Goal: Task Accomplishment & Management: Manage account settings

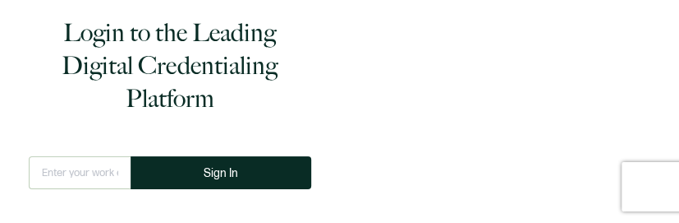
type input "[EMAIL_ADDRESS][DOMAIN_NAME]"
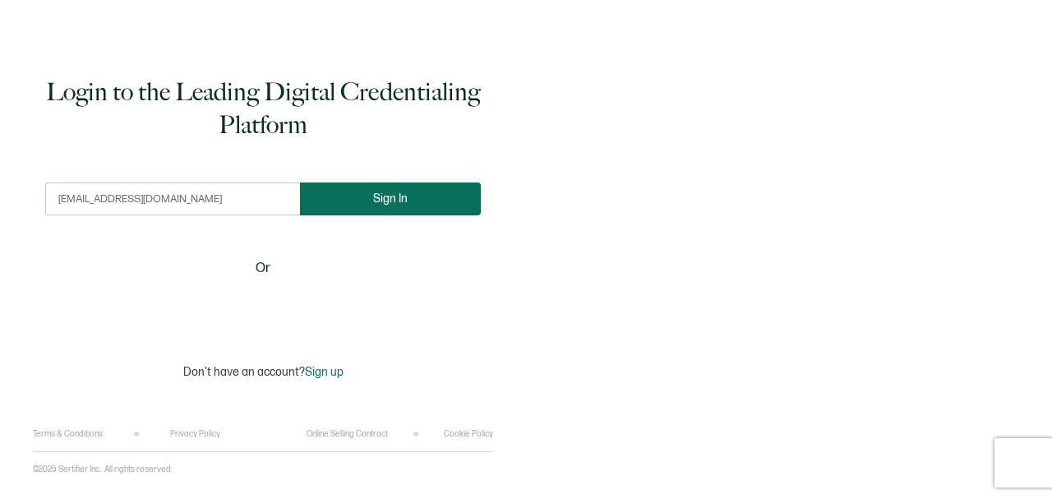
click at [361, 191] on button "Sign In" at bounding box center [390, 198] width 181 height 33
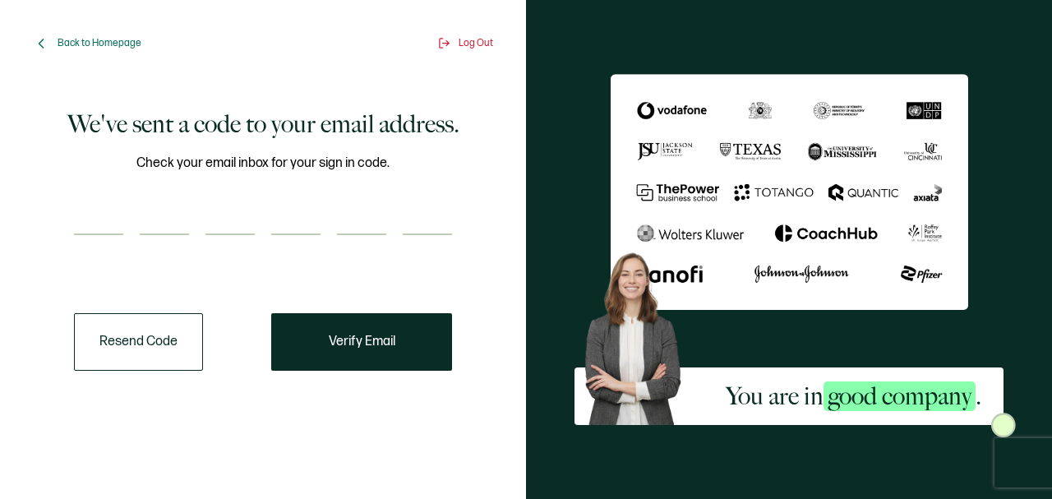
click at [89, 217] on input "number" at bounding box center [98, 218] width 49 height 33
type input "2"
type input "5"
type input "1"
type input "2"
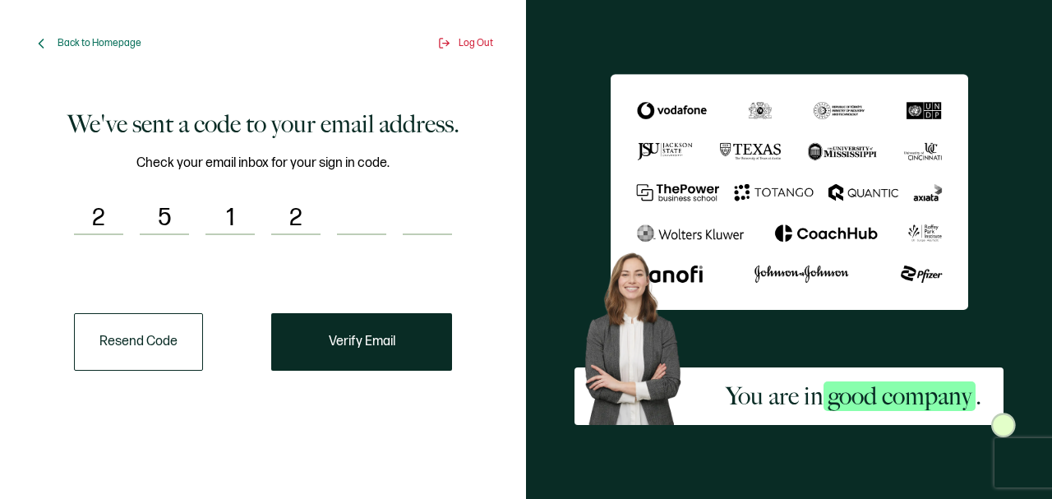
type input "8"
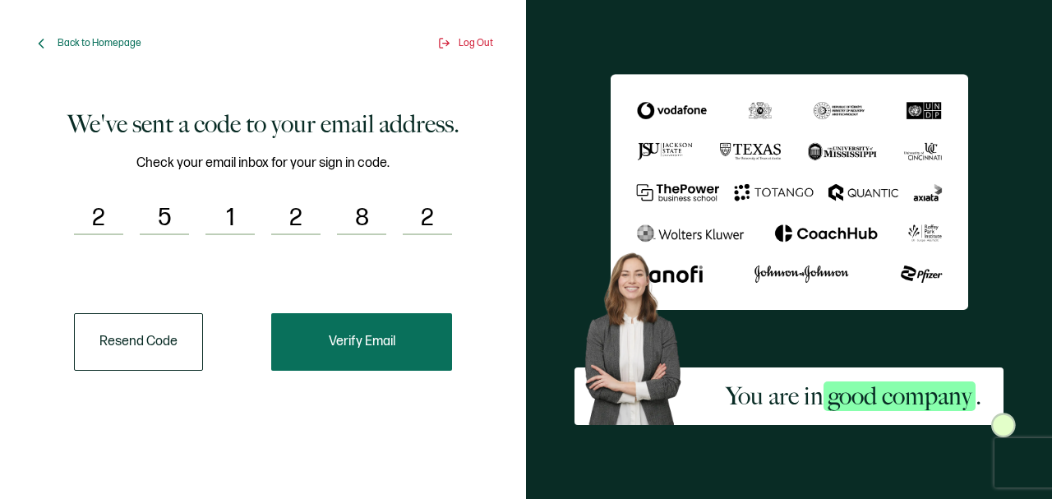
type input "2"
click at [341, 222] on button "Verify Email" at bounding box center [361, 342] width 181 height 58
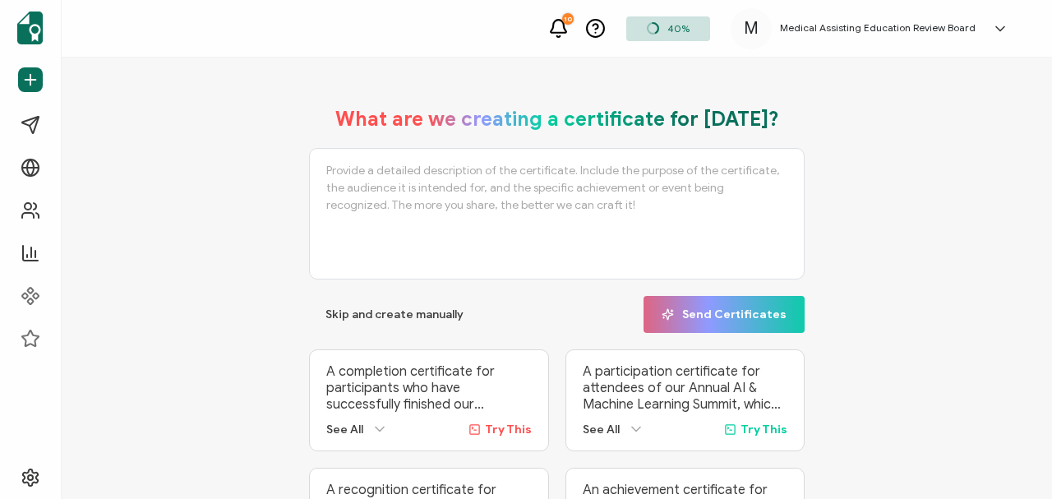
click at [679, 202] on div "What are we creating a certificate for today? Skip and create manually Send Cer…" at bounding box center [557, 278] width 990 height 441
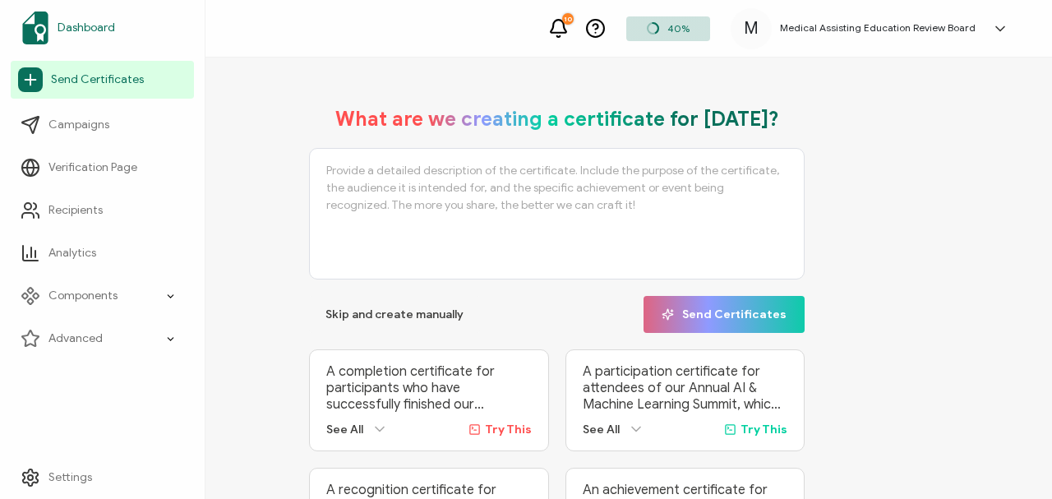
click at [90, 21] on span "Dashboard" at bounding box center [87, 28] width 58 height 16
click at [90, 23] on span "Dashboard" at bounding box center [87, 28] width 58 height 16
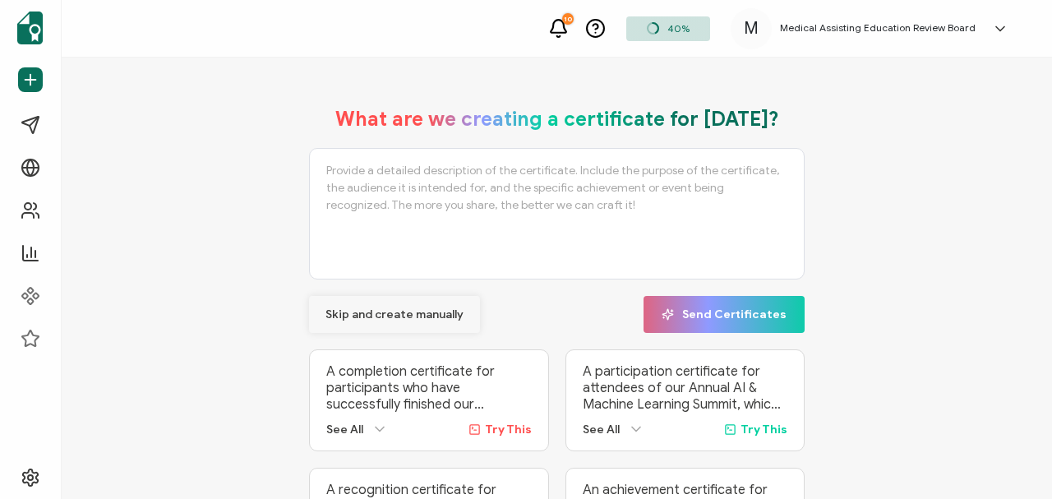
click at [356, 222] on span "Skip and create manually" at bounding box center [394, 315] width 138 height 12
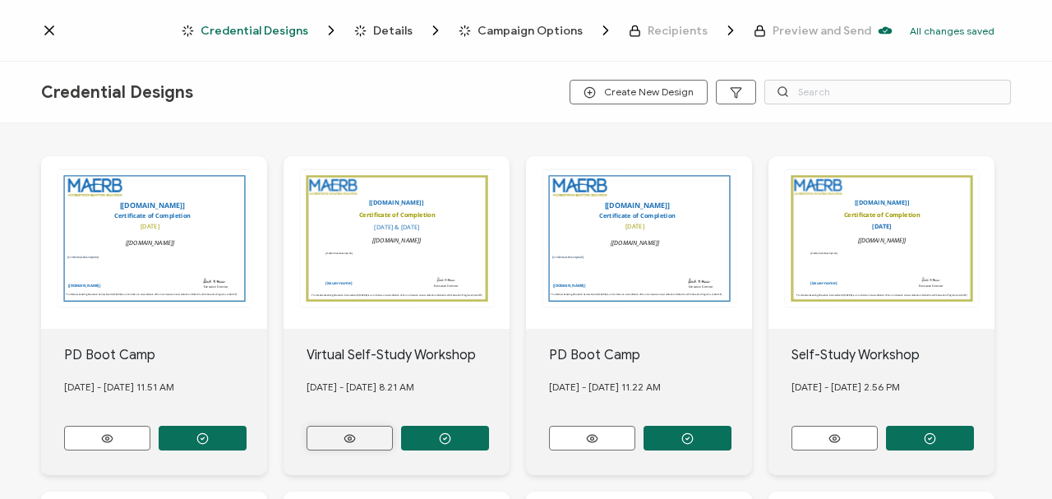
click at [352, 222] on icon at bounding box center [349, 438] width 21 height 12
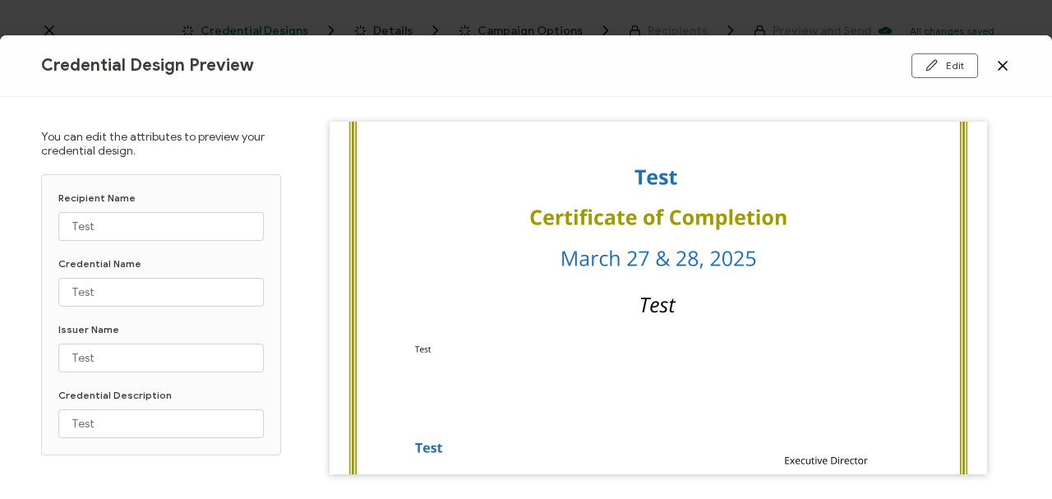
click at [679, 63] on icon at bounding box center [1002, 66] width 8 height 8
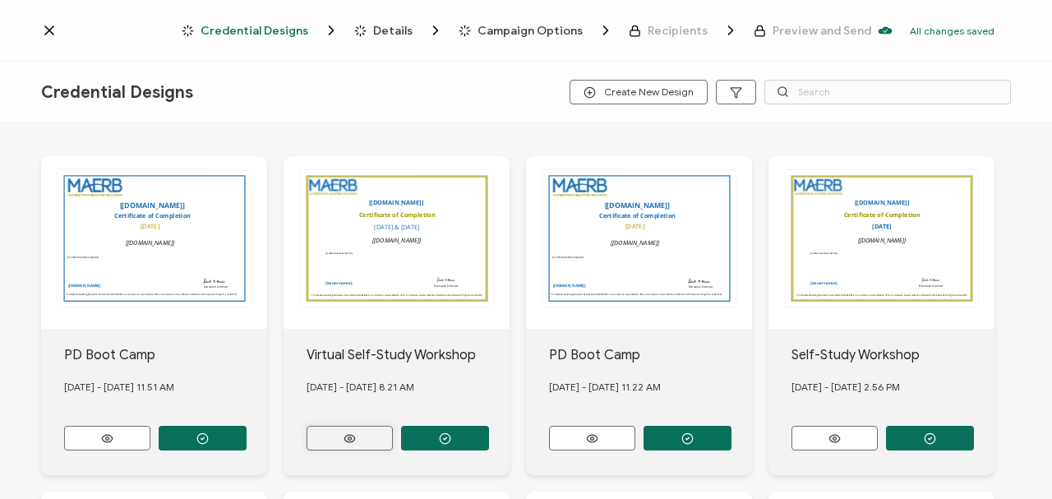
click at [348, 222] on icon at bounding box center [349, 438] width 11 height 7
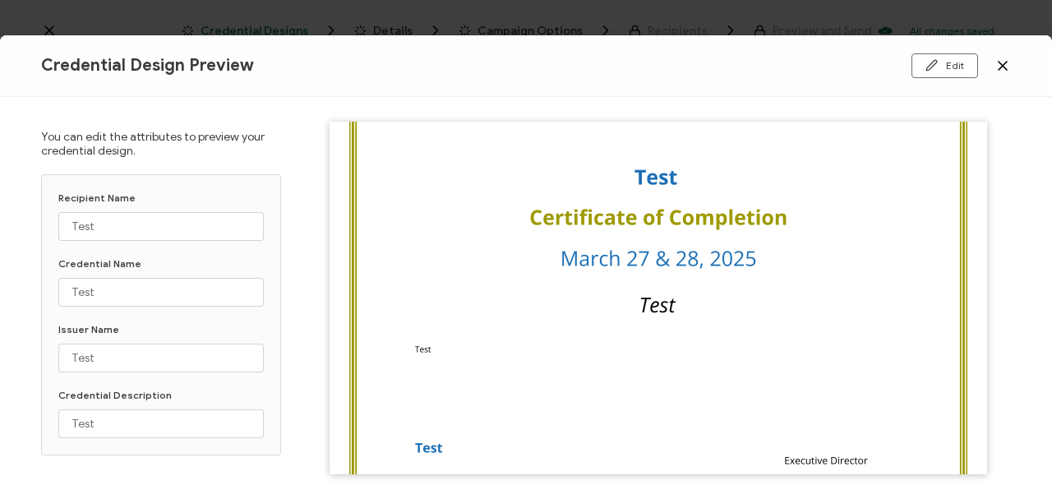
click at [679, 71] on icon at bounding box center [1002, 66] width 16 height 16
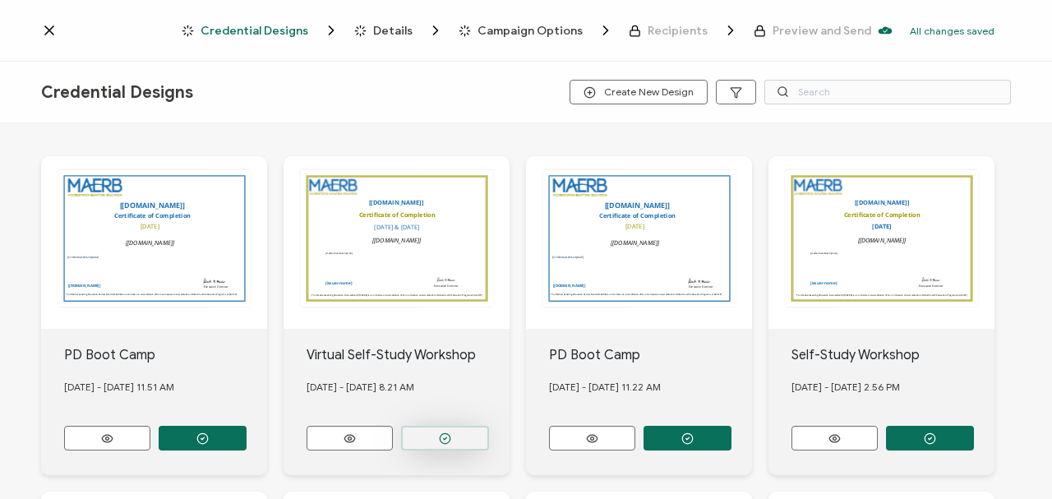
click at [440, 222] on icon "button" at bounding box center [445, 438] width 12 height 12
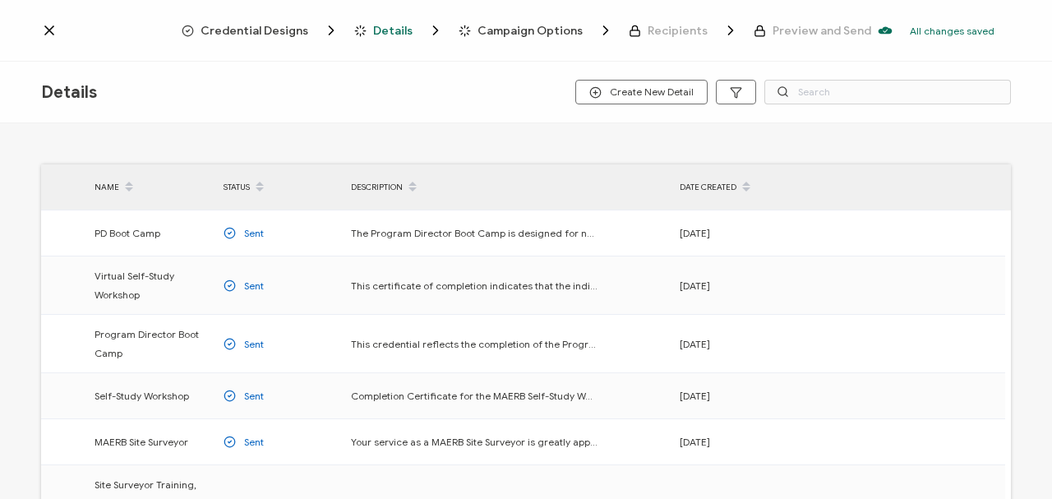
click at [45, 27] on icon at bounding box center [49, 30] width 8 height 8
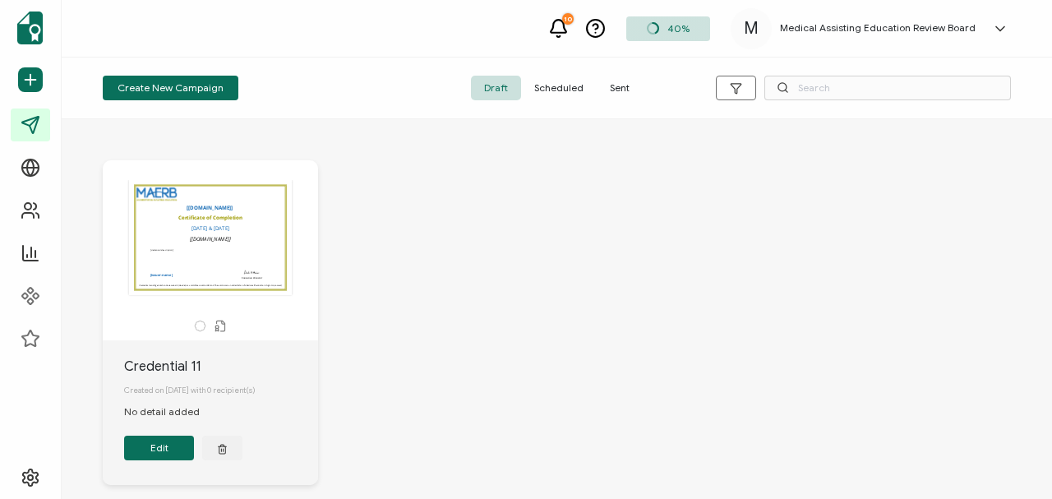
click at [232, 222] on div "The name of the credential, which can be edited during the creation or editing …" at bounding box center [210, 237] width 173 height 115
click at [265, 222] on div "The name of the credential, which can be edited during the creation or editing …" at bounding box center [210, 250] width 215 height 180
click at [169, 222] on button "Edit" at bounding box center [159, 447] width 70 height 25
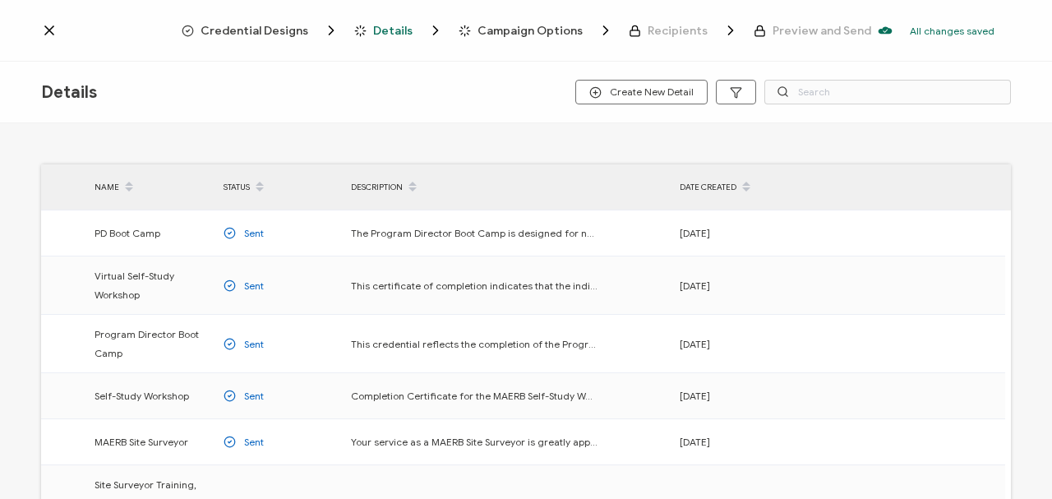
click at [254, 29] on span "Credential Designs" at bounding box center [254, 31] width 108 height 12
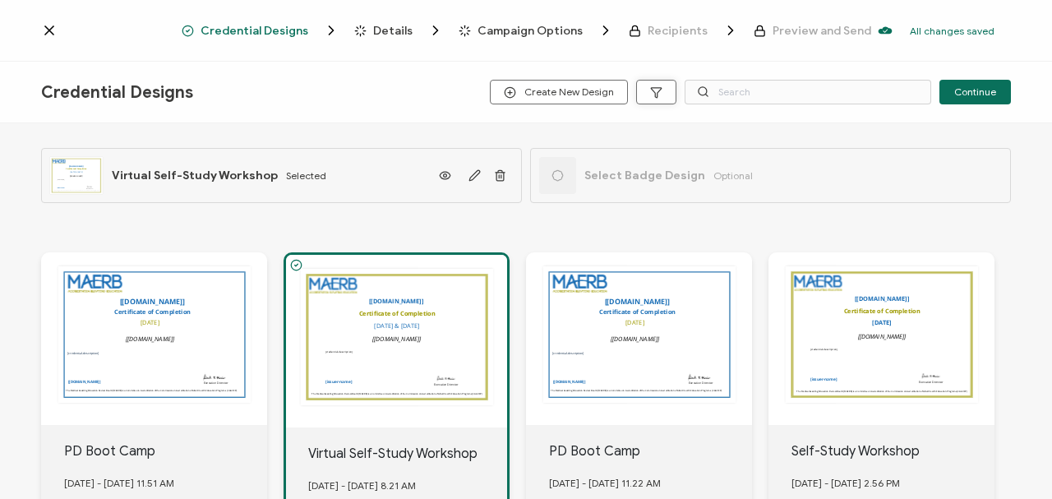
click at [655, 93] on icon "button" at bounding box center [656, 92] width 12 height 12
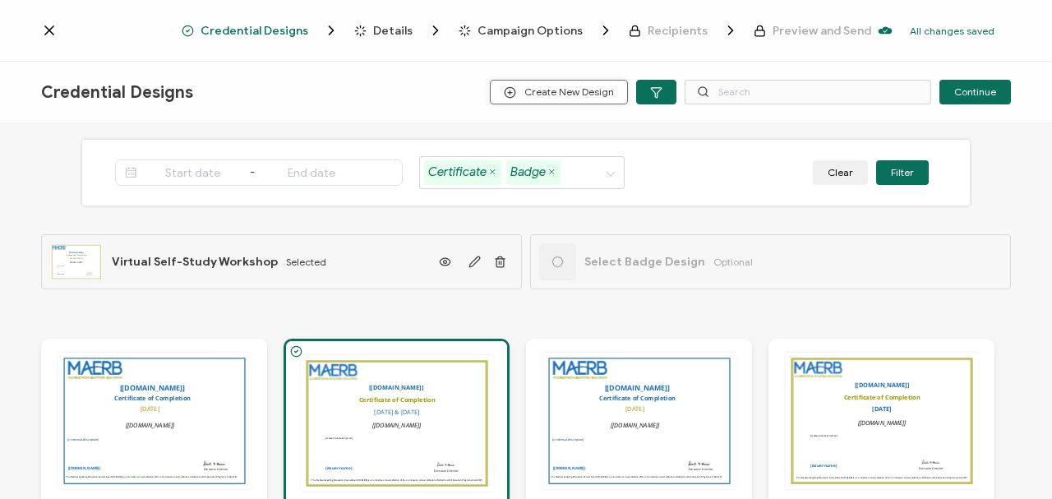
click at [569, 94] on span "Create New Design" at bounding box center [559, 92] width 110 height 12
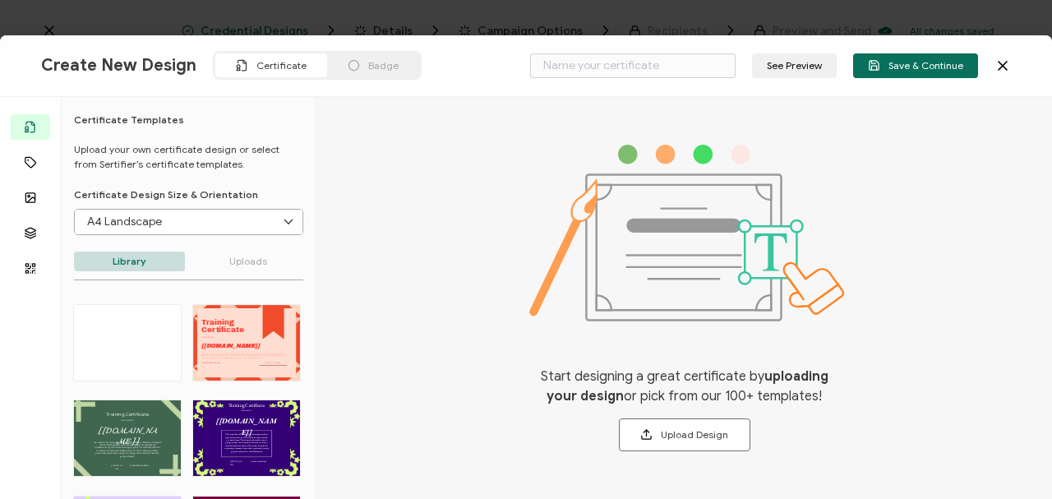
click at [679, 62] on icon at bounding box center [1002, 66] width 8 height 8
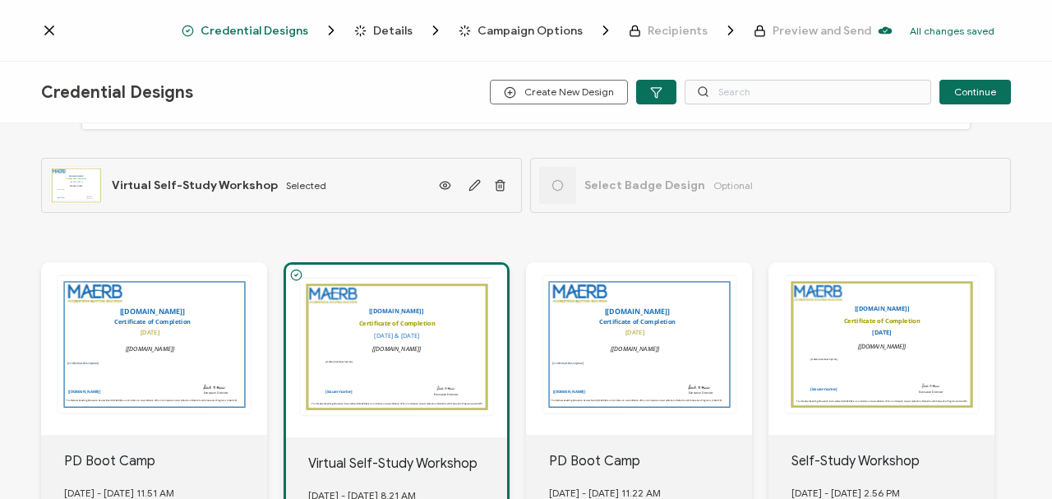
scroll to position [72, 0]
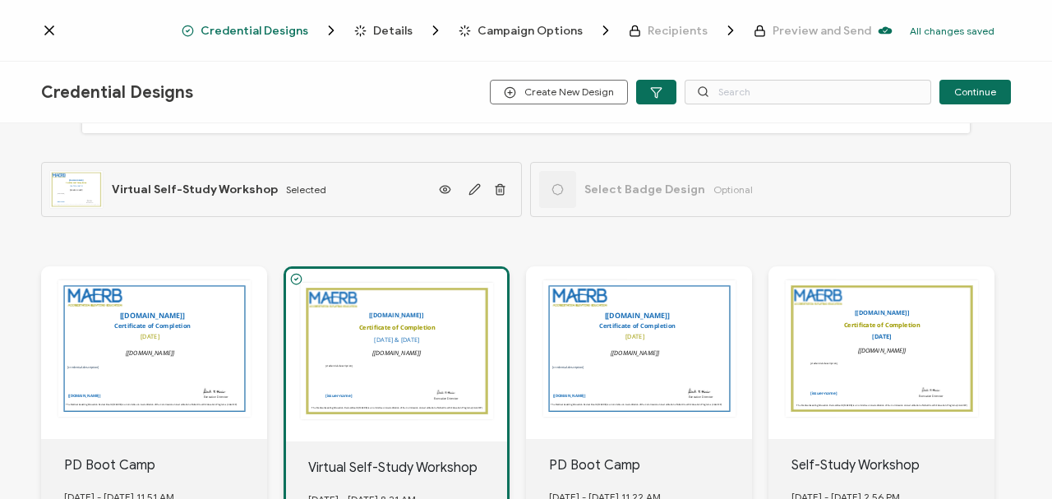
drag, startPoint x: 331, startPoint y: 273, endPoint x: 302, endPoint y: 279, distance: 29.5
drag, startPoint x: 302, startPoint y: 279, endPoint x: 131, endPoint y: 90, distance: 255.4
click at [131, 90] on span "Credential Designs" at bounding box center [117, 92] width 152 height 21
drag, startPoint x: 1045, startPoint y: 184, endPoint x: 1045, endPoint y: 227, distance: 42.7
click at [679, 222] on div "- Certificate Badge Both Certificate Badge Clear Filter The name of the credent…" at bounding box center [526, 313] width 1052 height 380
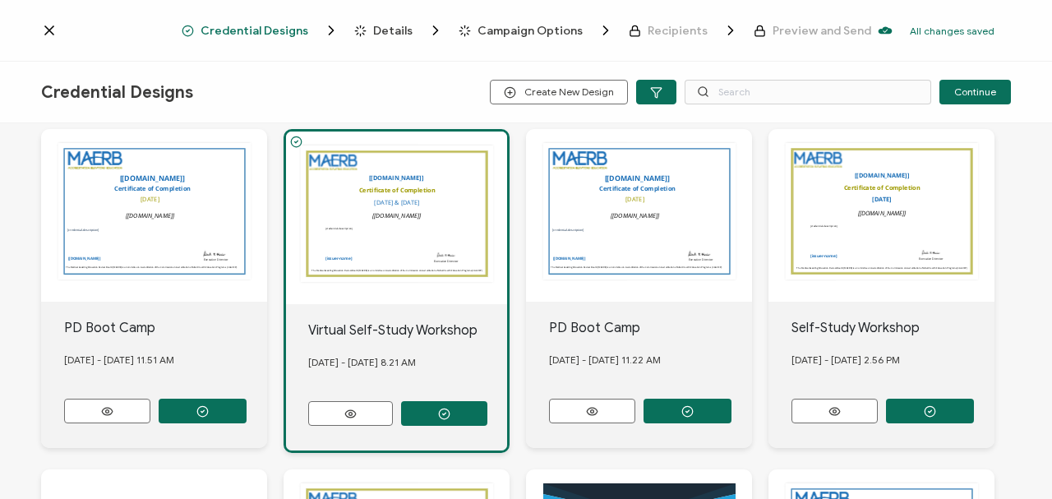
scroll to position [179, 0]
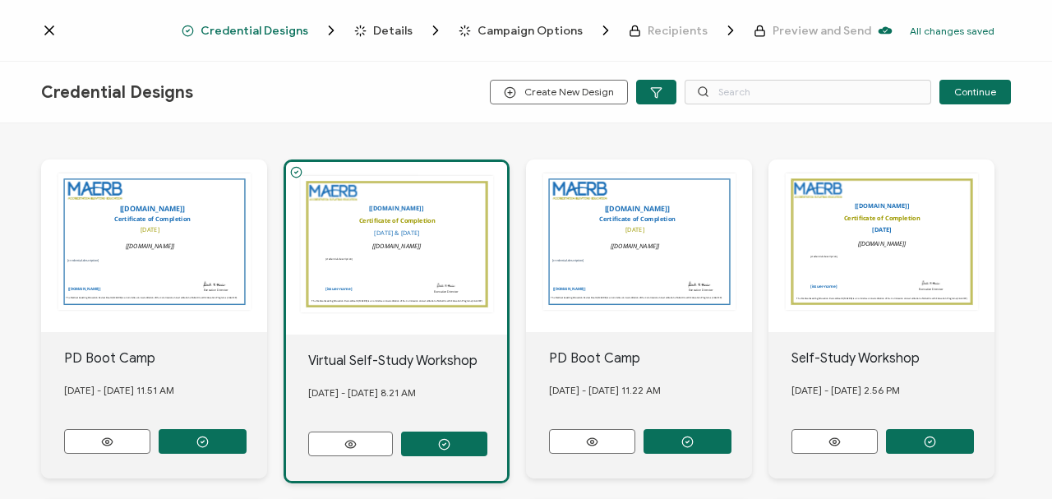
drag, startPoint x: 365, startPoint y: 355, endPoint x: 342, endPoint y: 355, distance: 23.0
click at [342, 222] on div "Virtual Self-Study Workshop" at bounding box center [407, 361] width 199 height 20
click at [661, 94] on icon "button" at bounding box center [656, 92] width 12 height 12
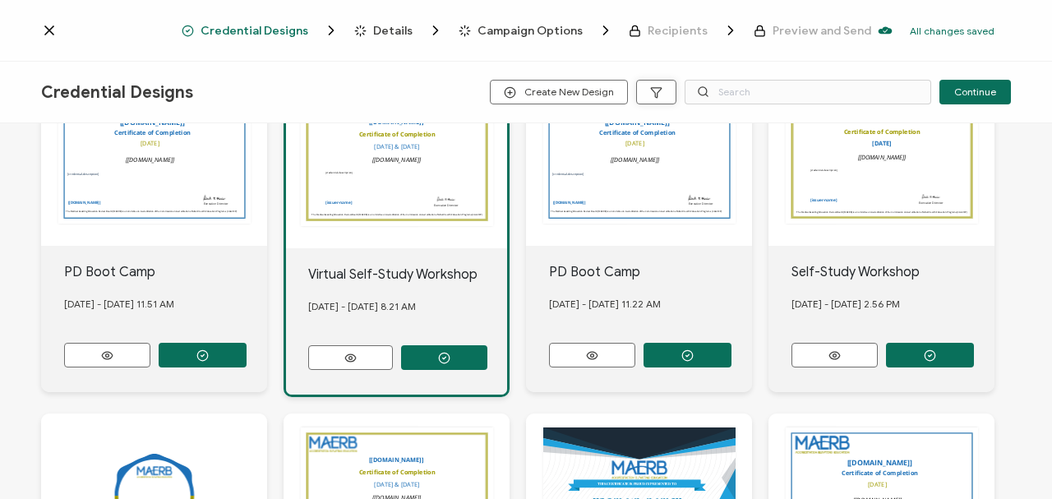
scroll to position [93, 0]
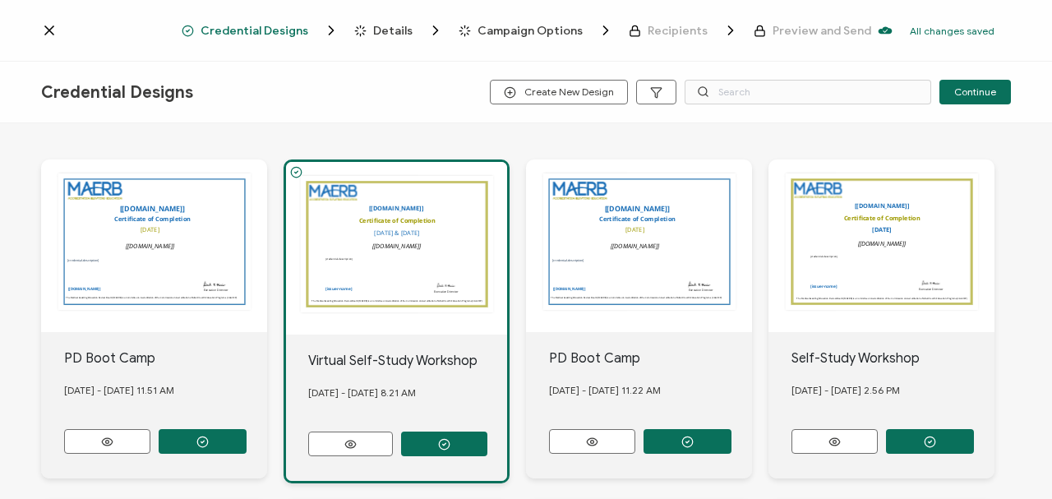
click at [50, 30] on icon at bounding box center [49, 30] width 8 height 8
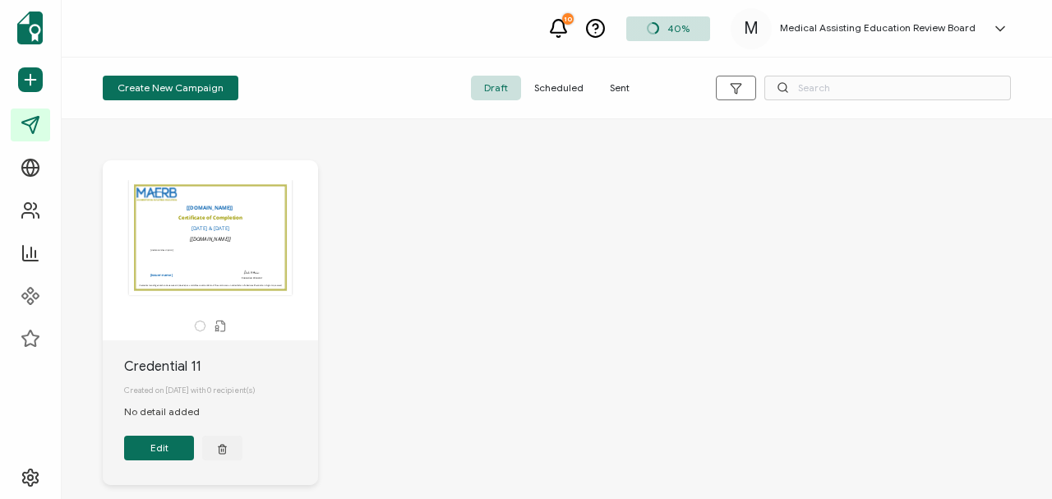
click at [488, 81] on span "Draft" at bounding box center [496, 88] width 50 height 25
click at [234, 222] on div "The name of the credential, which can be edited during the creation or editing …" at bounding box center [210, 237] width 173 height 115
click at [156, 222] on button "Edit" at bounding box center [159, 447] width 70 height 25
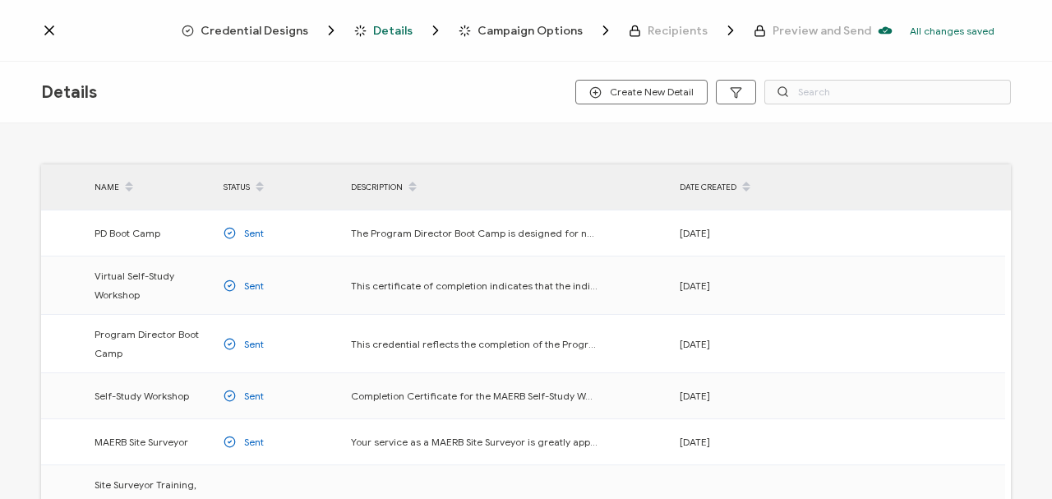
click at [48, 30] on icon at bounding box center [49, 30] width 16 height 16
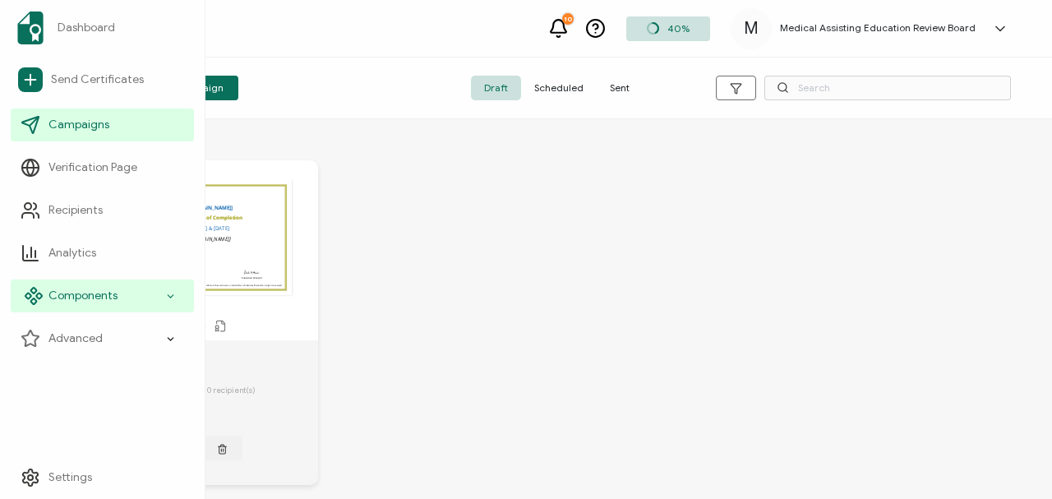
click at [100, 222] on span "Components" at bounding box center [82, 296] width 69 height 16
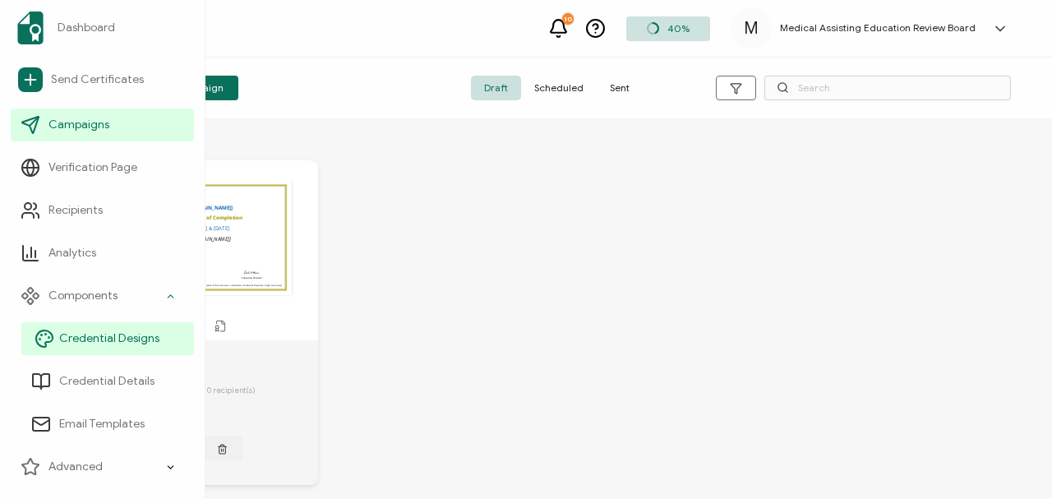
click at [107, 222] on span "Credential Designs" at bounding box center [109, 338] width 100 height 16
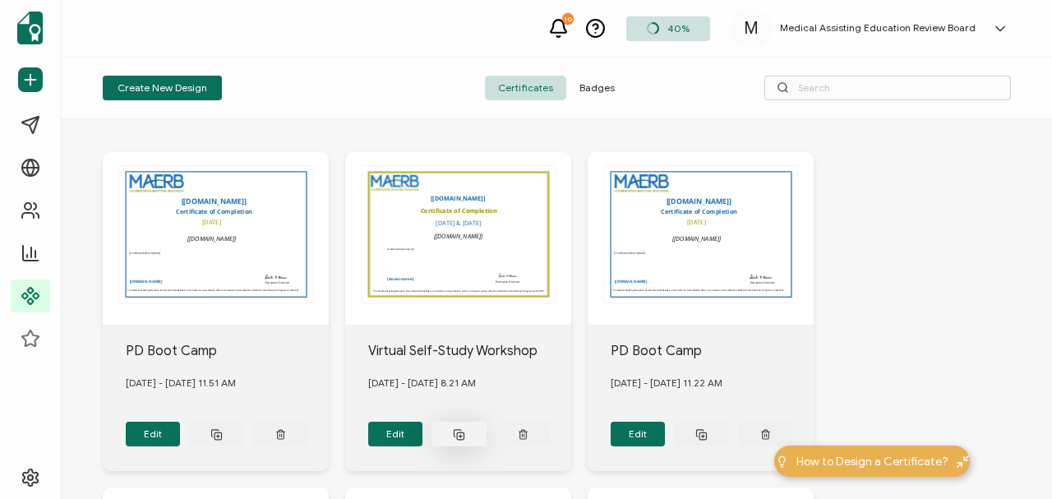
click at [458, 222] on icon at bounding box center [459, 434] width 12 height 12
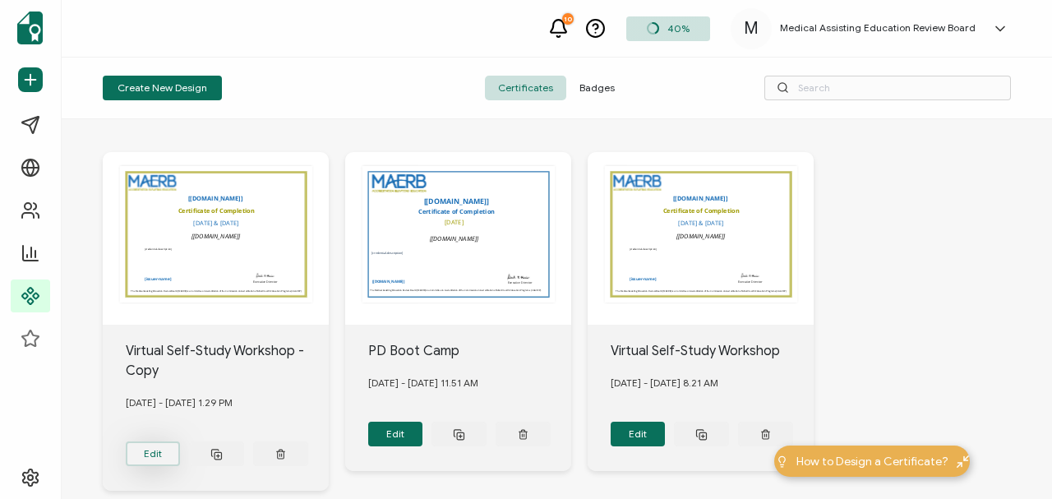
click at [151, 222] on button "Edit" at bounding box center [153, 453] width 55 height 25
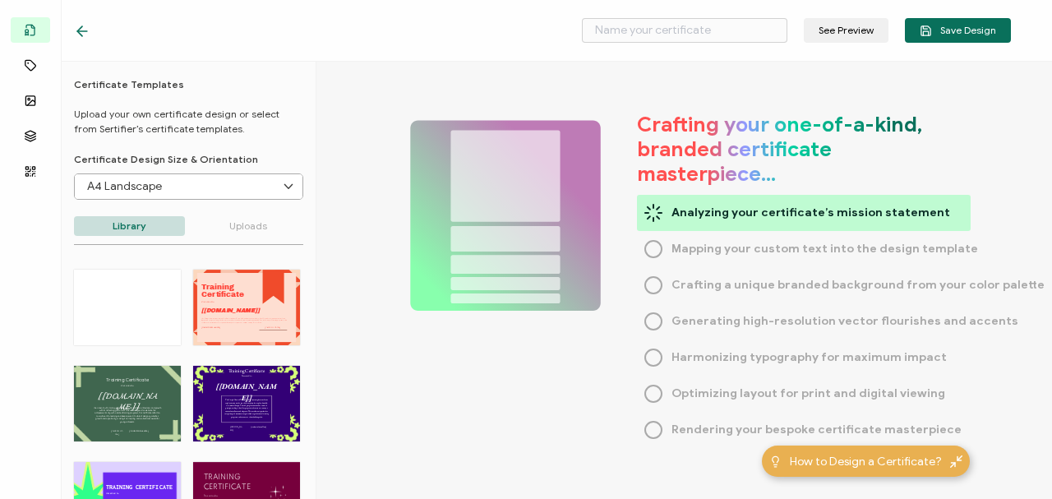
type input "Virtual Self-Study Workshop - Copy"
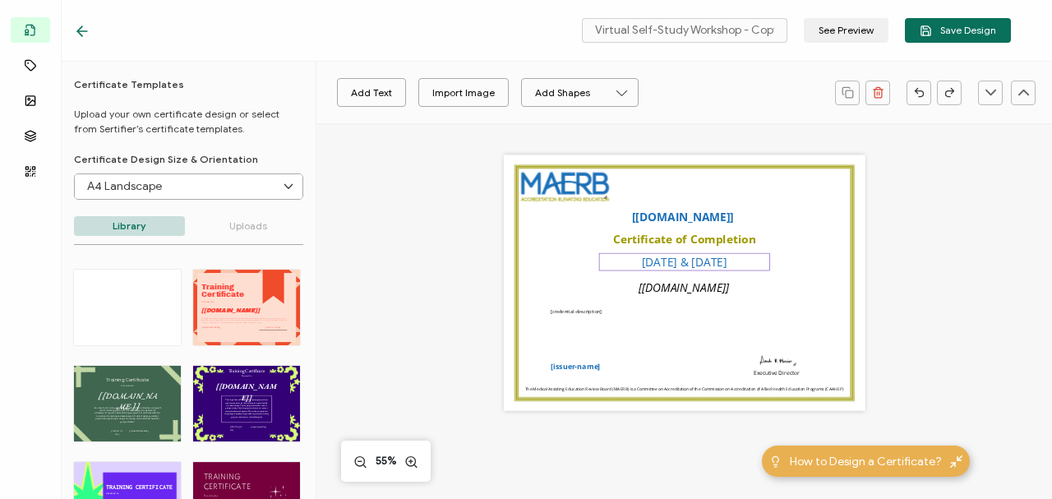
click at [657, 222] on pre "March 27 & 28, 2025" at bounding box center [684, 262] width 85 height 16
click at [642, 222] on pre "March 27 & 28, 2025" at bounding box center [684, 262] width 85 height 16
drag, startPoint x: 628, startPoint y: 260, endPoint x: 738, endPoint y: 255, distance: 109.4
click at [679, 222] on div "March 27 & 28, 2025" at bounding box center [684, 262] width 171 height 18
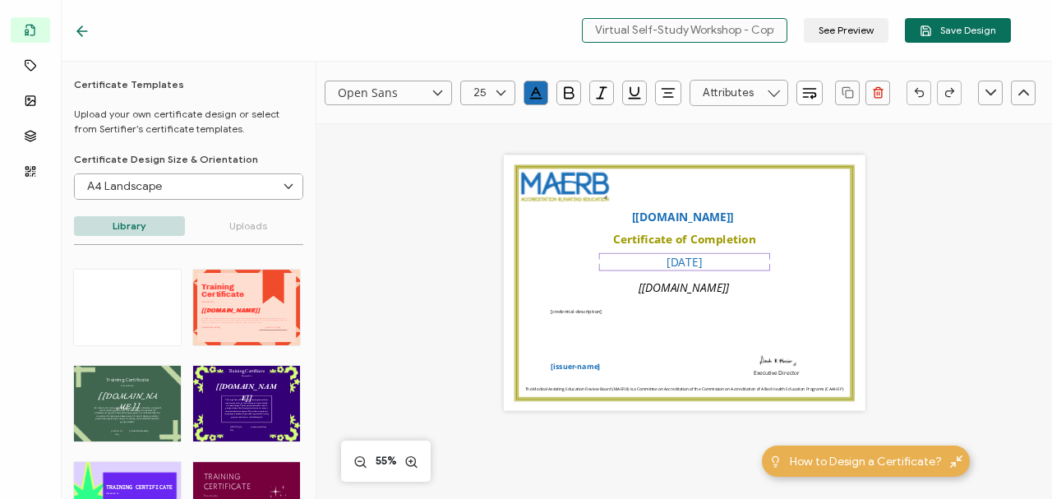
scroll to position [0, 2]
drag, startPoint x: 596, startPoint y: 28, endPoint x: 780, endPoint y: 23, distance: 184.1
click at [679, 23] on input "Virtual Self-Study Workshop - Copy" at bounding box center [684, 30] width 205 height 25
type input "Self-Study Workshop, September"
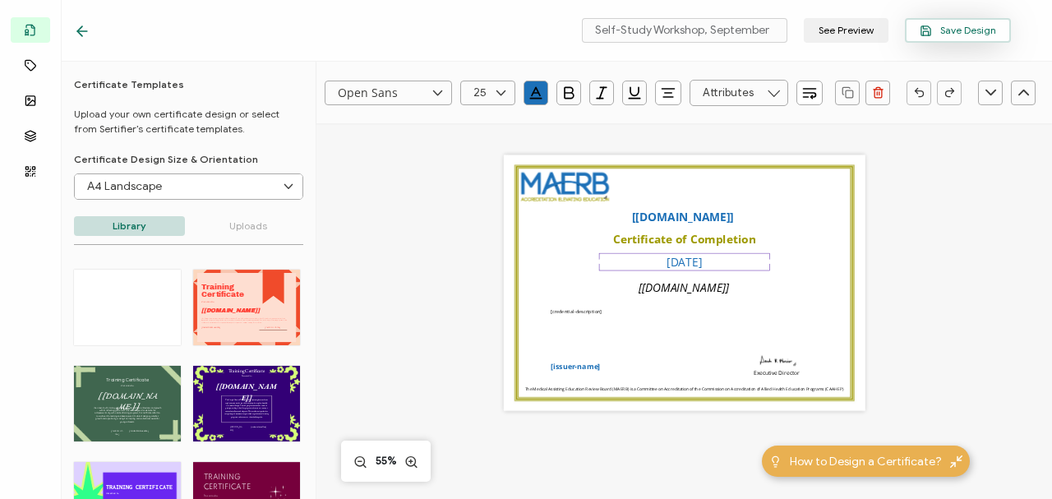
click at [679, 21] on button "Save Design" at bounding box center [958, 30] width 106 height 25
click at [679, 27] on span "Save Design" at bounding box center [957, 31] width 76 height 12
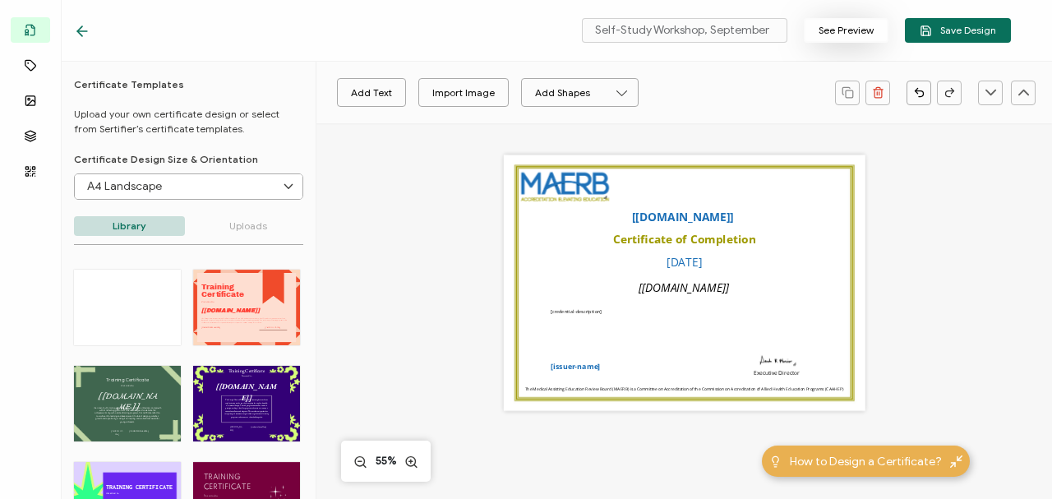
click at [679, 30] on button "See Preview" at bounding box center [845, 30] width 85 height 25
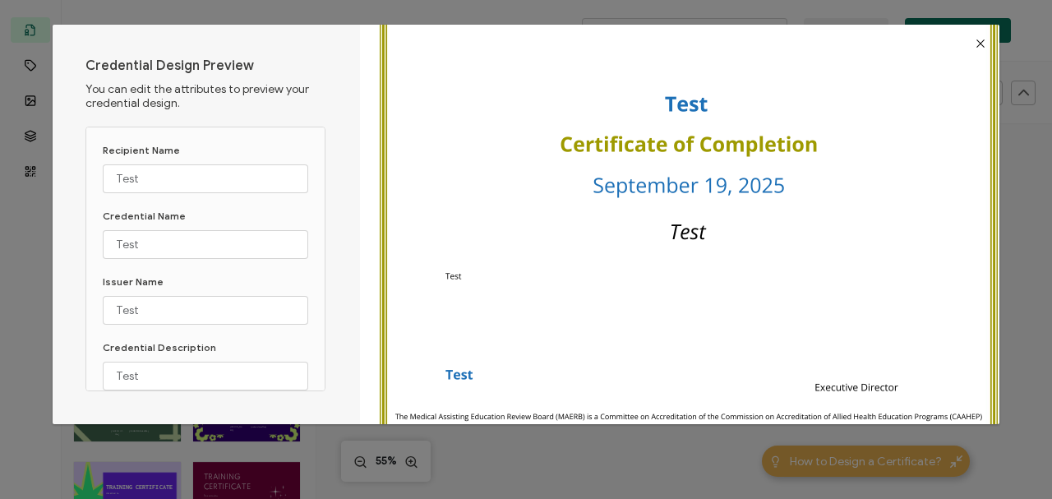
click at [679, 43] on icon "Close" at bounding box center [980, 43] width 13 height 13
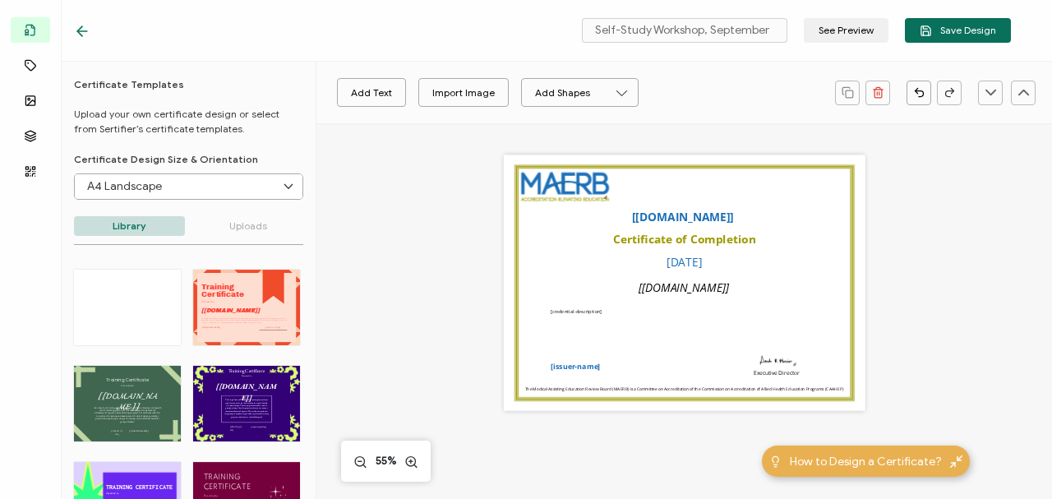
click at [77, 30] on icon at bounding box center [82, 31] width 16 height 16
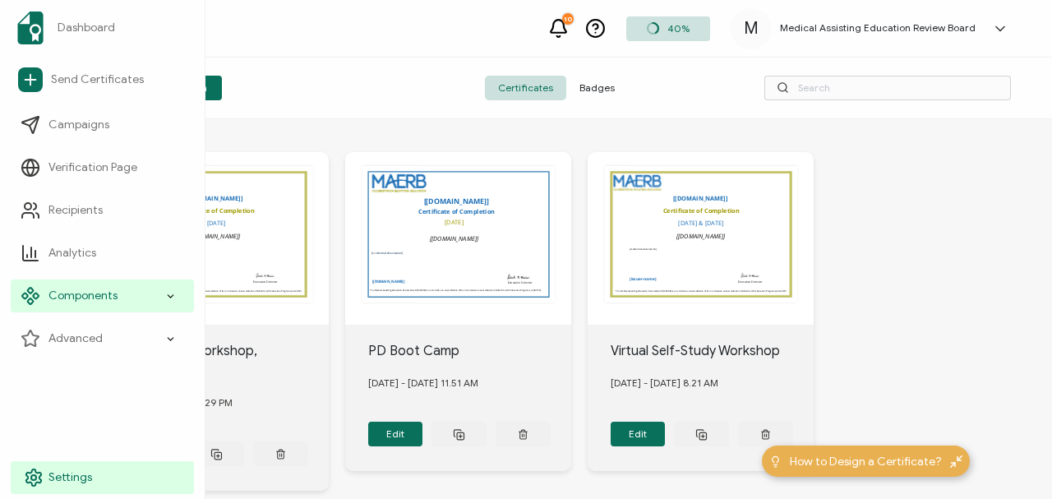
click at [54, 222] on span "Settings" at bounding box center [70, 477] width 44 height 16
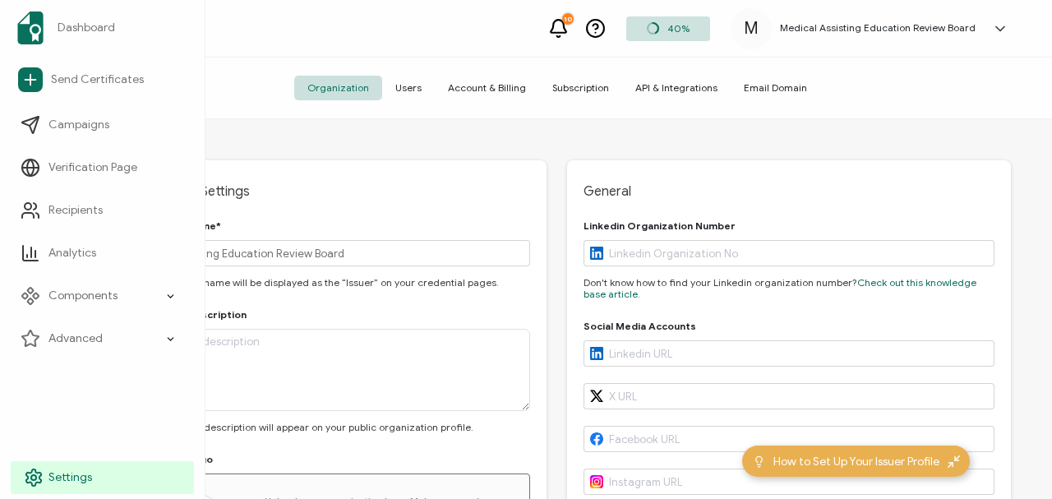
type input "United States"
type input "Illinois"
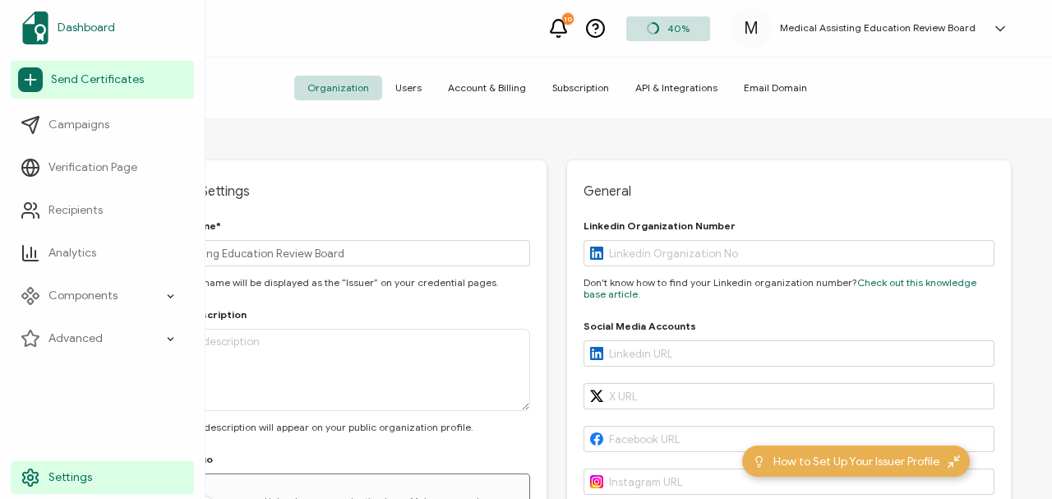
click at [82, 24] on span "Dashboard" at bounding box center [87, 28] width 58 height 16
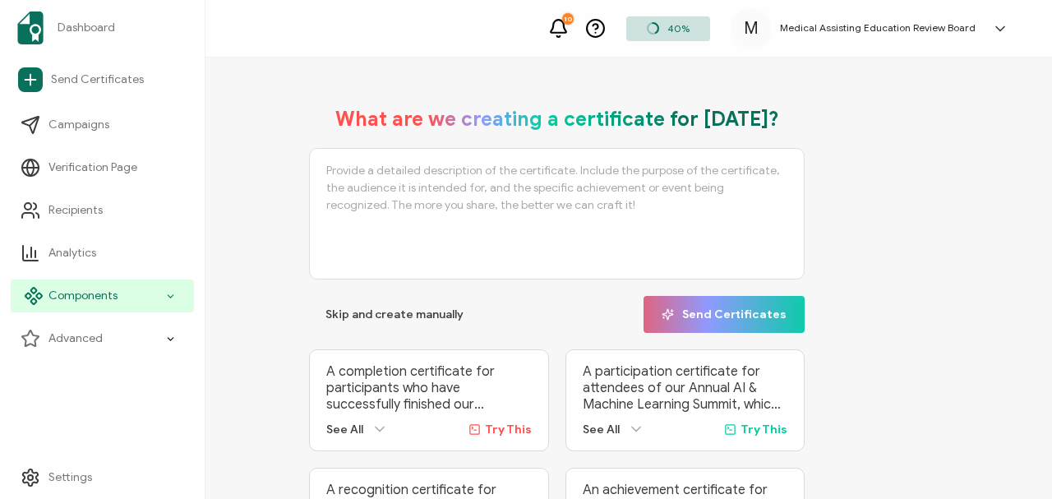
click at [90, 222] on span "Components" at bounding box center [82, 296] width 69 height 16
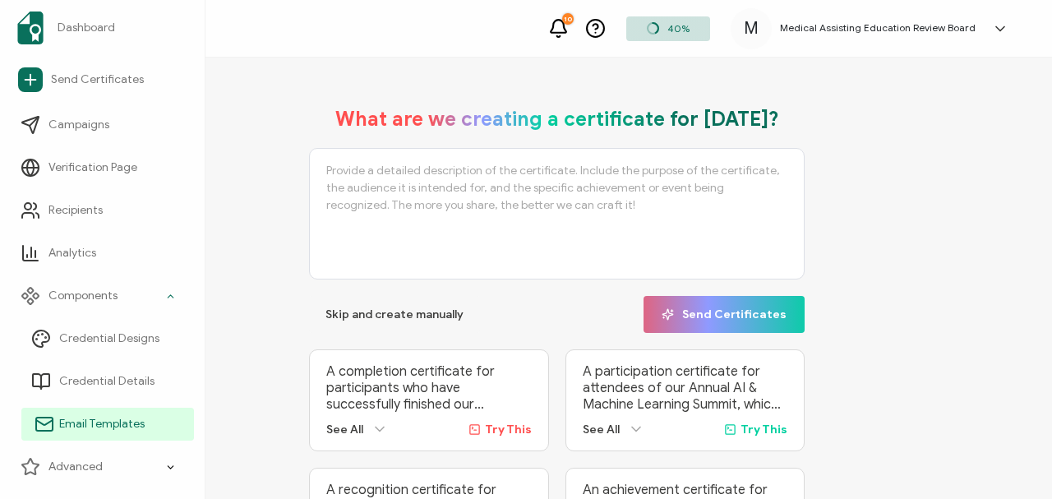
click at [92, 222] on span "Email Templates" at bounding box center [101, 424] width 85 height 16
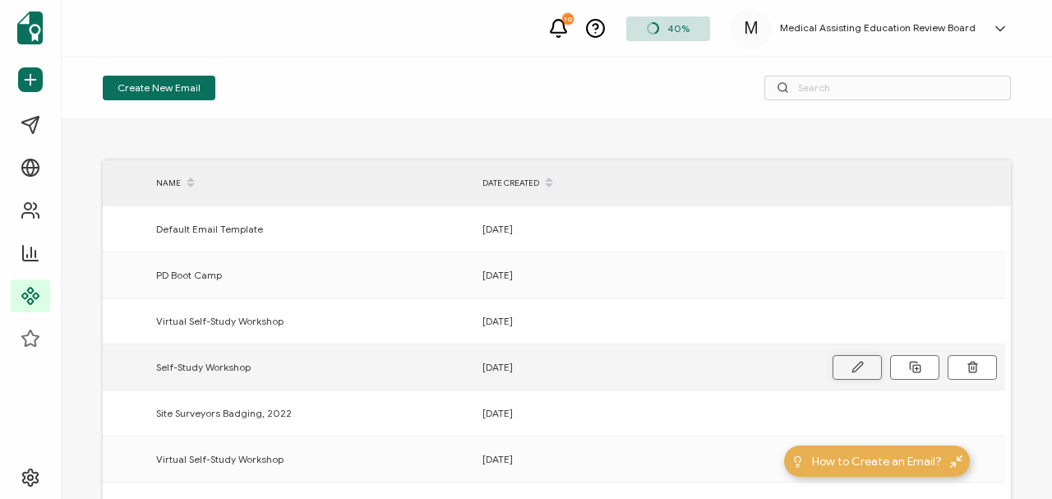
click at [679, 222] on icon at bounding box center [857, 367] width 12 height 12
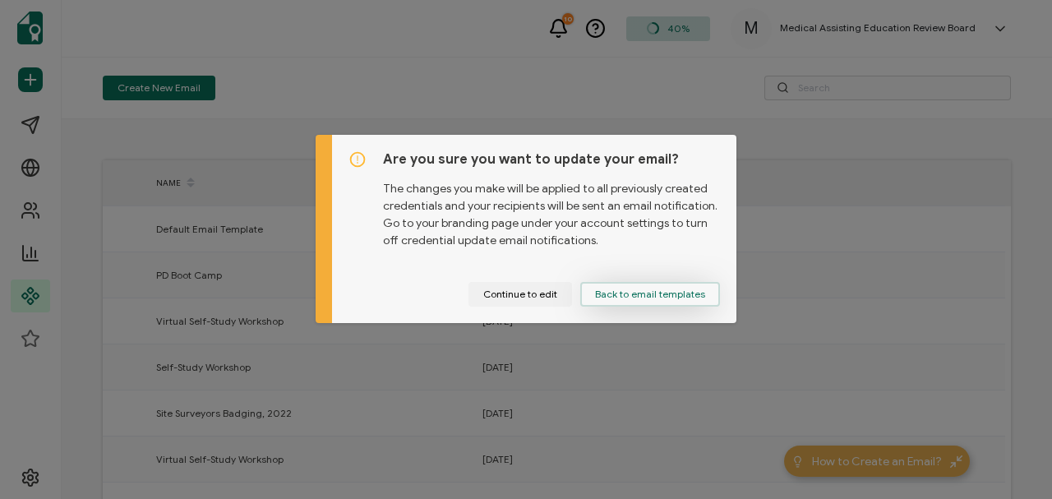
click at [605, 222] on span "Back to email templates" at bounding box center [650, 294] width 110 height 10
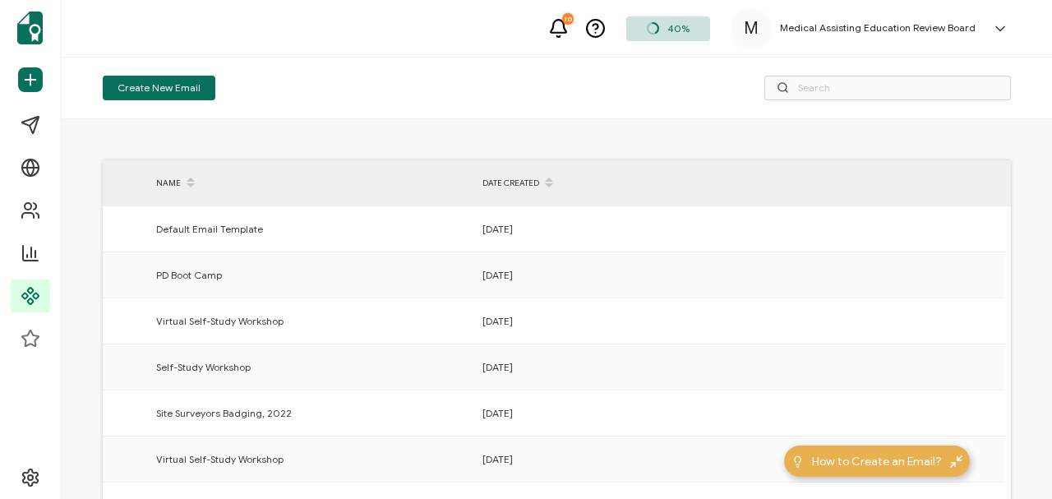
click at [679, 222] on div "NAME DATE CREATED Default Email Template 09/25/2025 PD Boot Camp 04/08/2025 Vir…" at bounding box center [557, 309] width 990 height 380
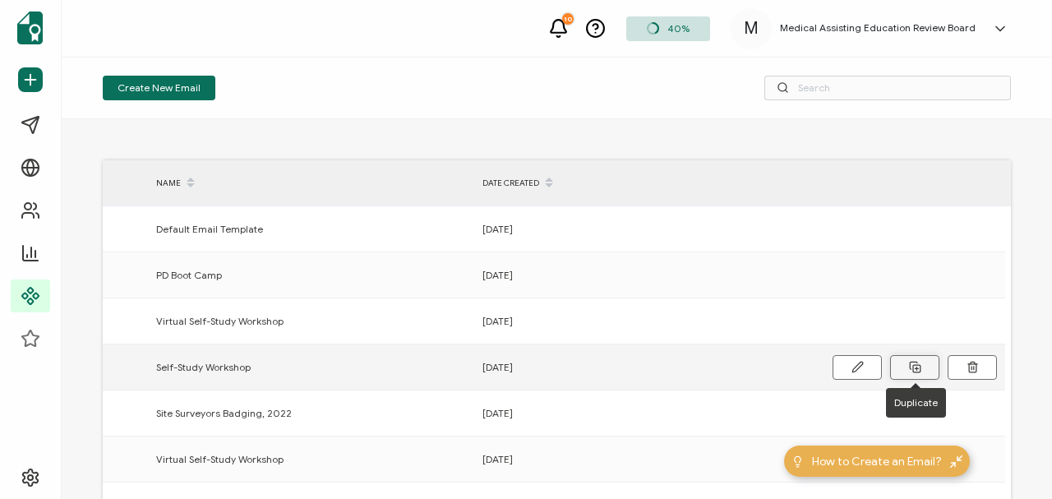
click at [679, 222] on line at bounding box center [916, 368] width 0 height 3
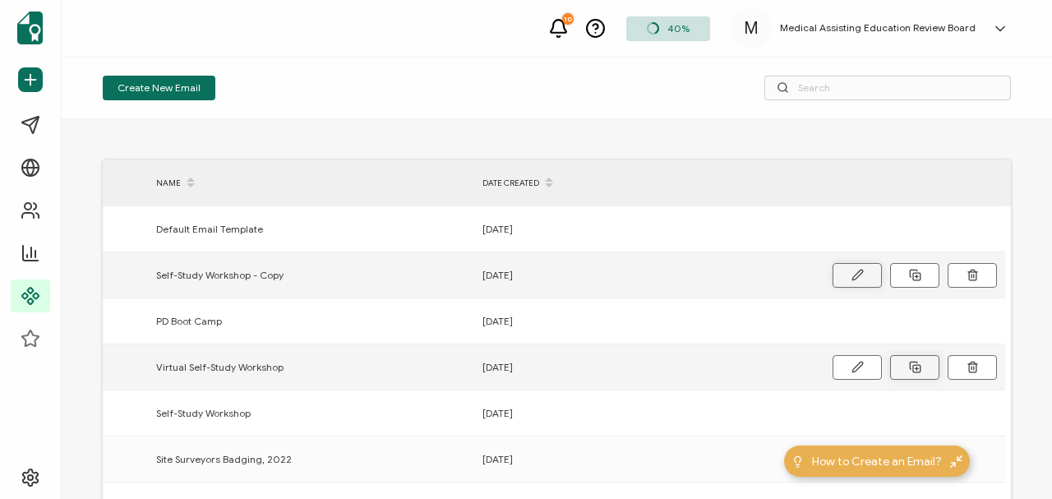
click at [679, 222] on icon at bounding box center [857, 275] width 12 height 12
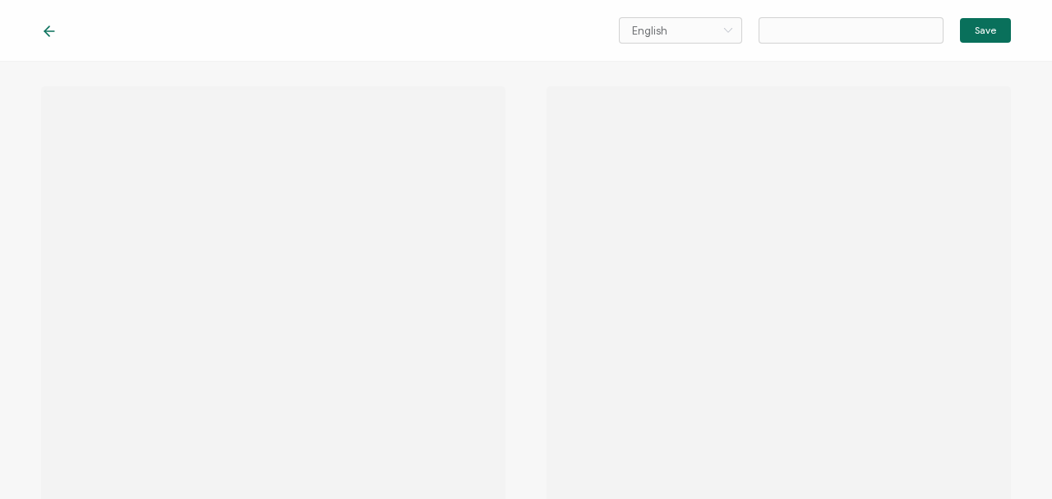
type input "Self-Study Workshop - Copy"
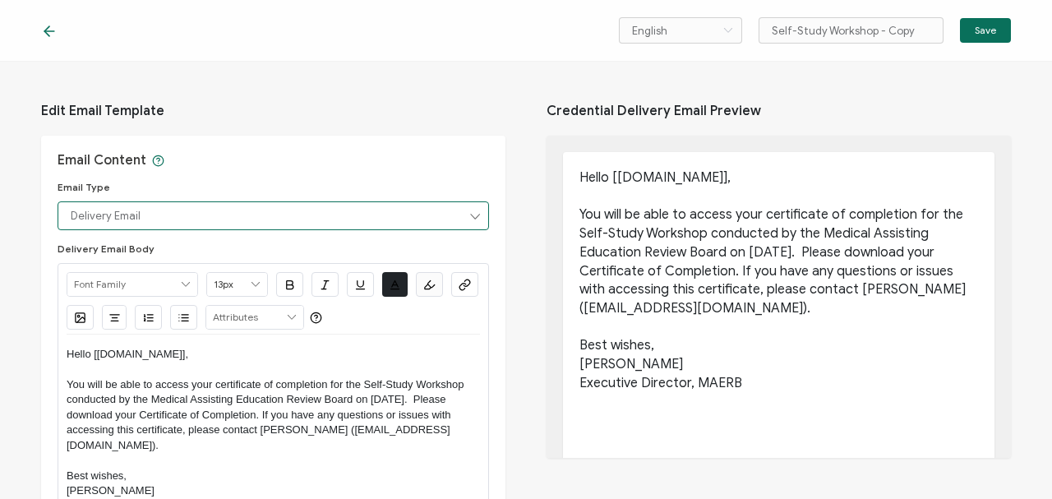
click at [250, 207] on input "Delivery Email" at bounding box center [273, 215] width 431 height 29
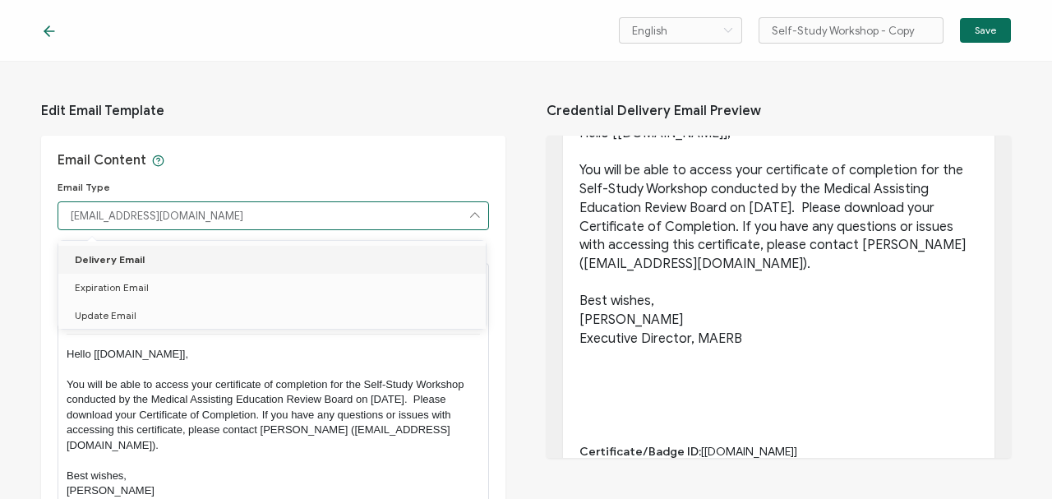
scroll to position [50, 0]
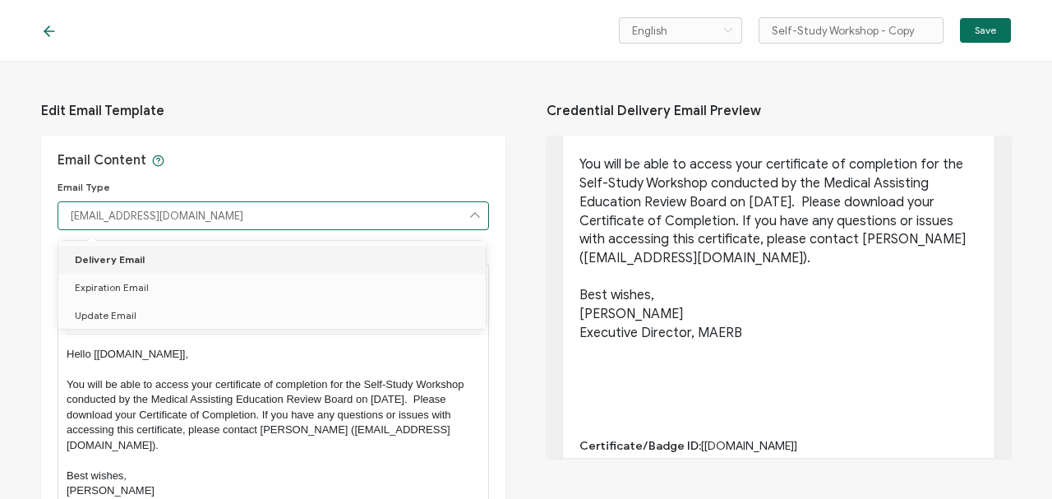
type input "Delivery Email"
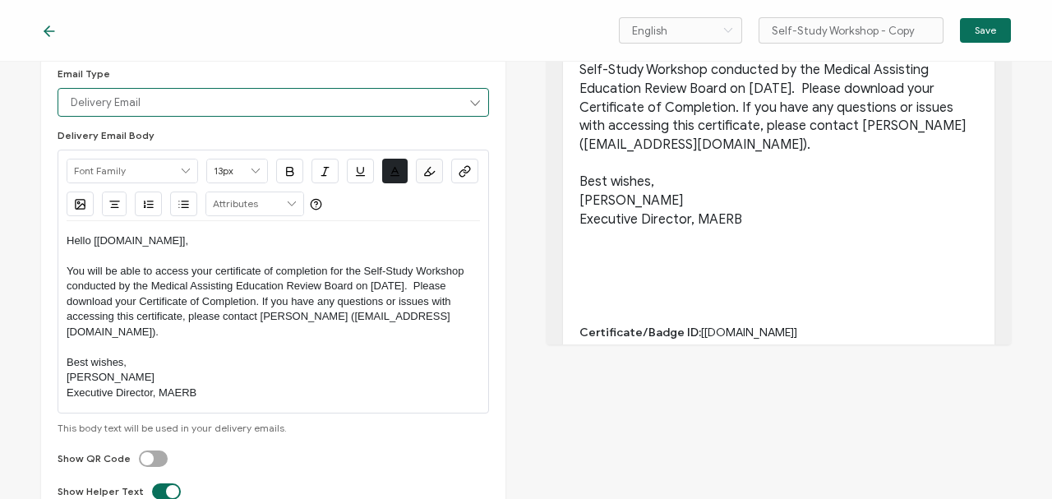
scroll to position [150, 0]
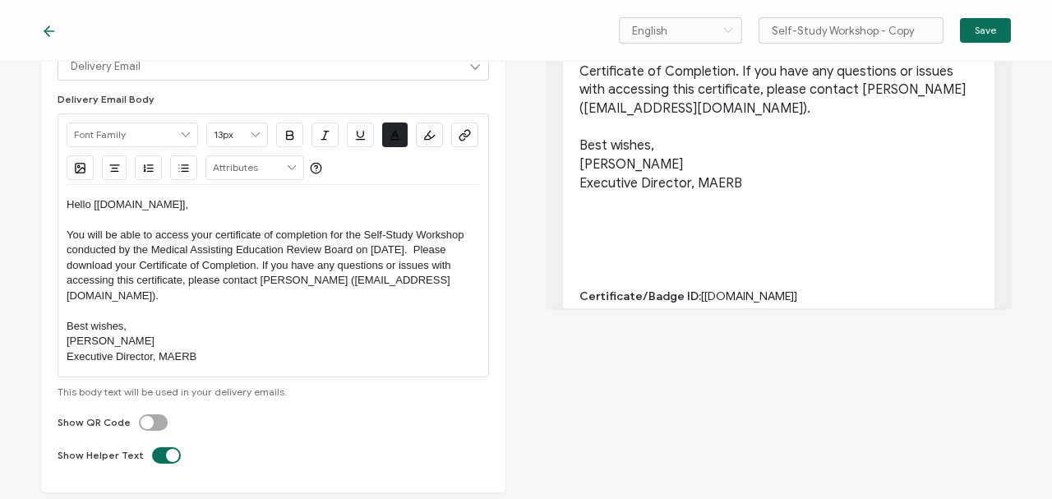
click at [310, 222] on p "You will be able to access your certificate of completion for the Self-Study Wo…" at bounding box center [273, 266] width 413 height 76
drag, startPoint x: 278, startPoint y: 278, endPoint x: 476, endPoint y: 273, distance: 198.1
click at [476, 222] on p "You will be able to access your certificate of completion for the Self-Study Wo…" at bounding box center [273, 266] width 413 height 76
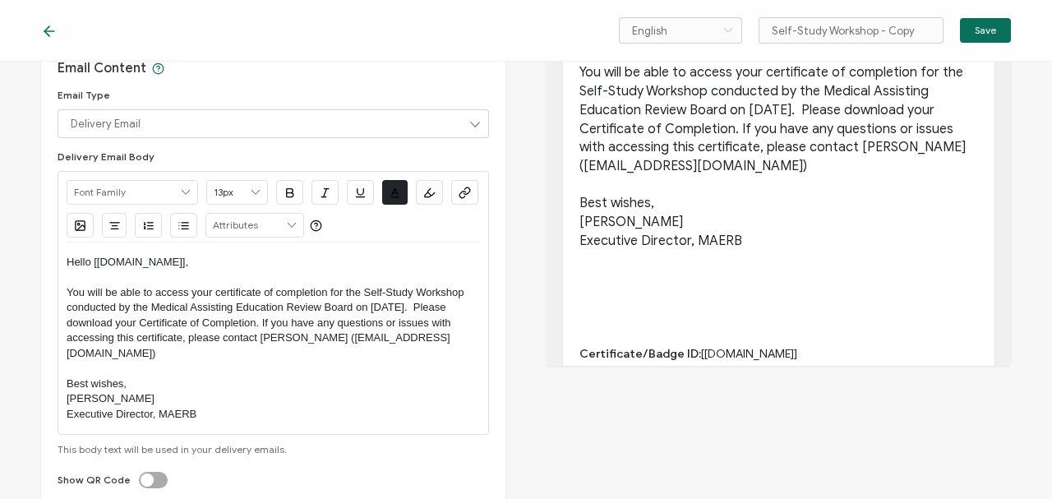
scroll to position [0, 0]
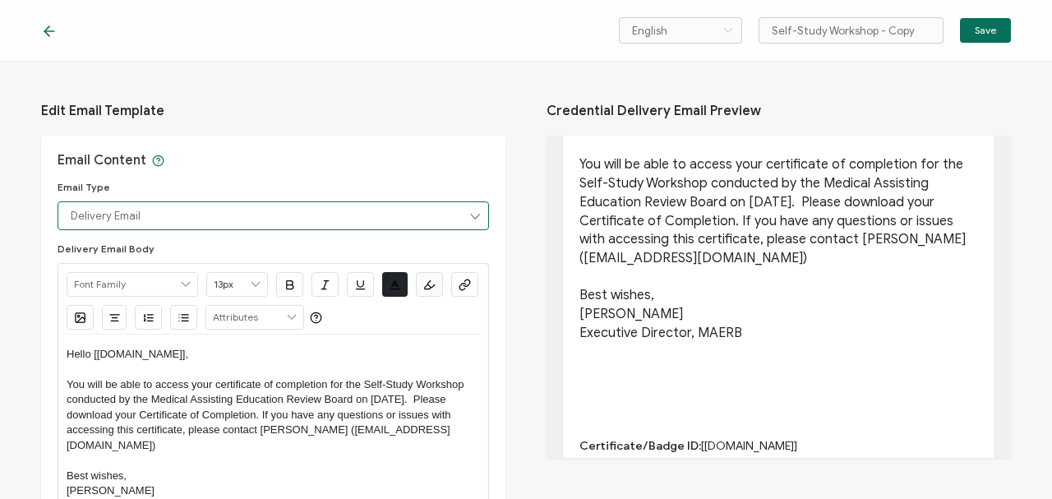
click at [304, 220] on input "Delivery Email" at bounding box center [273, 215] width 431 height 29
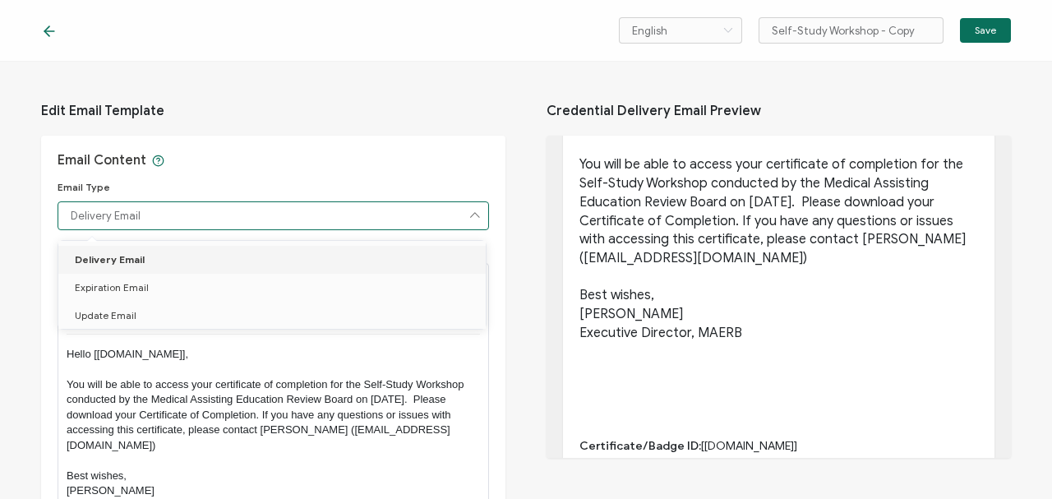
click at [189, 222] on li "Delivery Email" at bounding box center [274, 260] width 433 height 28
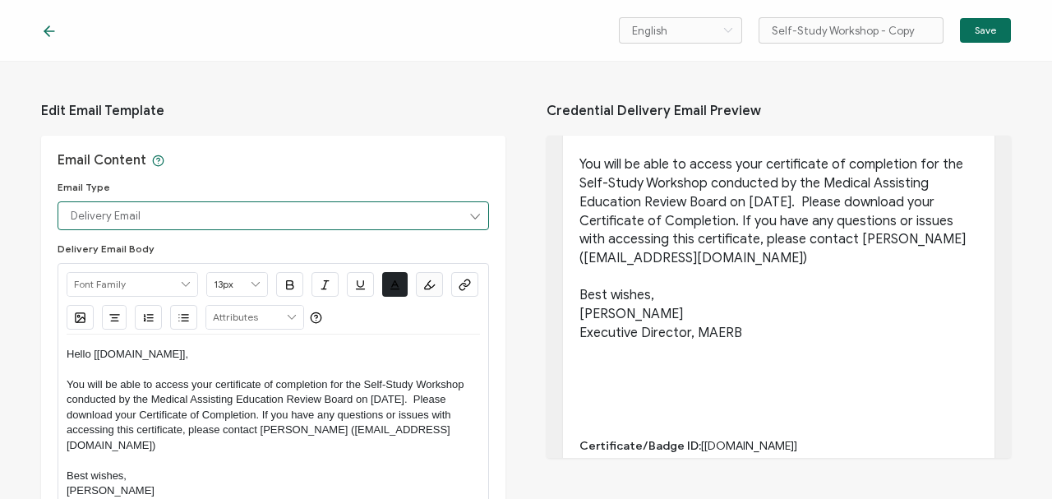
click at [294, 216] on input "Delivery Email" at bounding box center [273, 215] width 431 height 29
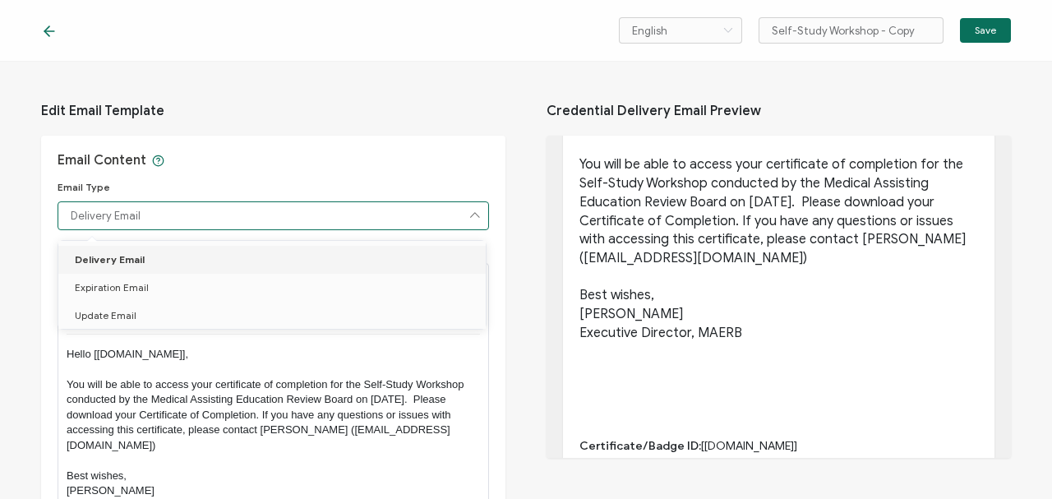
click at [294, 216] on input "Delivery Email" at bounding box center [273, 215] width 431 height 29
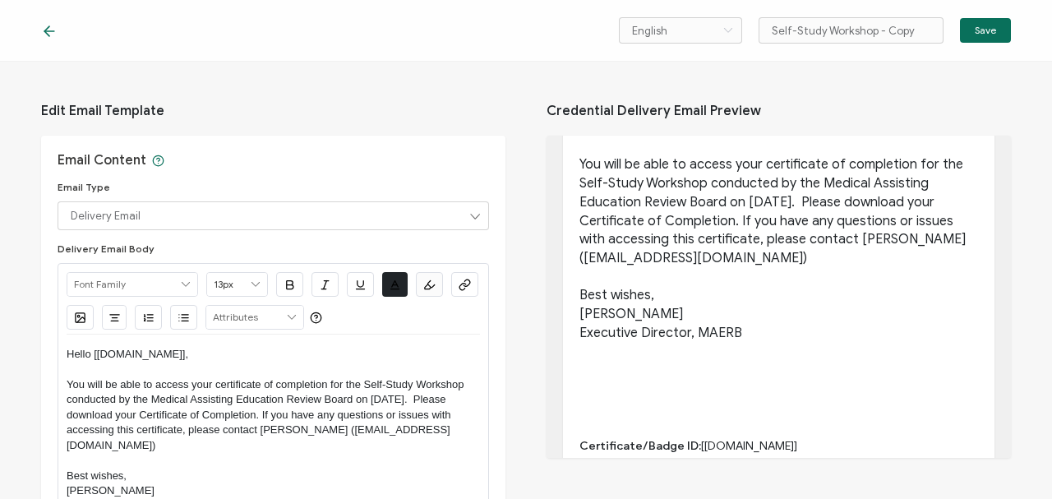
click at [324, 162] on div "Email Content Email Type Delivery Email Delivery Email Body Alright Sans Amita …" at bounding box center [273, 389] width 464 height 506
click at [679, 28] on span "Save" at bounding box center [984, 30] width 21 height 10
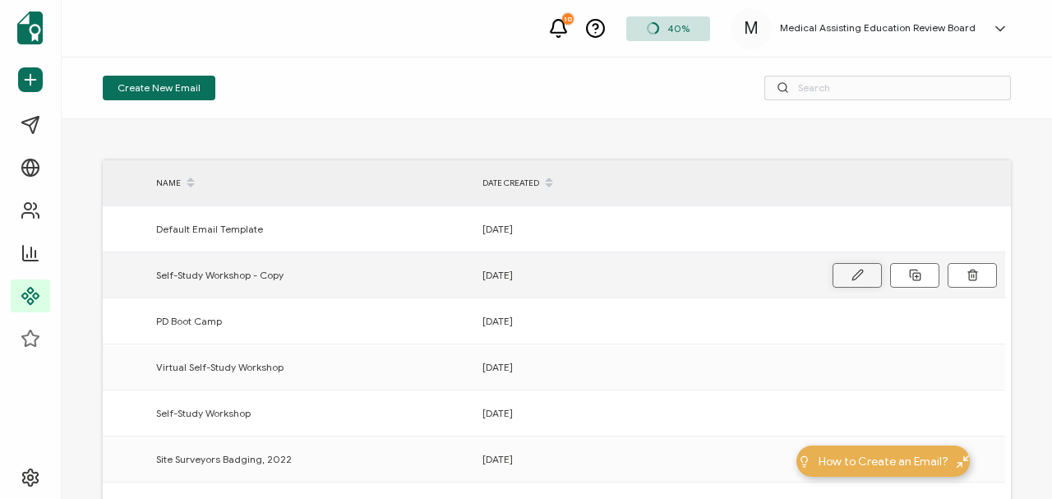
click at [679, 222] on icon at bounding box center [857, 275] width 12 height 12
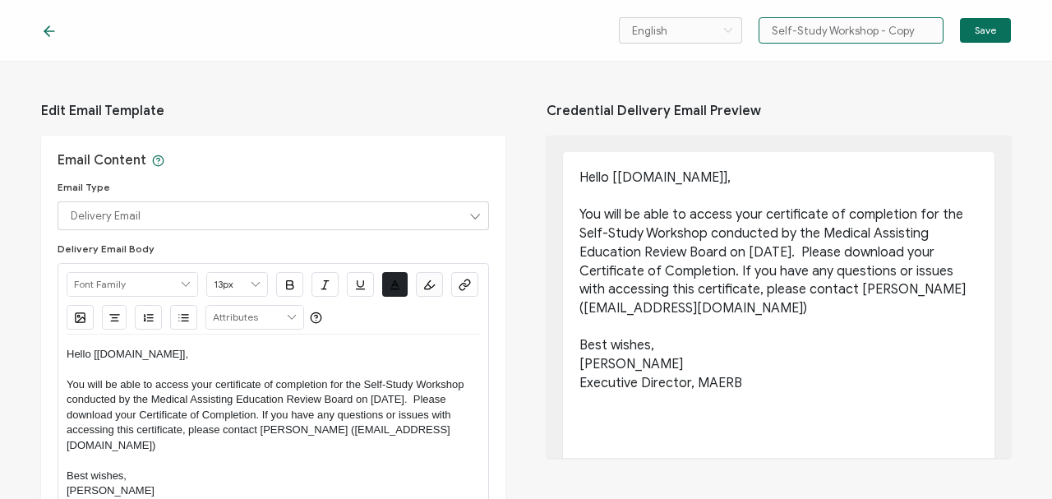
drag, startPoint x: 875, startPoint y: 30, endPoint x: 938, endPoint y: 26, distance: 63.3
click at [679, 26] on input "Self-Study Workshop - Copy" at bounding box center [850, 30] width 185 height 26
type input "Self-Study Workshop"
click at [679, 21] on button "Save" at bounding box center [985, 30] width 51 height 25
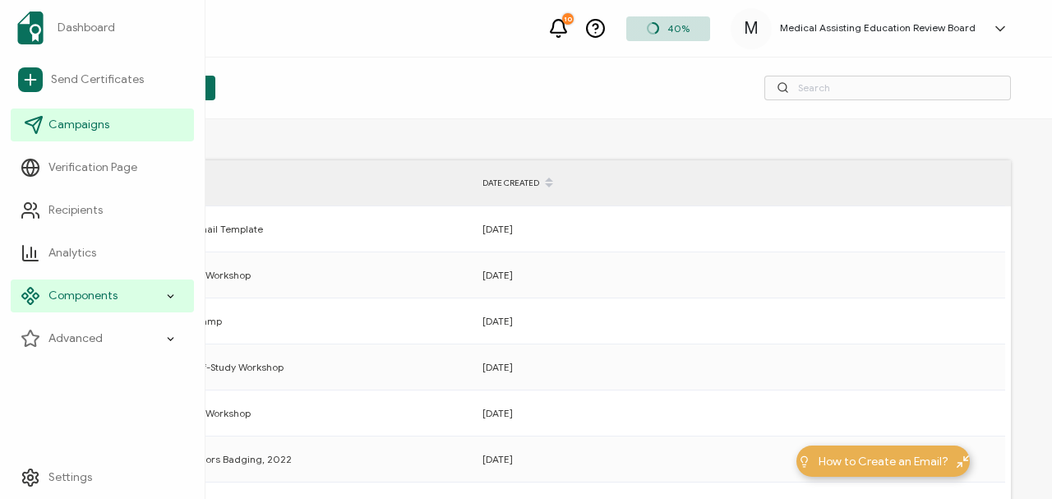
click at [82, 125] on span "Campaigns" at bounding box center [78, 125] width 61 height 16
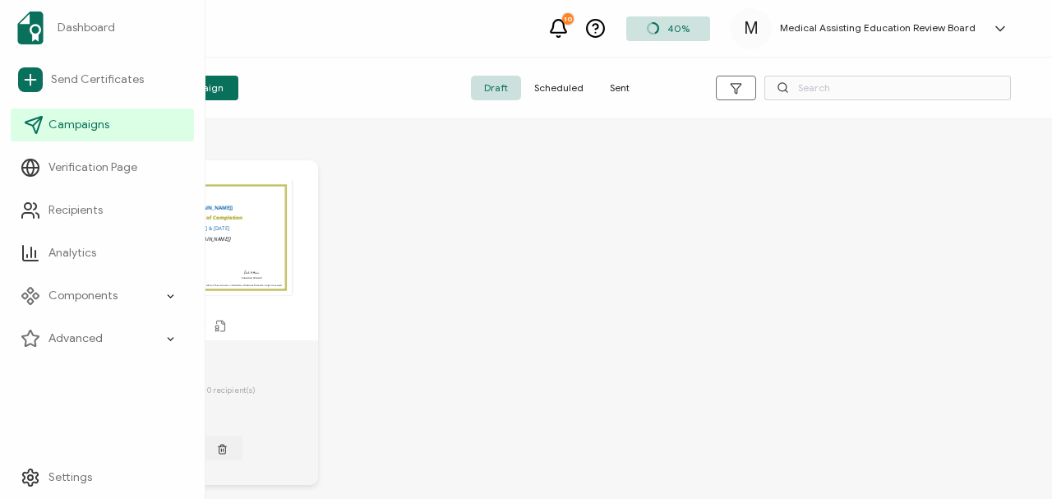
click at [82, 125] on span "Campaigns" at bounding box center [78, 125] width 61 height 16
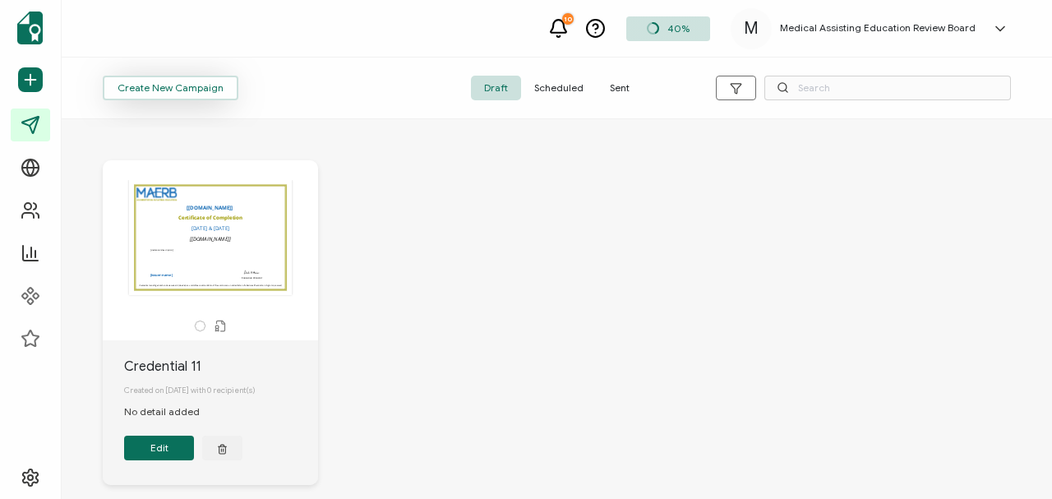
click at [186, 91] on span "Create New Campaign" at bounding box center [170, 88] width 106 height 10
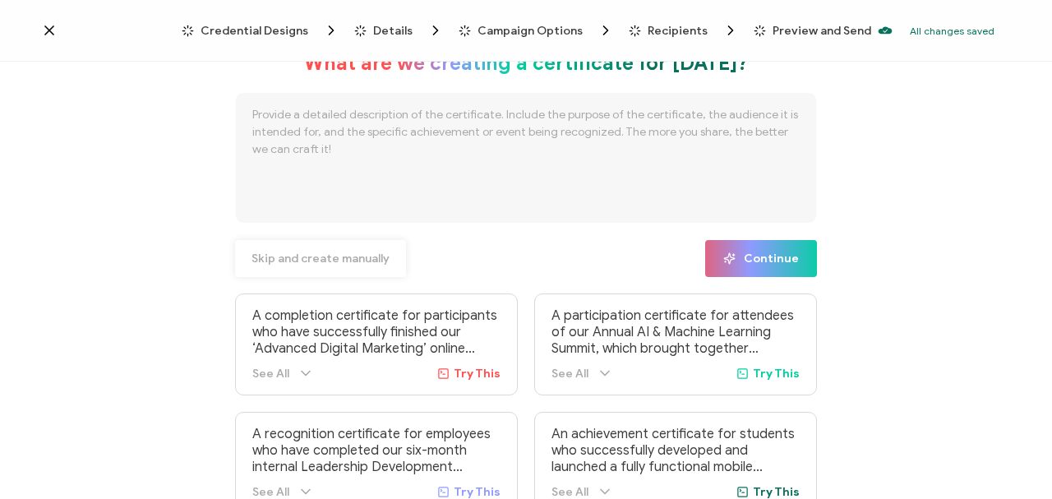
click at [309, 222] on span "Skip and create manually" at bounding box center [320, 259] width 138 height 12
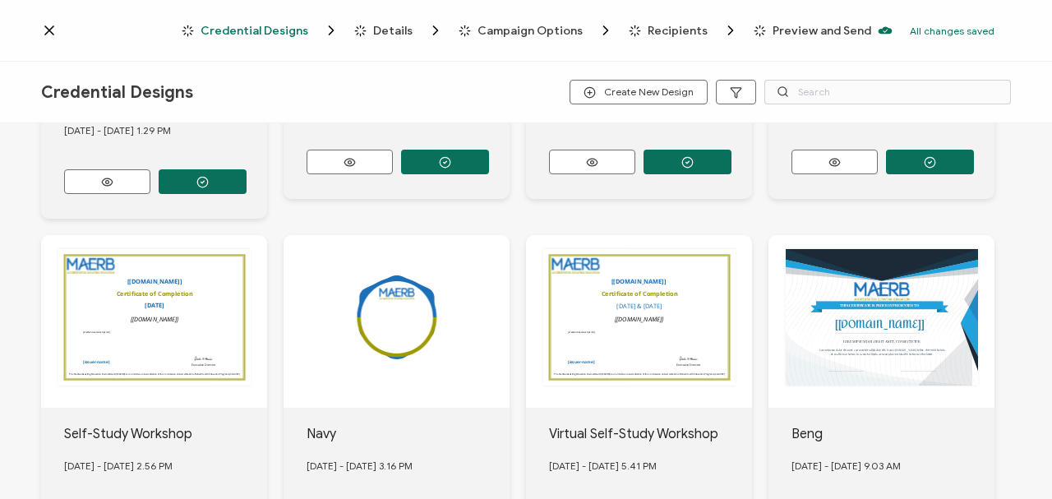
scroll to position [360, 0]
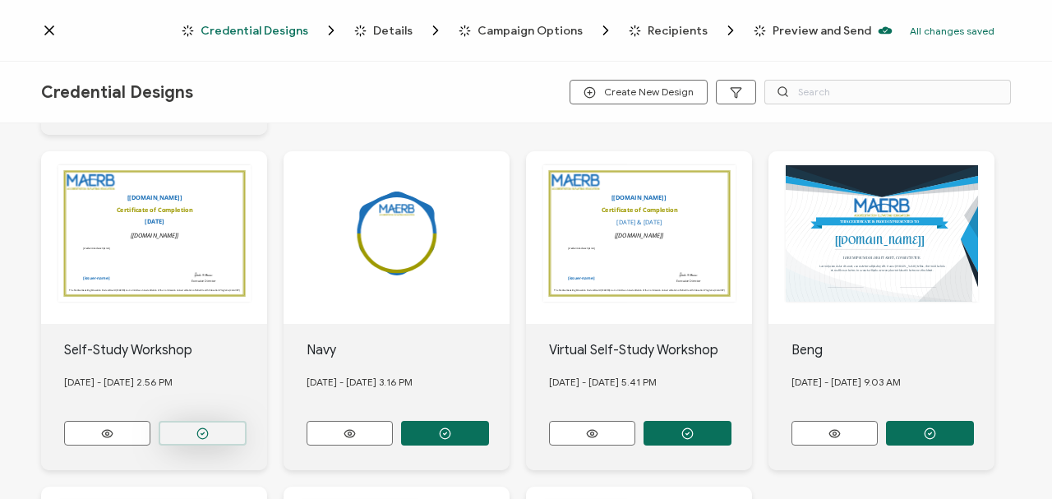
click at [202, 222] on icon "button" at bounding box center [202, 433] width 12 height 12
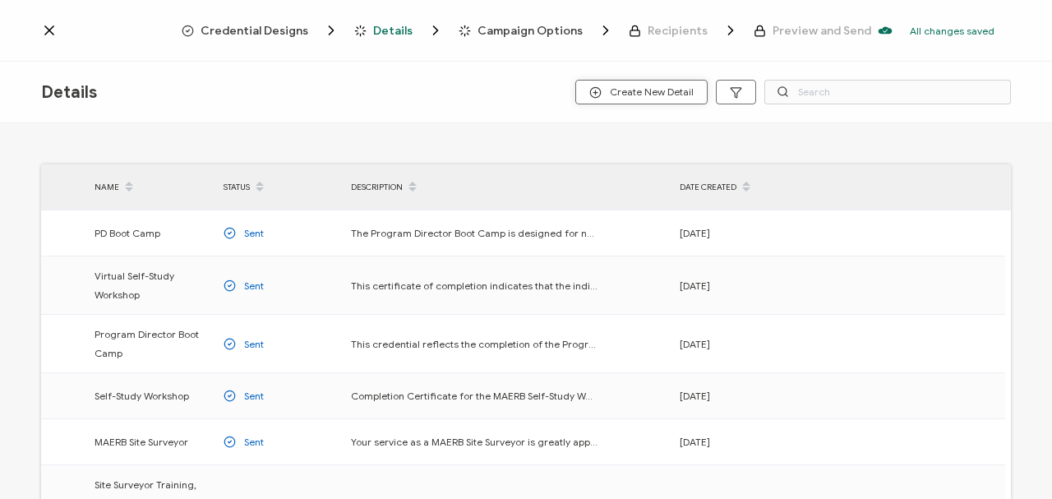
click at [622, 89] on span "Create New Detail" at bounding box center [641, 92] width 104 height 12
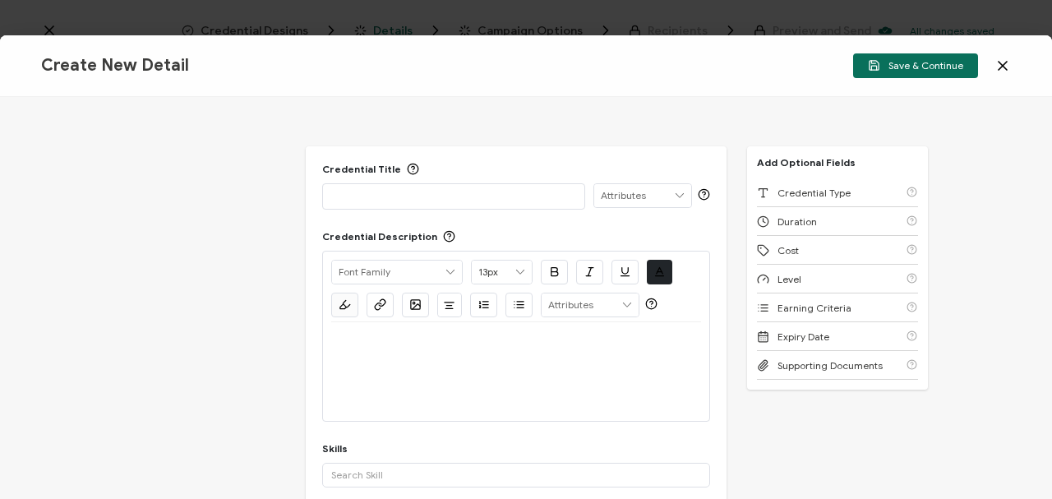
click at [375, 202] on p at bounding box center [453, 195] width 245 height 16
click at [444, 222] on p at bounding box center [516, 341] width 370 height 15
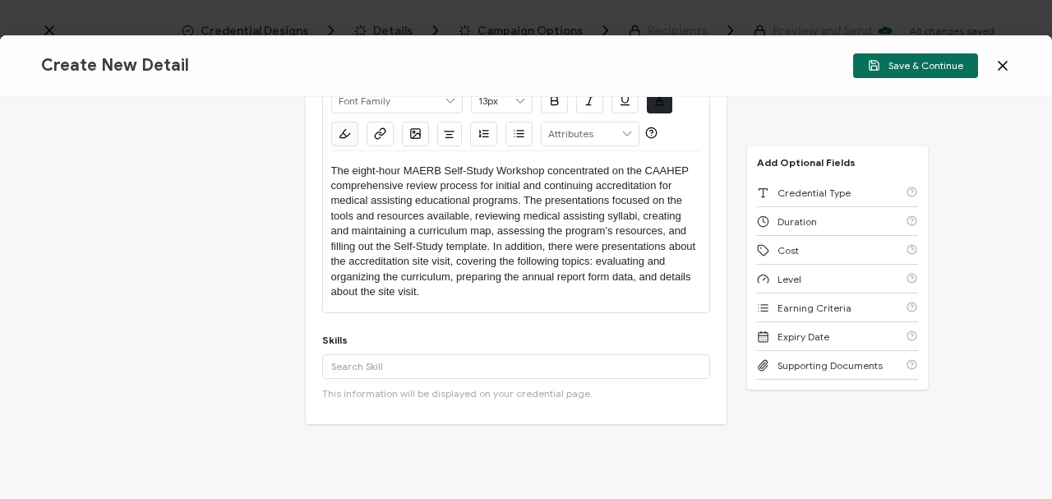
scroll to position [198, 0]
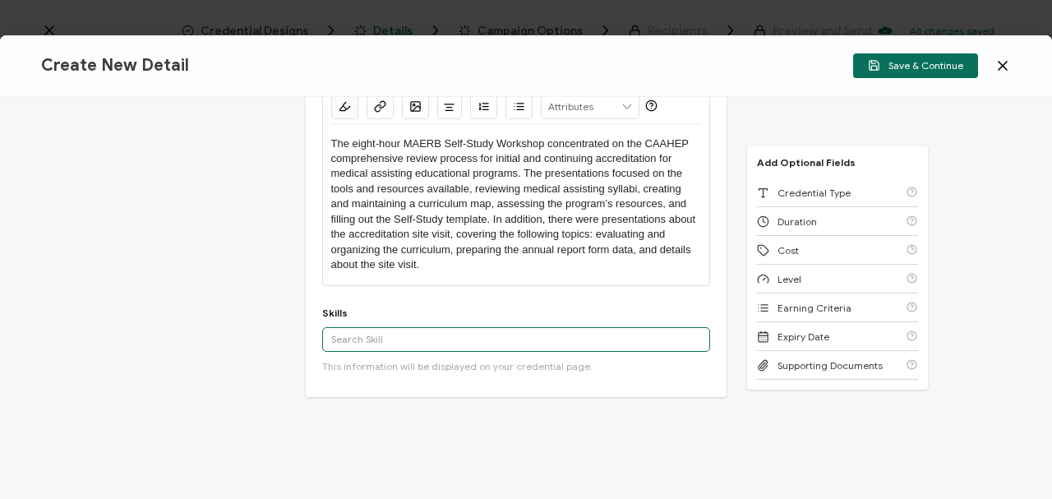
click at [394, 222] on input "text" at bounding box center [516, 339] width 388 height 25
click at [468, 222] on input "Programmatic Accreditation" at bounding box center [516, 339] width 388 height 25
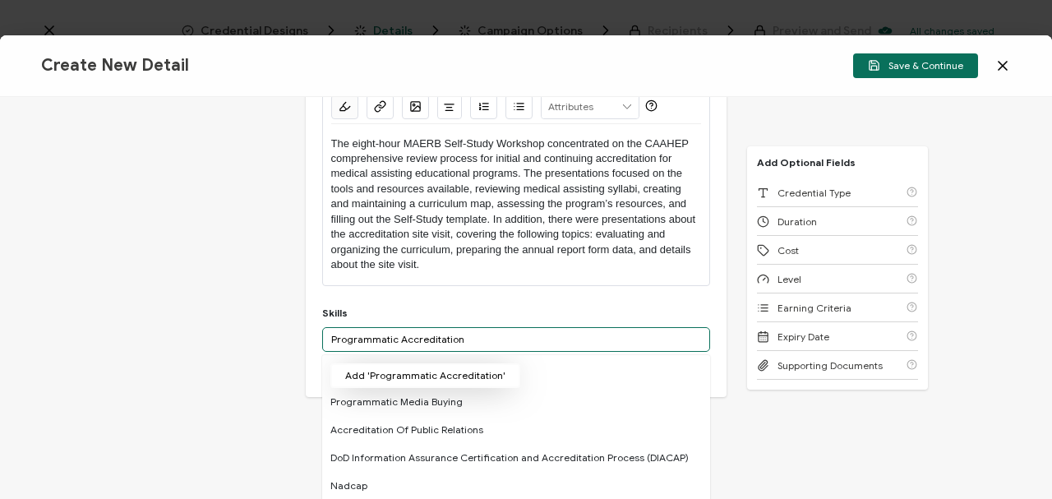
type input "Programmatic Accreditation"
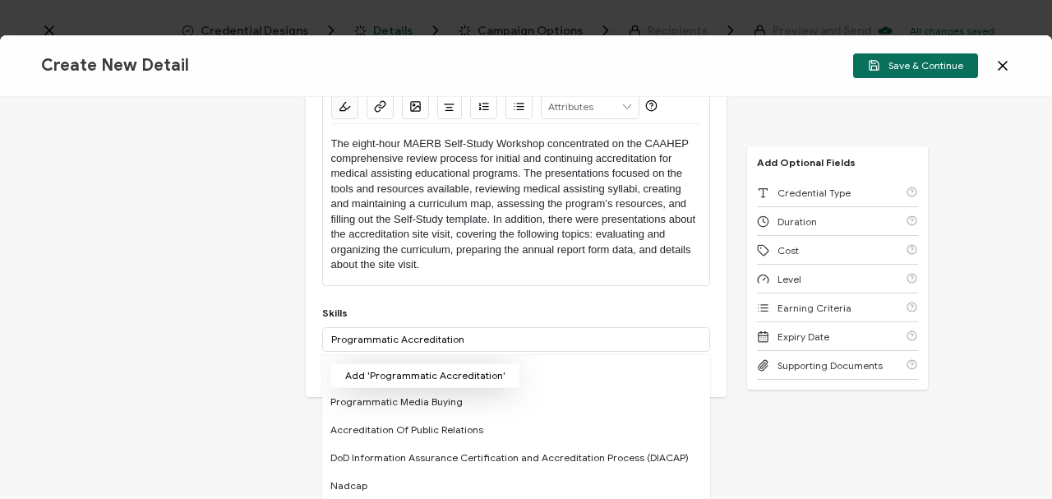
click at [462, 222] on button "Add 'Programmatic Accreditation'" at bounding box center [425, 375] width 190 height 25
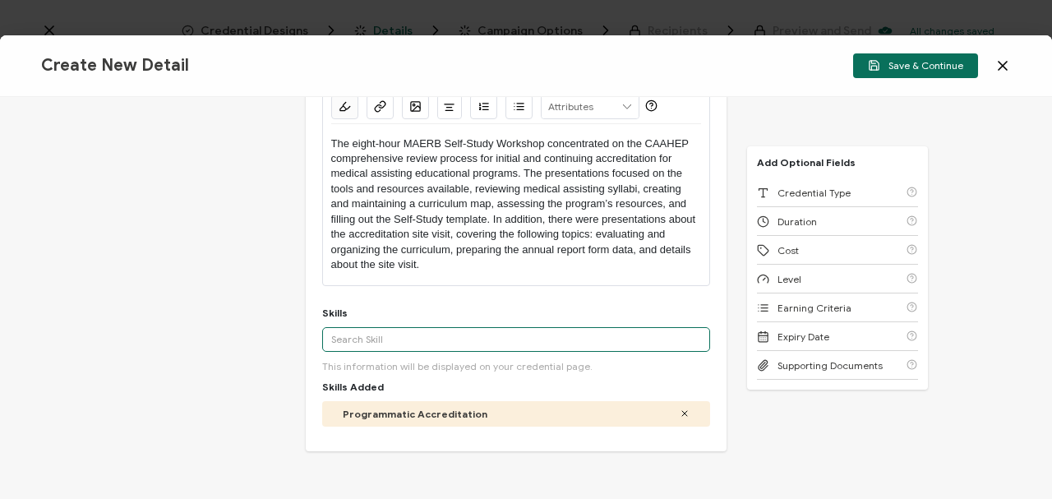
click at [396, 222] on input "text" at bounding box center [516, 339] width 388 height 25
click at [501, 222] on input "Medical Assisting Education Programs" at bounding box center [516, 339] width 388 height 25
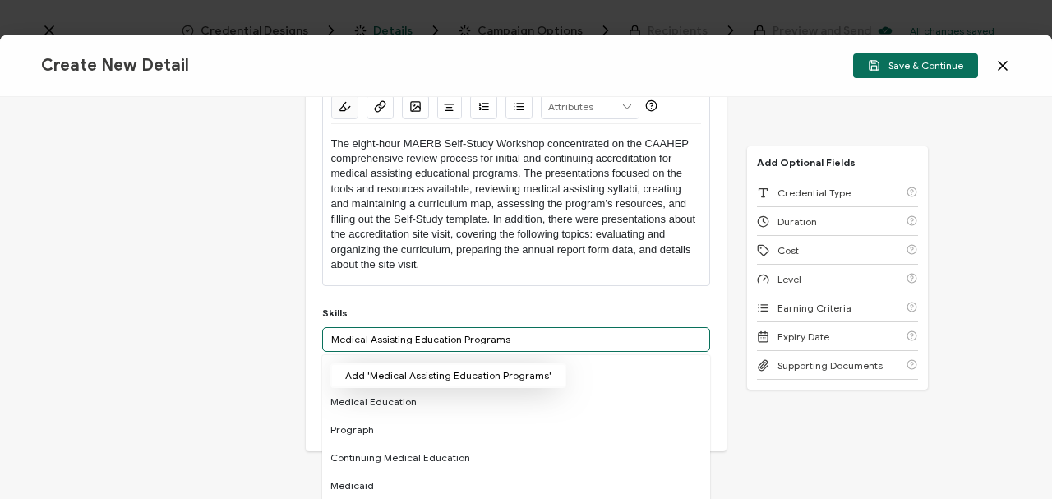
type input "Medical Assisting Education Programs"
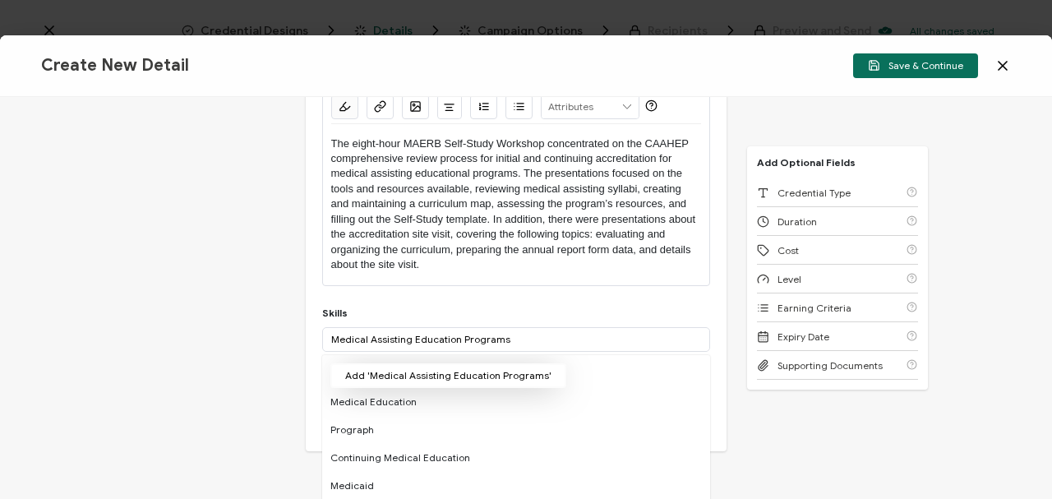
click at [486, 222] on button "Add 'Medical Assisting Education Programs'" at bounding box center [448, 375] width 236 height 25
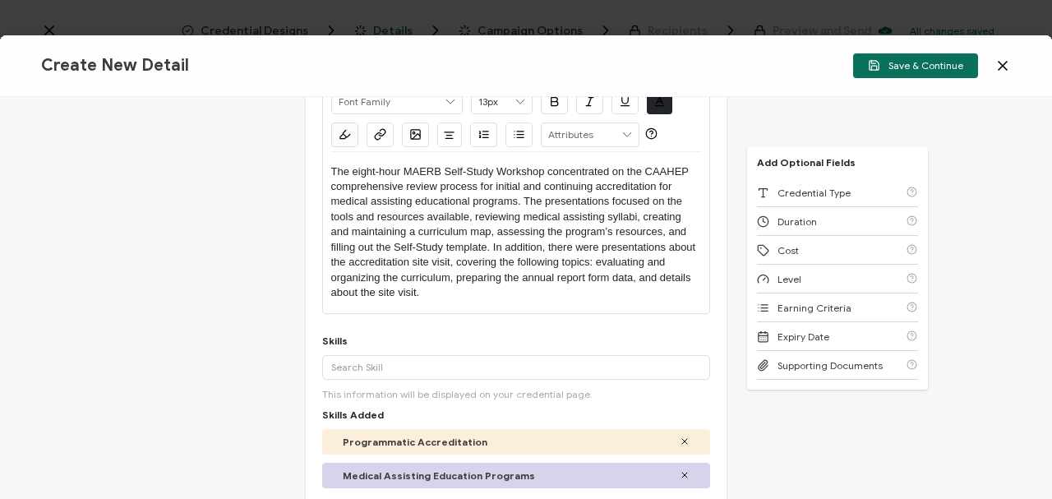
scroll to position [135, 0]
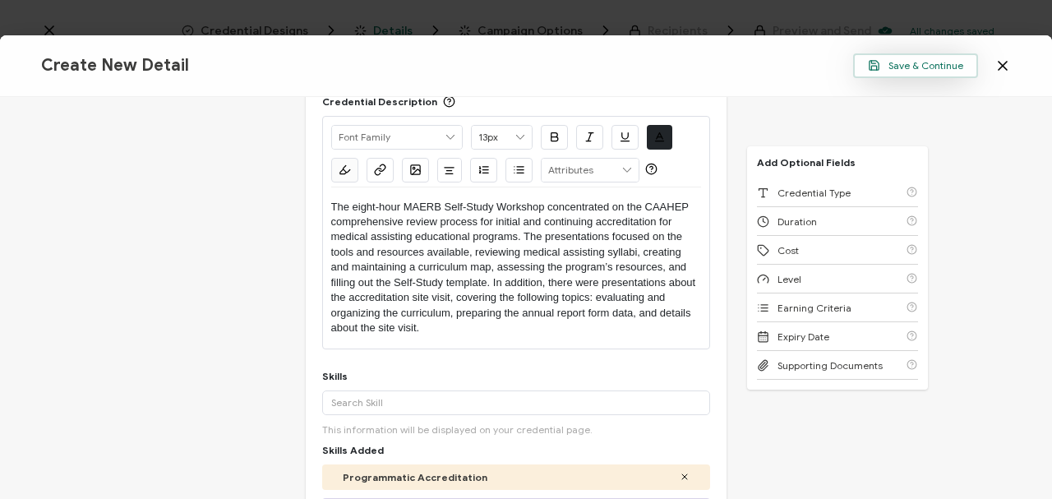
click at [679, 66] on span "Save & Continue" at bounding box center [915, 65] width 95 height 12
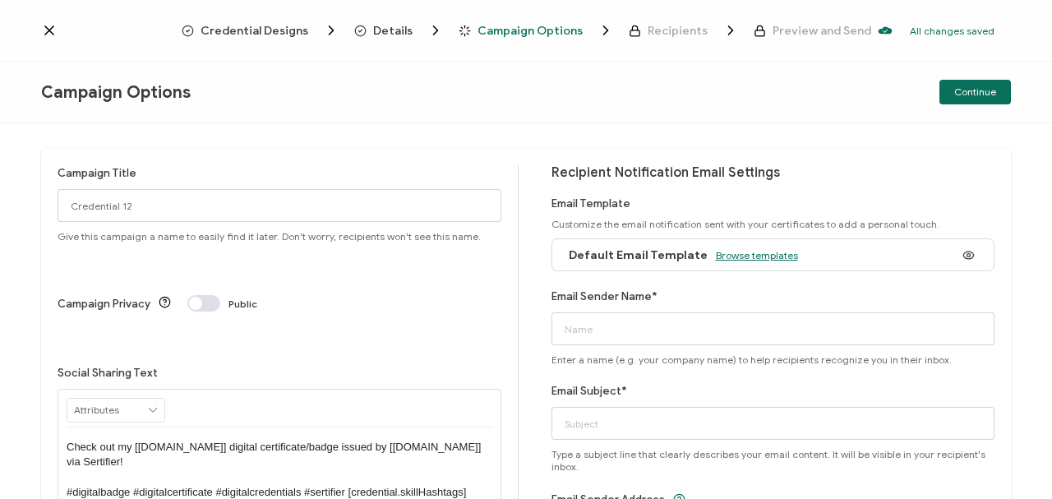
click at [679, 222] on span "Browse templates" at bounding box center [757, 255] width 82 height 12
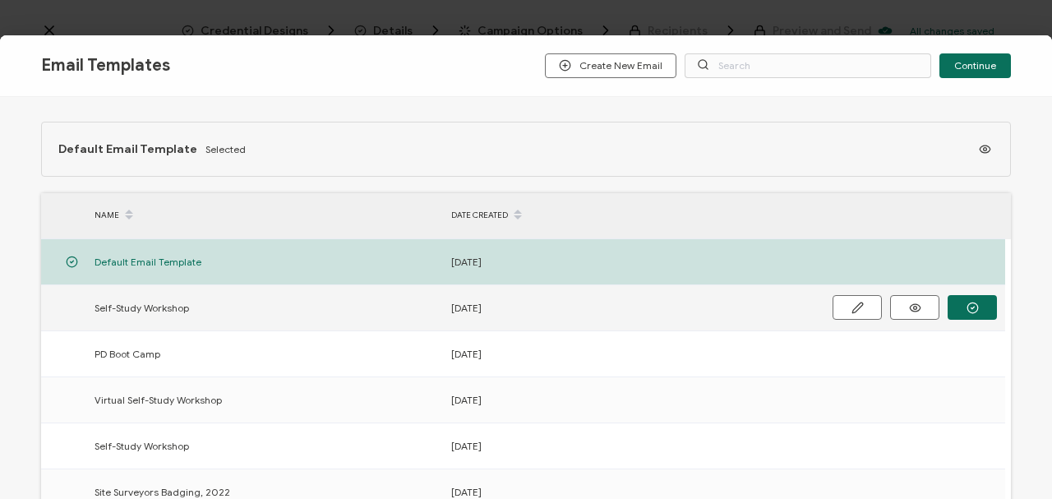
click at [155, 222] on span "Self-Study Workshop" at bounding box center [141, 307] width 94 height 19
click at [160, 222] on span "Self-Study Workshop" at bounding box center [141, 307] width 94 height 19
click at [76, 222] on td at bounding box center [63, 308] width 45 height 46
click at [679, 222] on button "button" at bounding box center [971, 307] width 49 height 25
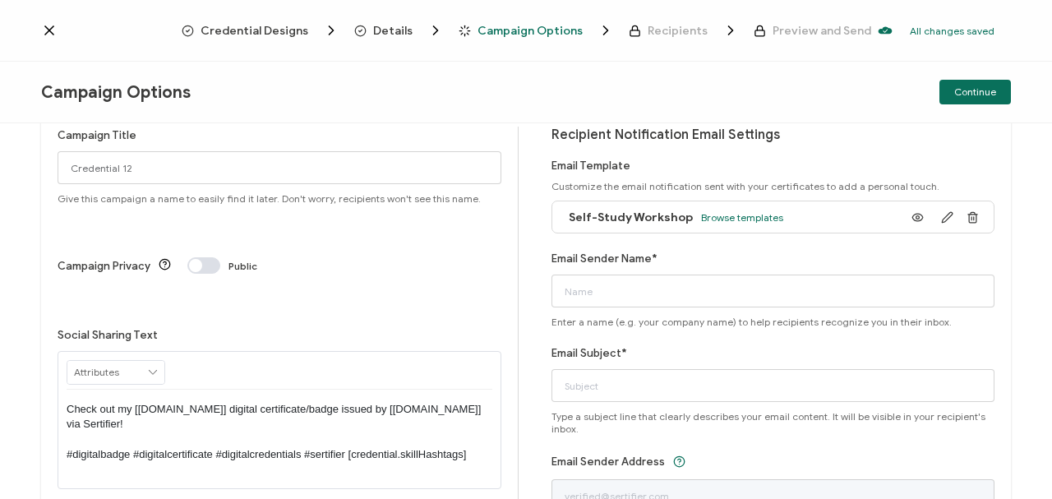
scroll to position [73, 0]
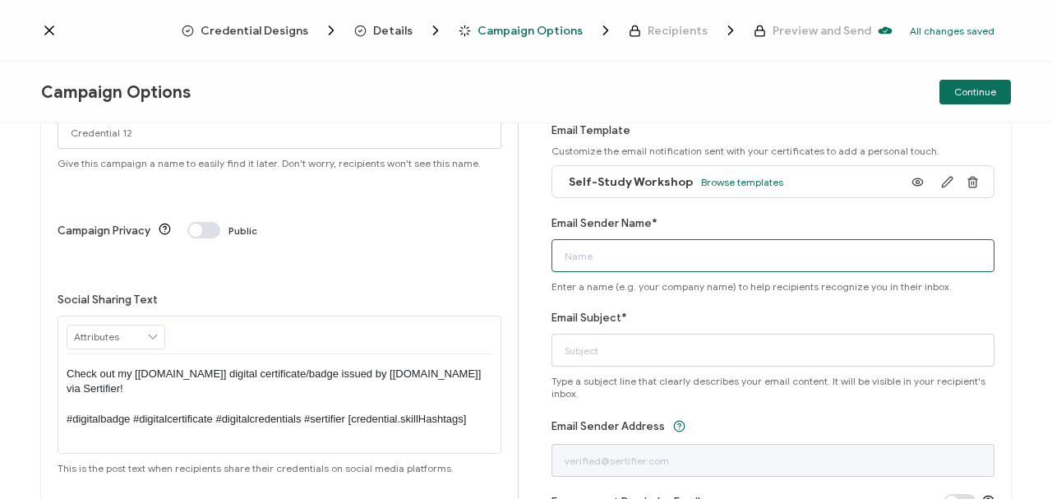
click at [644, 222] on input "Email Sender Name*" at bounding box center [773, 255] width 444 height 33
click at [602, 222] on input "MAERB" at bounding box center [773, 255] width 444 height 33
type input "Medical Assisting Education Review Board"
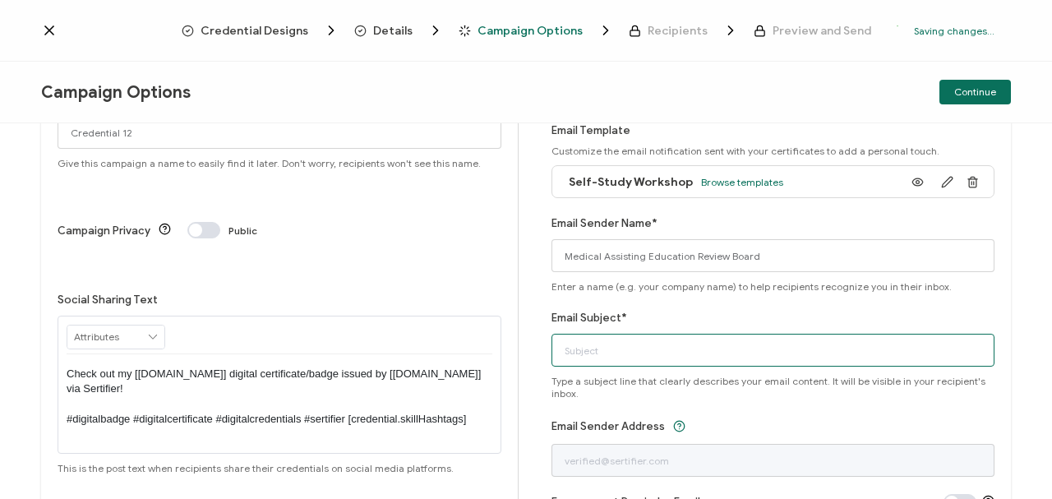
click at [631, 222] on input "Email Subject*" at bounding box center [773, 350] width 444 height 33
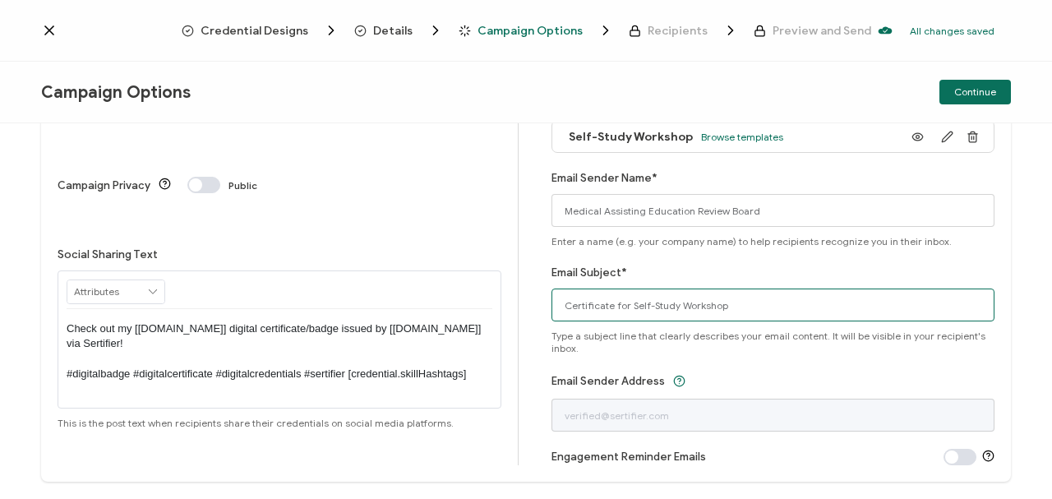
scroll to position [158, 0]
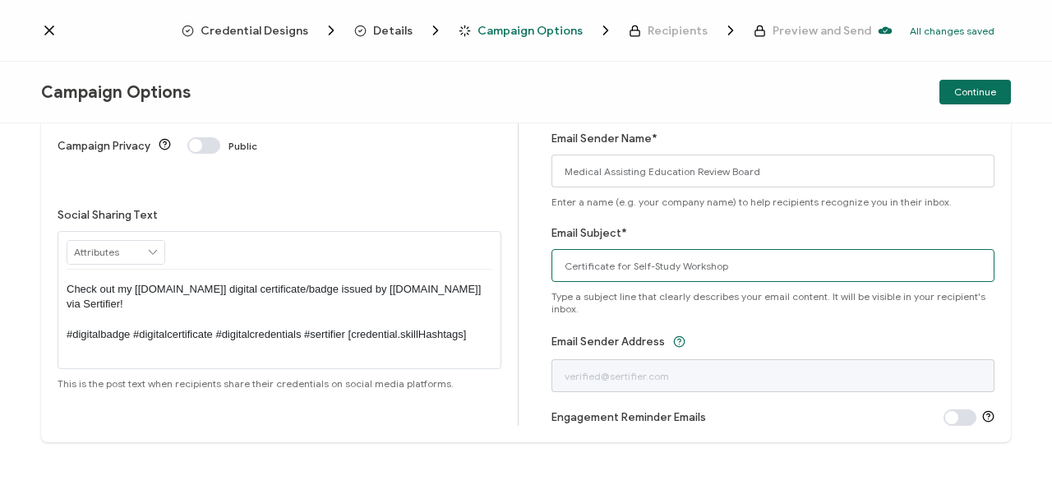
type input "Certificate for Self-Study Workshop"
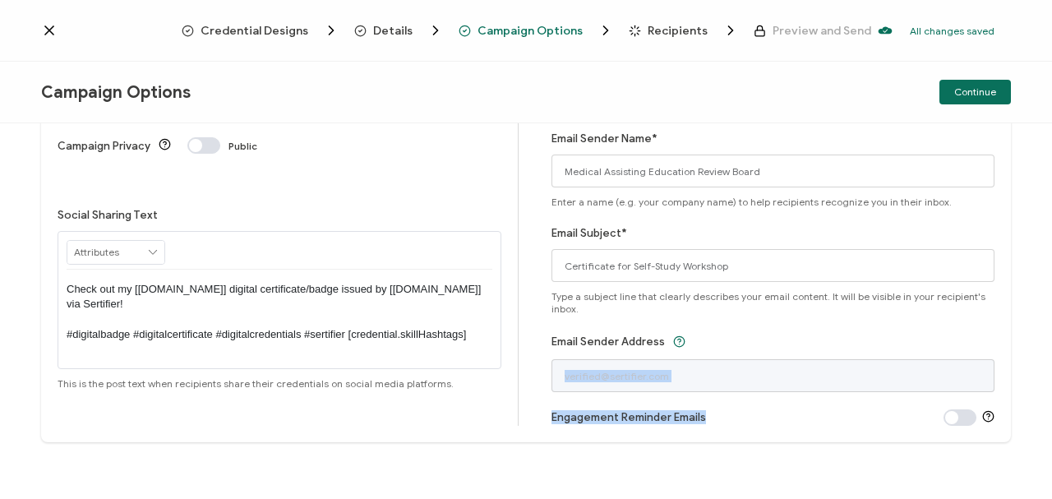
drag, startPoint x: 1045, startPoint y: 407, endPoint x: 1040, endPoint y: 391, distance: 17.2
click at [679, 222] on div "Campaign Title Credential 12 Give this campaign a name to easily find it later.…" at bounding box center [526, 310] width 1052 height 375
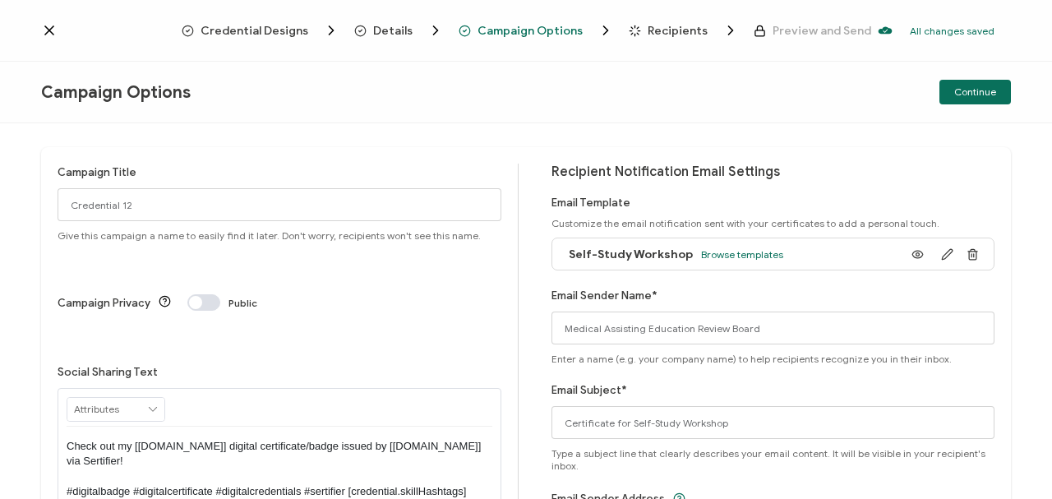
scroll to position [0, 0]
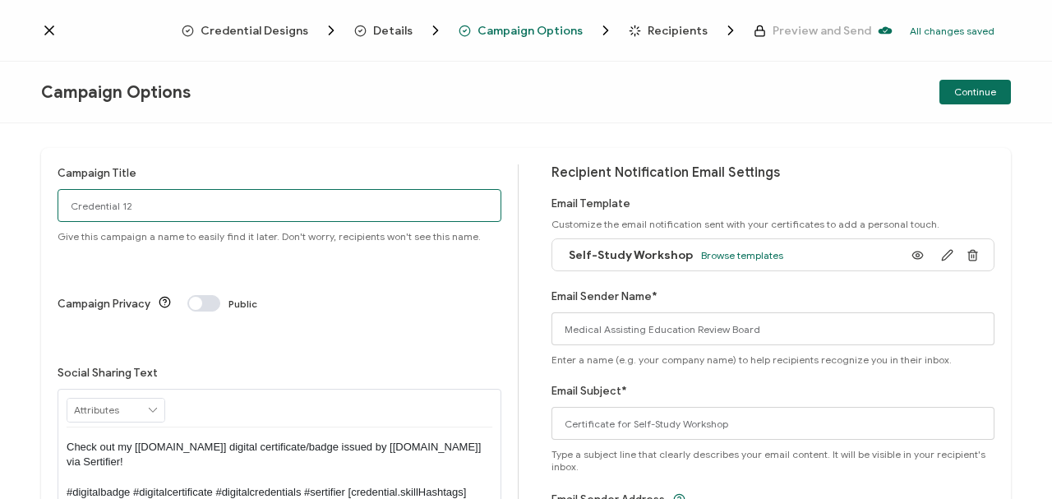
drag, startPoint x: 164, startPoint y: 205, endPoint x: 58, endPoint y: 204, distance: 106.8
click at [58, 204] on input "Credential 12" at bounding box center [280, 205] width 444 height 33
type input "S"
type input "MAERB Self-Study Workshop"
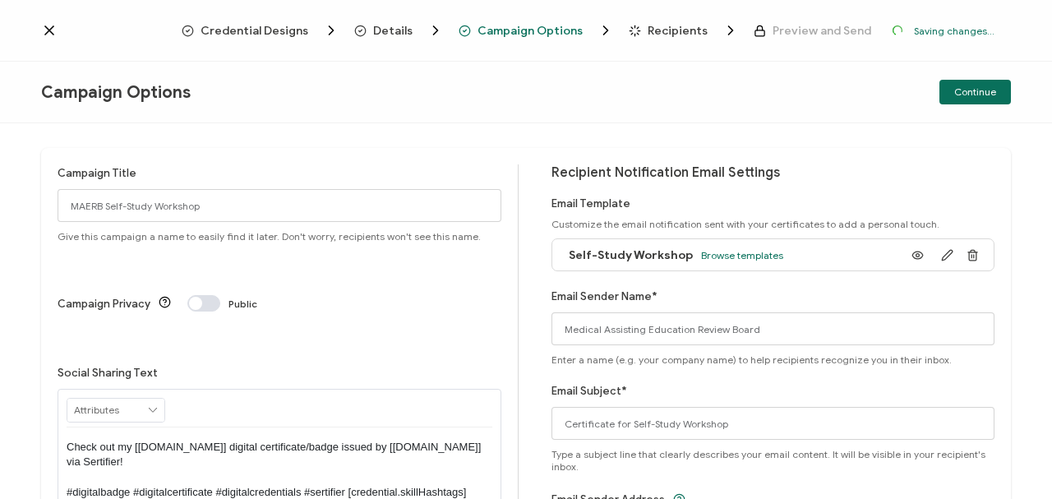
drag, startPoint x: 1044, startPoint y: 176, endPoint x: 1045, endPoint y: 195, distance: 18.9
click at [679, 195] on div "Campaign Title MAERB Self-Study Workshop Give this campaign a name to easily fi…" at bounding box center [526, 310] width 1052 height 375
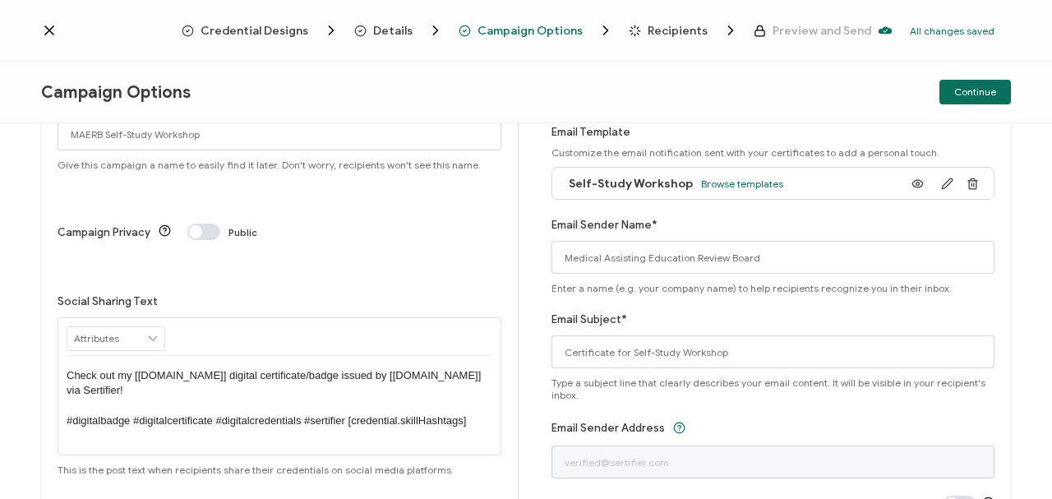
scroll to position [86, 0]
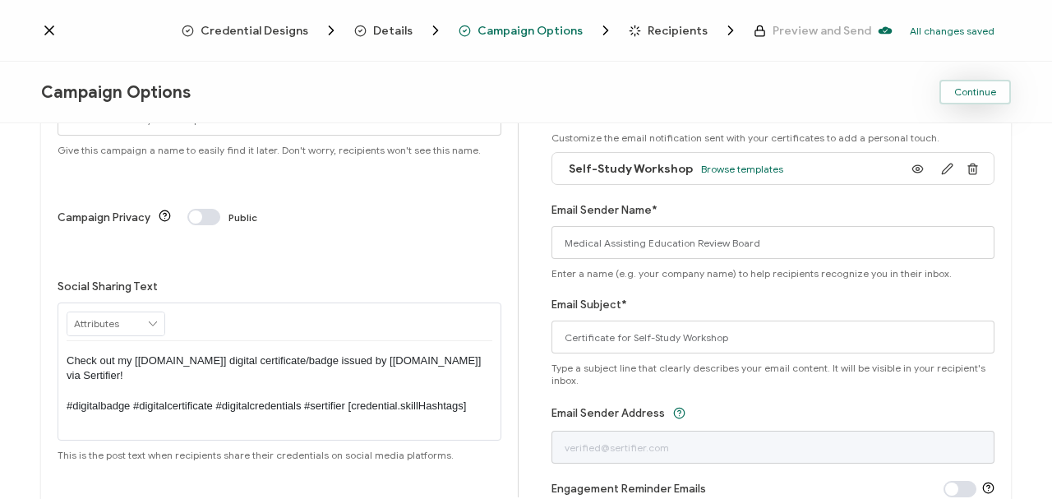
click at [679, 89] on button "Continue" at bounding box center [974, 92] width 71 height 25
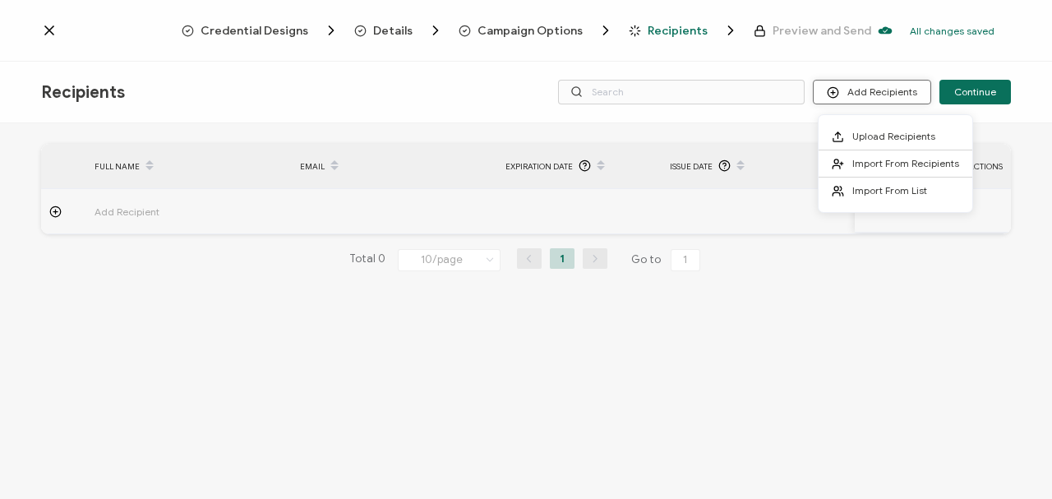
click at [679, 91] on circle at bounding box center [832, 92] width 11 height 11
click at [679, 137] on span "Upload Recipients" at bounding box center [893, 136] width 83 height 12
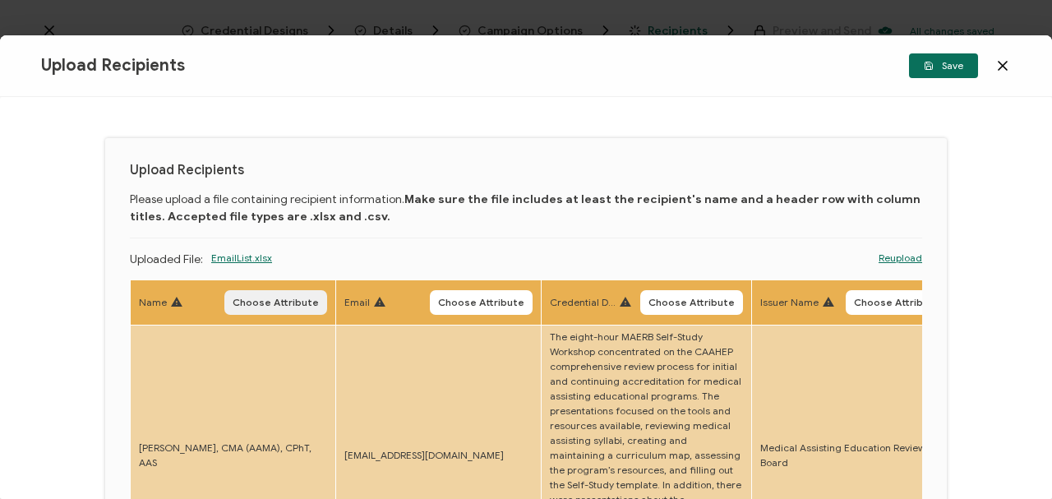
click at [274, 222] on span "Choose Attribute" at bounding box center [275, 302] width 86 height 10
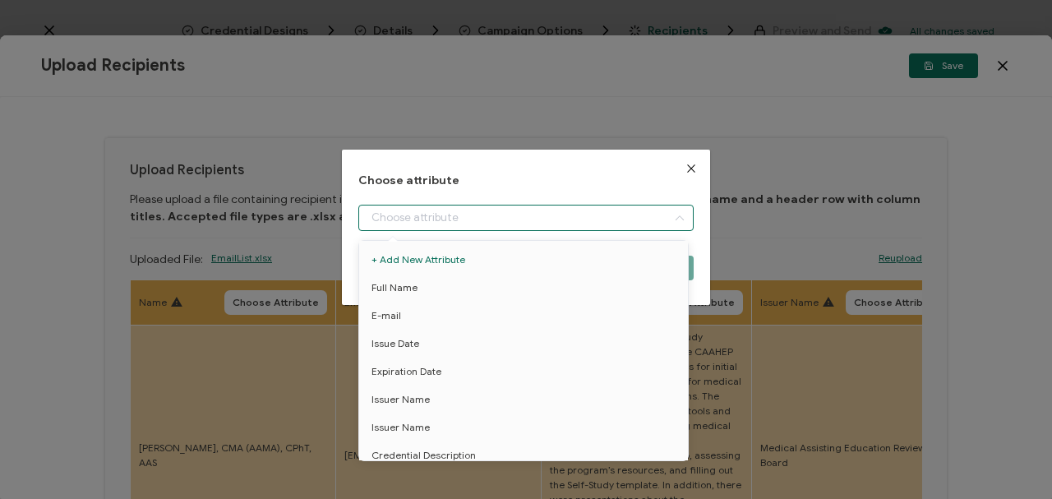
click at [394, 215] on input "dialog" at bounding box center [525, 218] width 335 height 26
click at [409, 222] on span "Full Name" at bounding box center [394, 288] width 46 height 28
type input "Full Name"
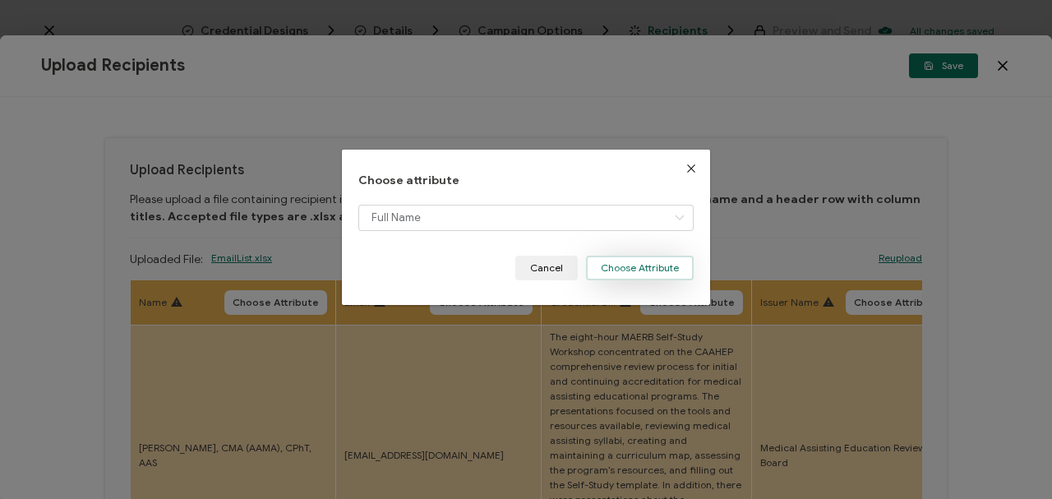
click at [611, 222] on button "Choose Attribute" at bounding box center [640, 267] width 108 height 25
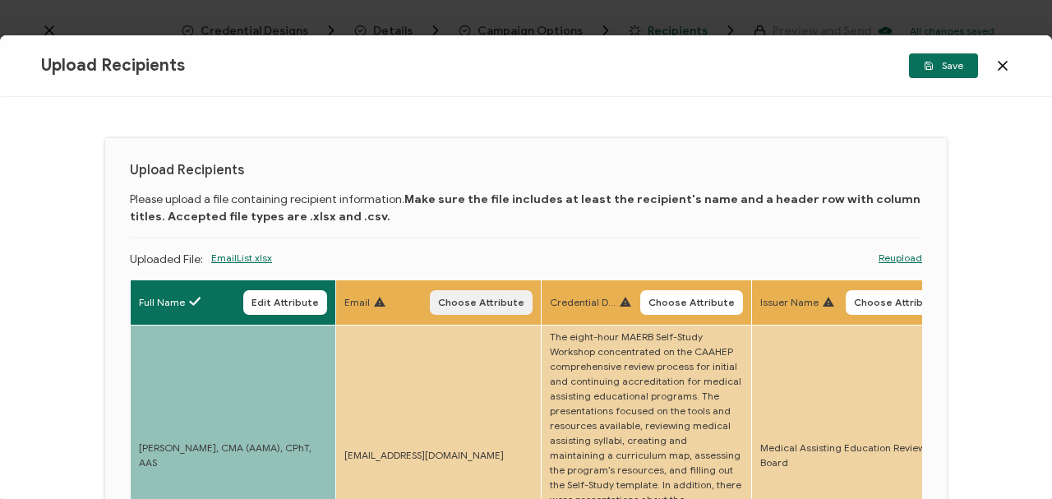
click at [483, 222] on span "Choose Attribute" at bounding box center [481, 302] width 86 height 10
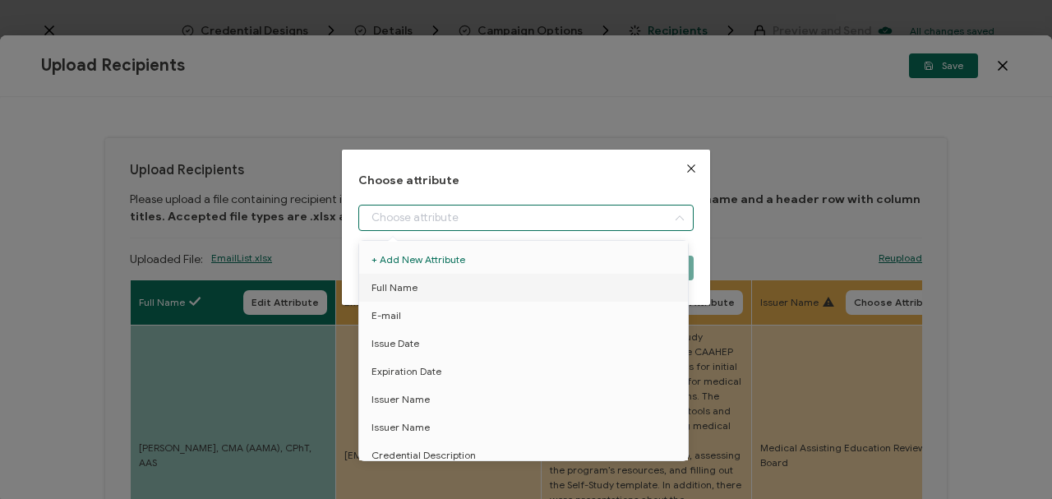
click at [452, 220] on input "dialog" at bounding box center [525, 218] width 335 height 26
click at [390, 222] on span "E-mail" at bounding box center [386, 316] width 30 height 28
type input "E-mail"
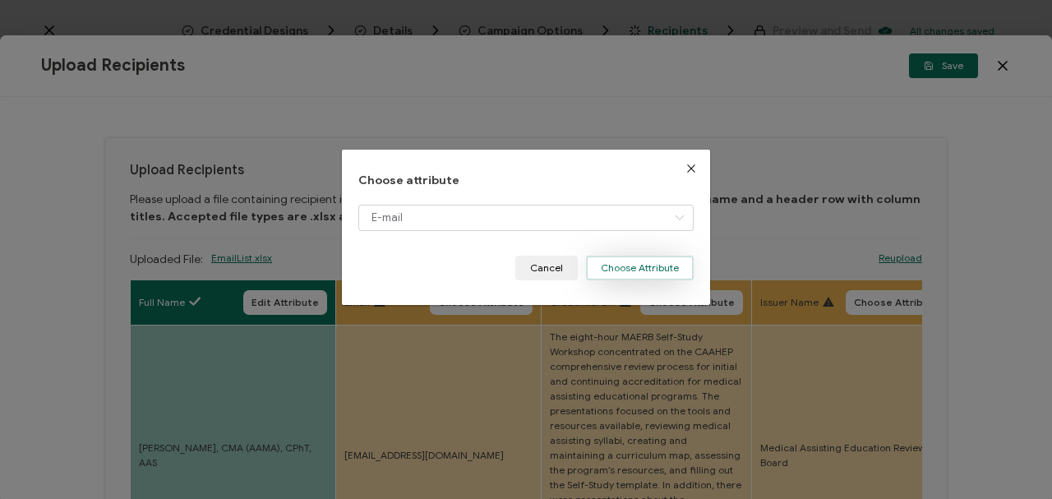
click at [629, 222] on button "Choose Attribute" at bounding box center [640, 267] width 108 height 25
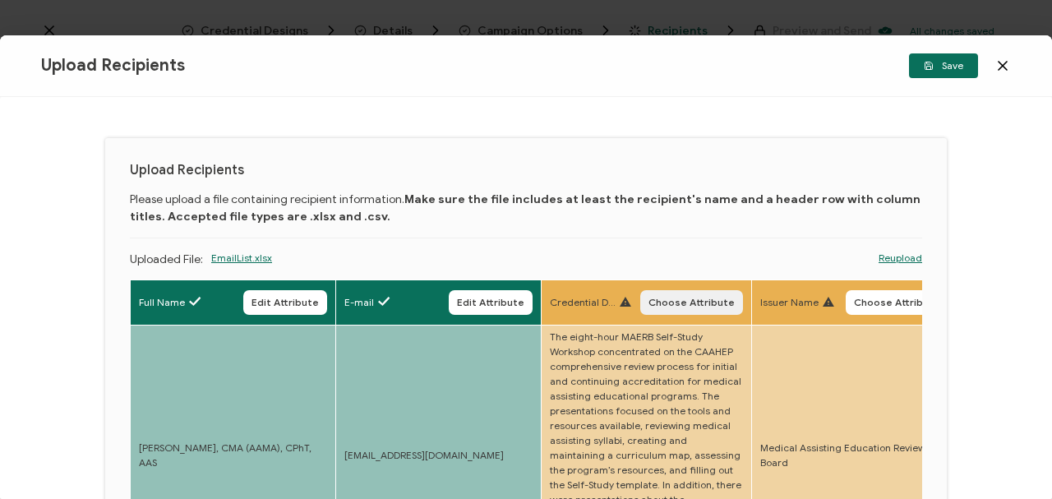
click at [673, 222] on span "Choose Attribute" at bounding box center [691, 302] width 86 height 10
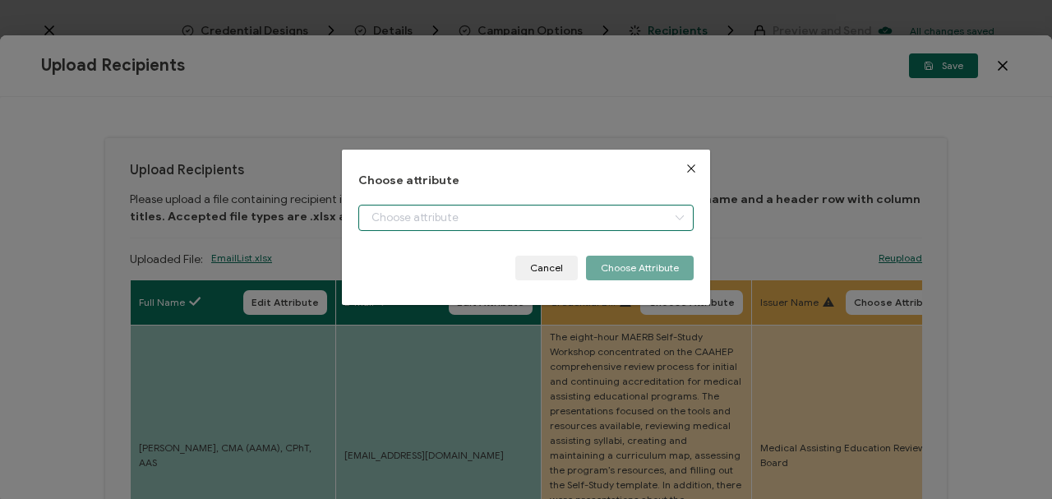
click at [537, 215] on input "dialog" at bounding box center [525, 218] width 335 height 26
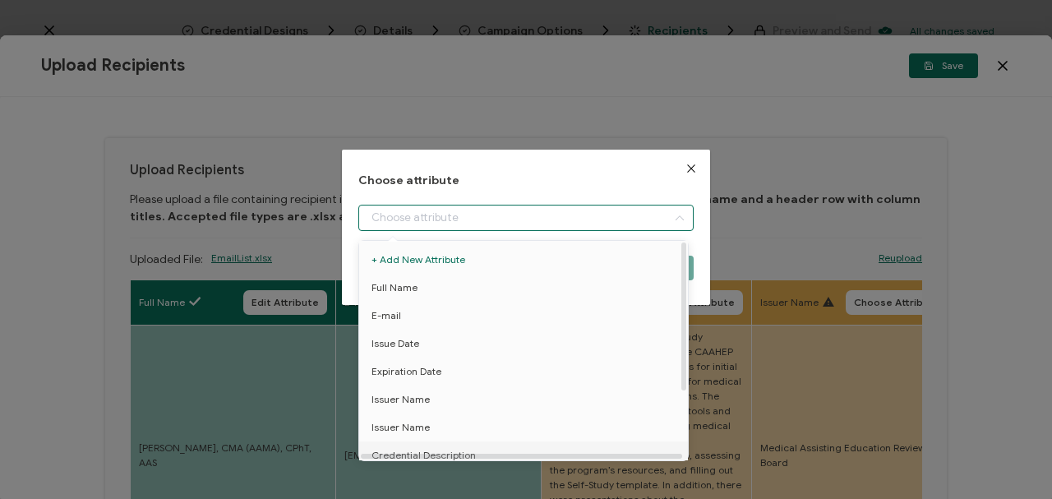
click at [465, 222] on span "Credential Description" at bounding box center [423, 455] width 104 height 28
type input "Credential Description"
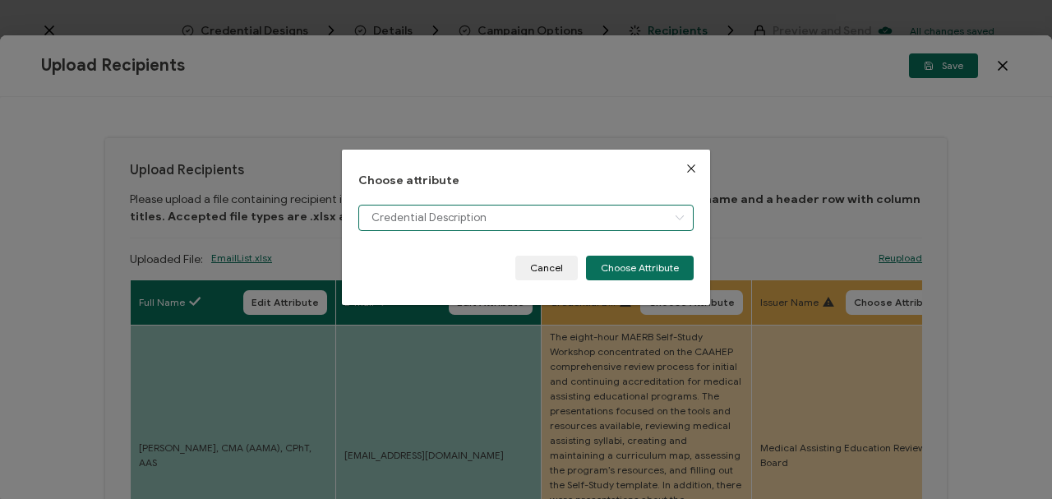
scroll to position [12, 0]
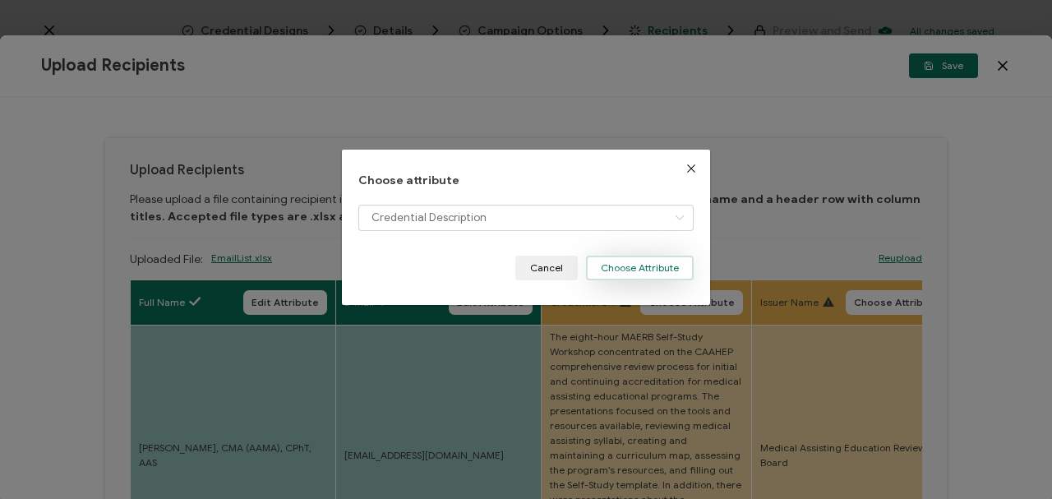
click at [614, 222] on button "Choose Attribute" at bounding box center [640, 267] width 108 height 25
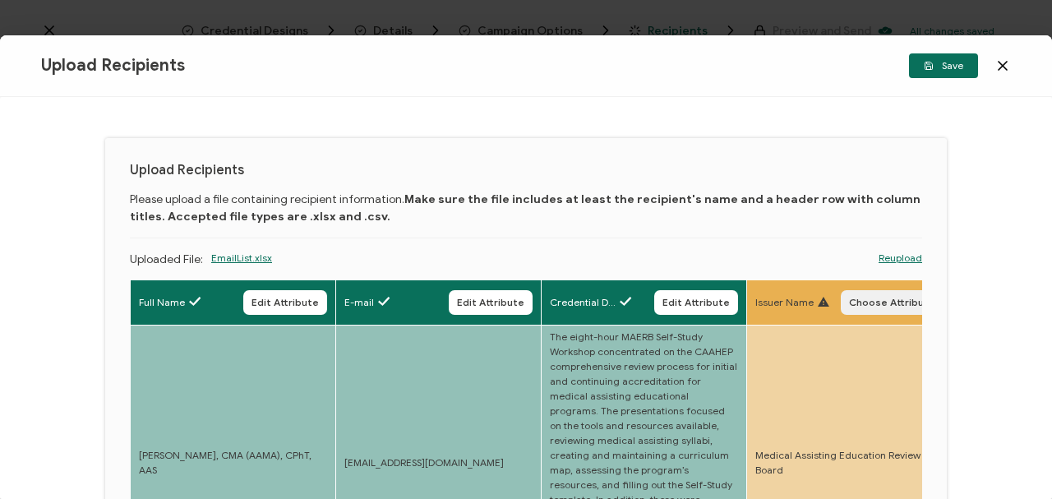
click at [679, 222] on span "Choose Attribute" at bounding box center [892, 302] width 86 height 10
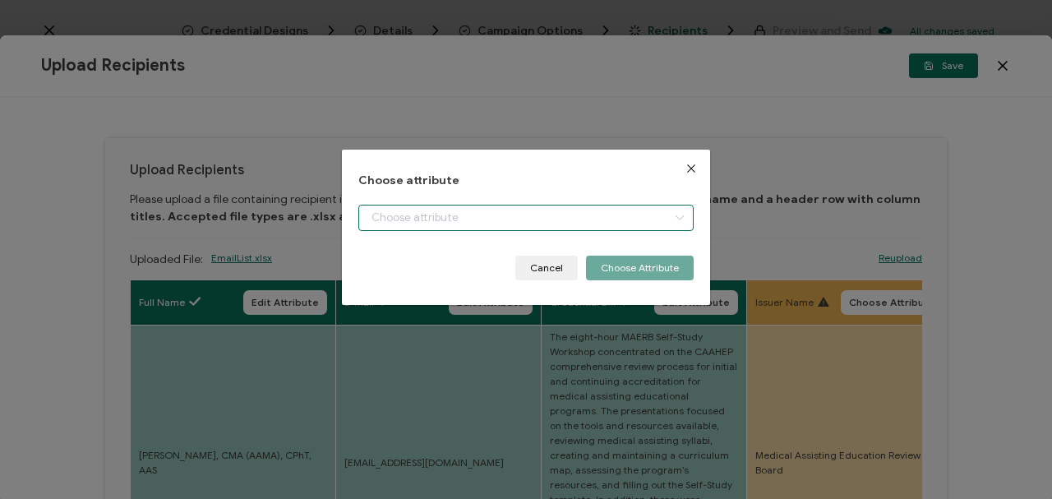
click at [462, 219] on input "dialog" at bounding box center [525, 218] width 335 height 26
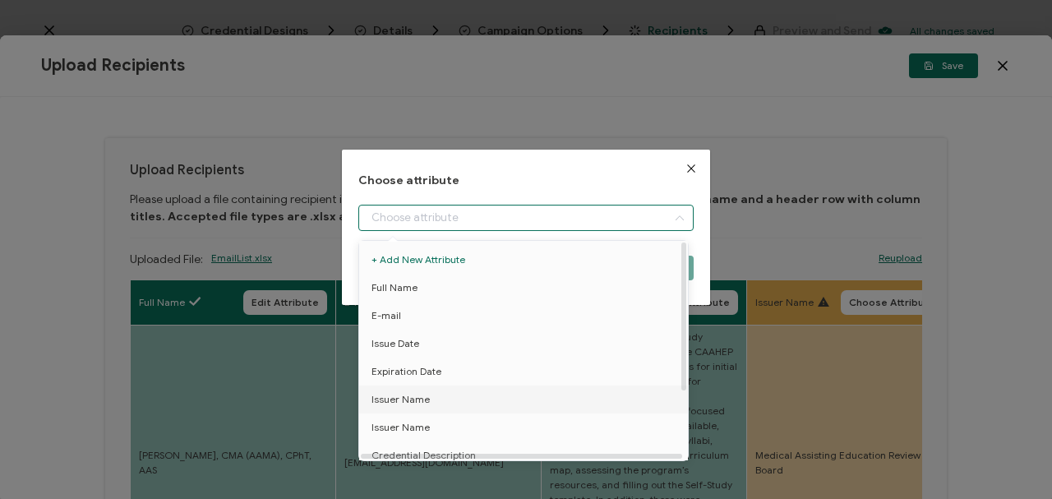
click at [416, 222] on span "Issuer Name" at bounding box center [400, 399] width 58 height 28
type input "Issuer Name"
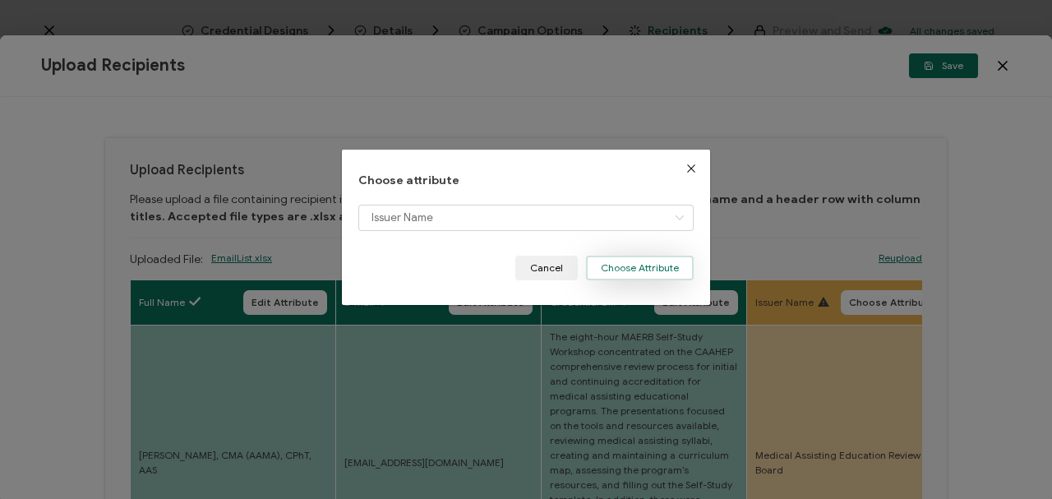
click at [610, 222] on button "Choose Attribute" at bounding box center [640, 267] width 108 height 25
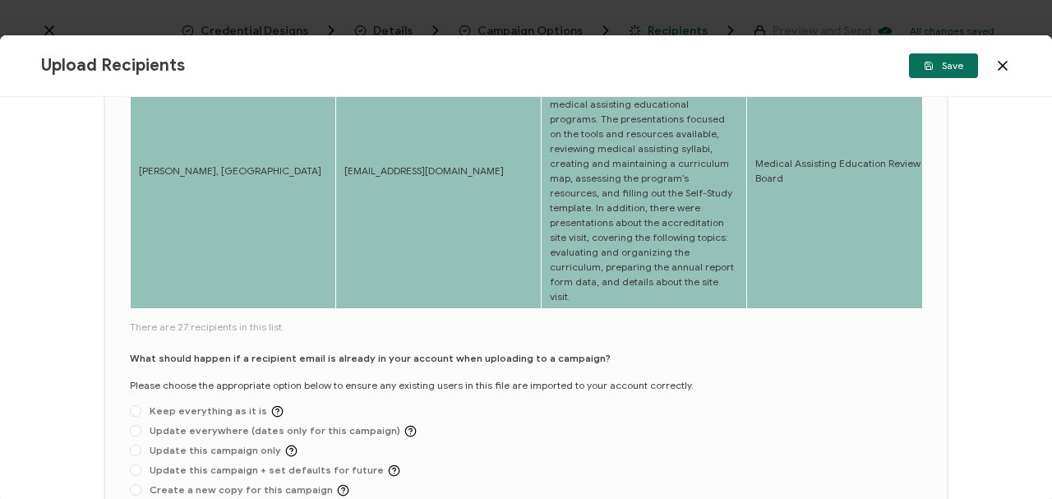
scroll to position [1172, 0]
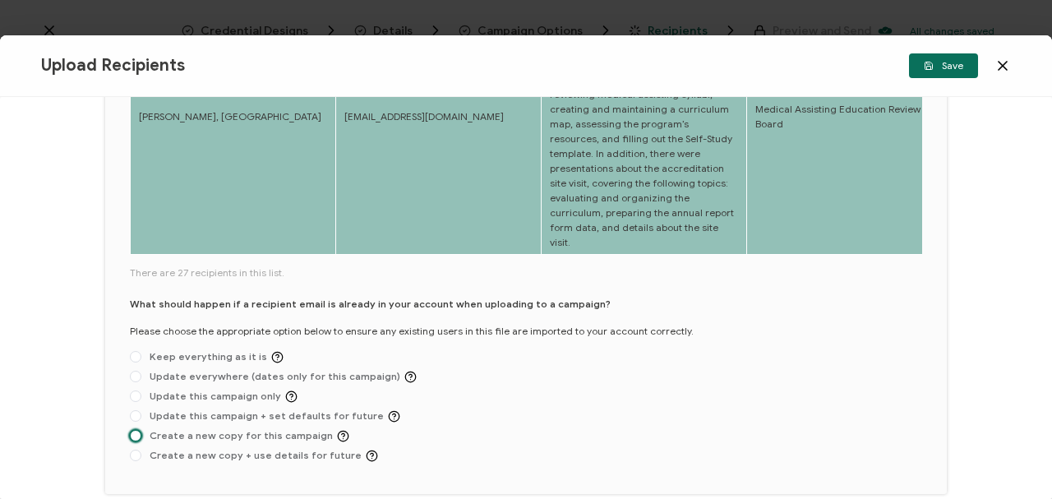
click at [140, 222] on span at bounding box center [136, 436] width 12 height 12
click at [140, 222] on input "Create a new copy for this campaign" at bounding box center [136, 436] width 12 height 13
radio input "true"
click at [679, 62] on icon "button" at bounding box center [928, 66] width 10 height 10
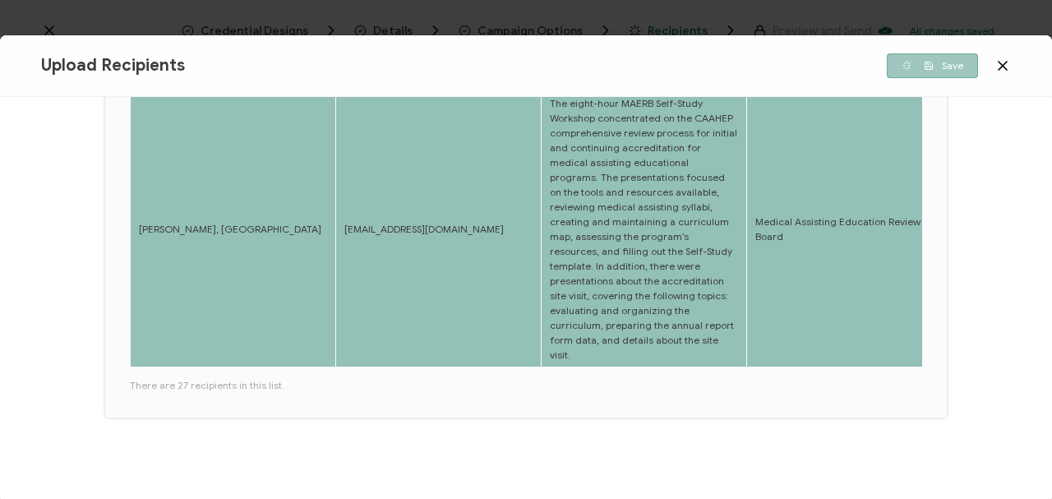
scroll to position [1002, 0]
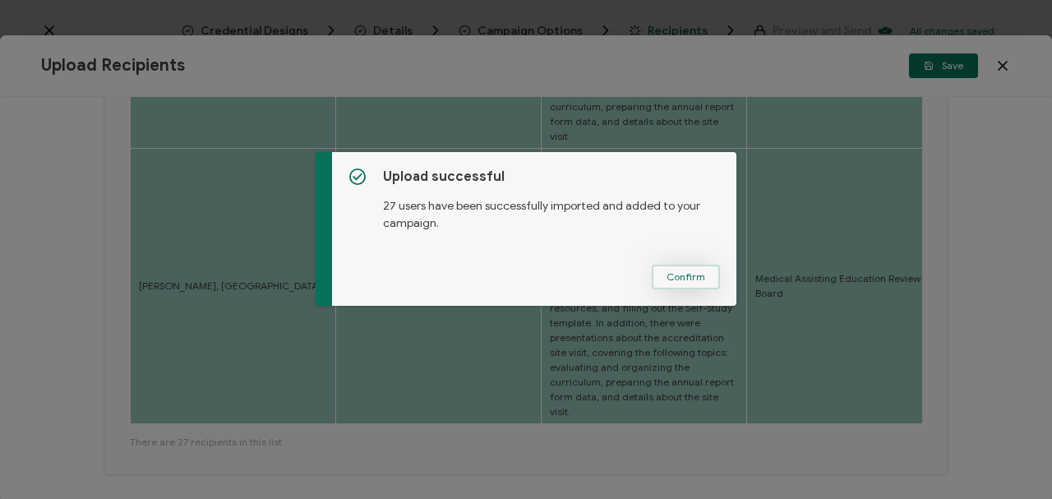
click at [678, 222] on span "Confirm" at bounding box center [685, 277] width 39 height 10
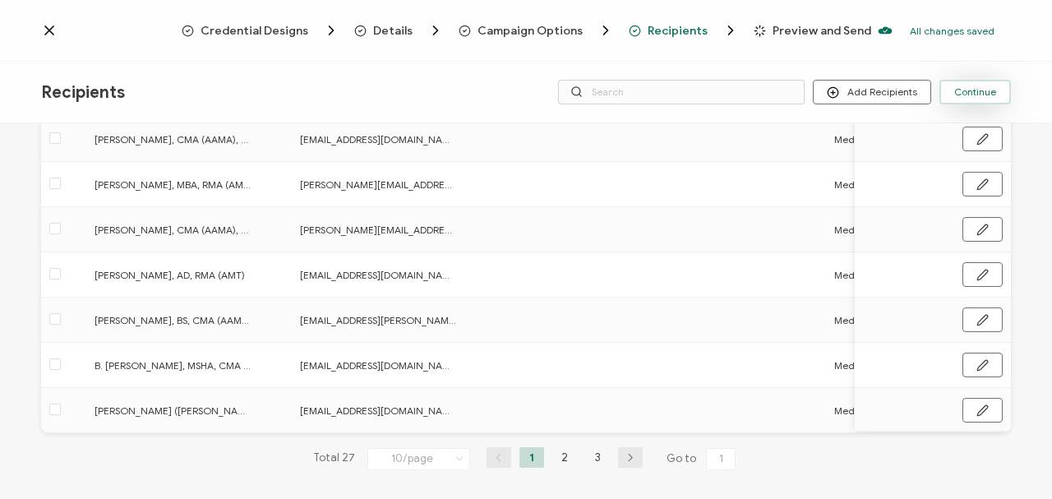
scroll to position [41, 0]
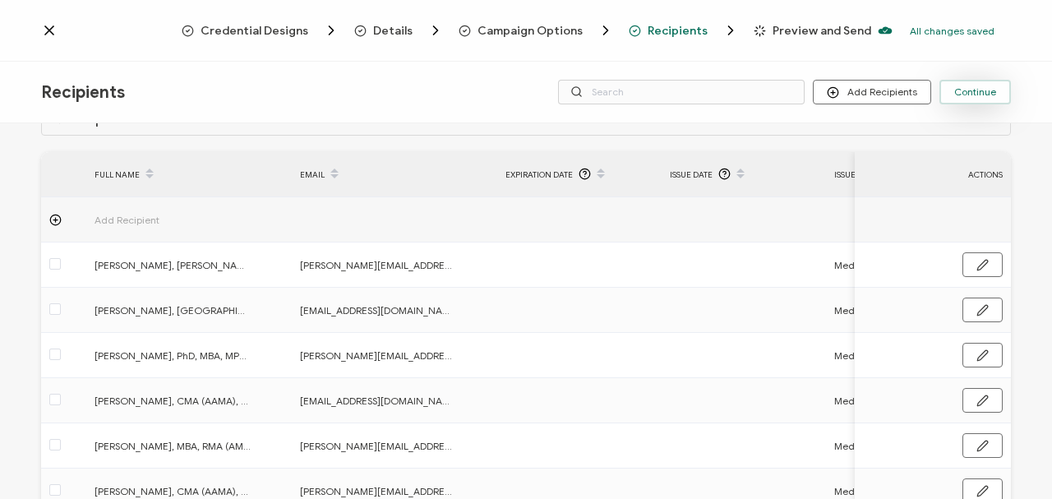
click at [679, 90] on span "Continue" at bounding box center [975, 92] width 42 height 10
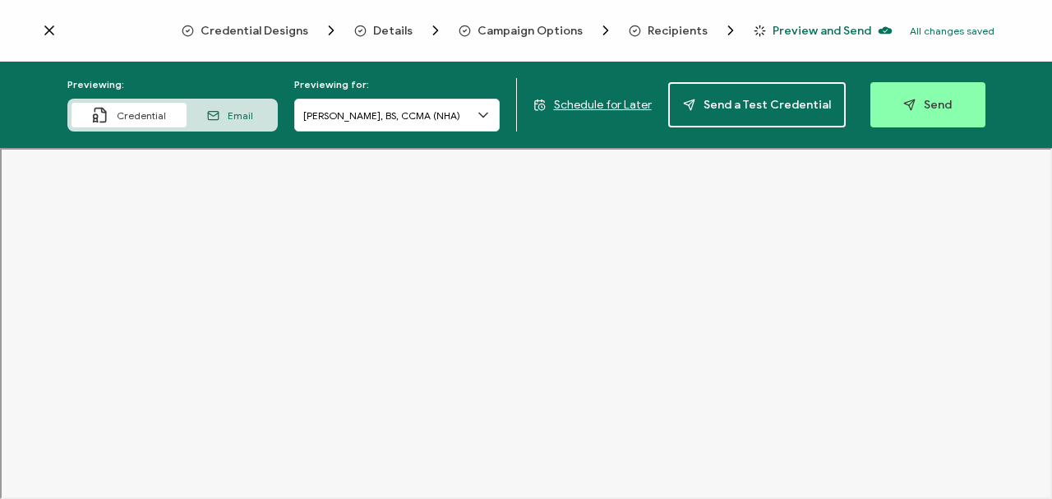
click at [679, 148] on iframe at bounding box center [526, 323] width 1052 height 351
click at [403, 116] on input "Judith Jones, BS, CCMA (NHA)" at bounding box center [396, 115] width 205 height 33
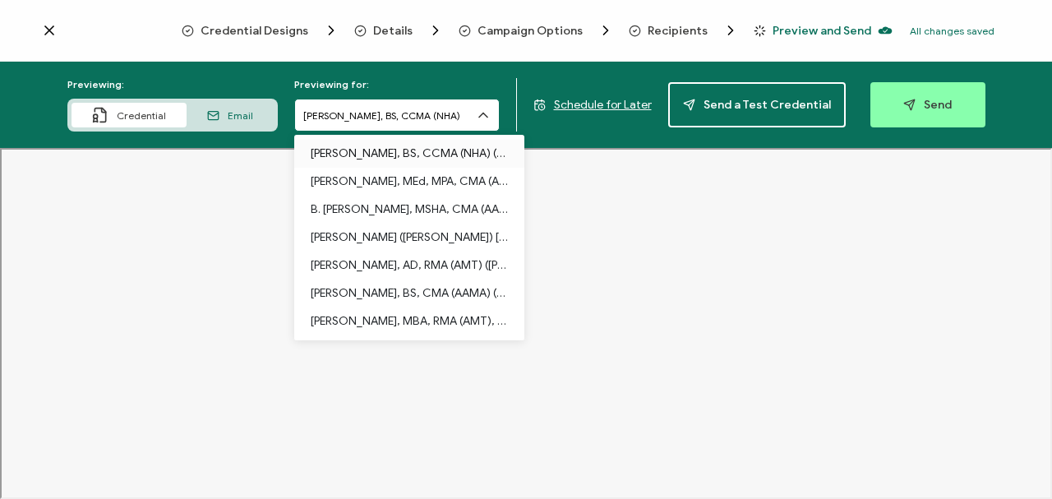
scroll to position [16, 0]
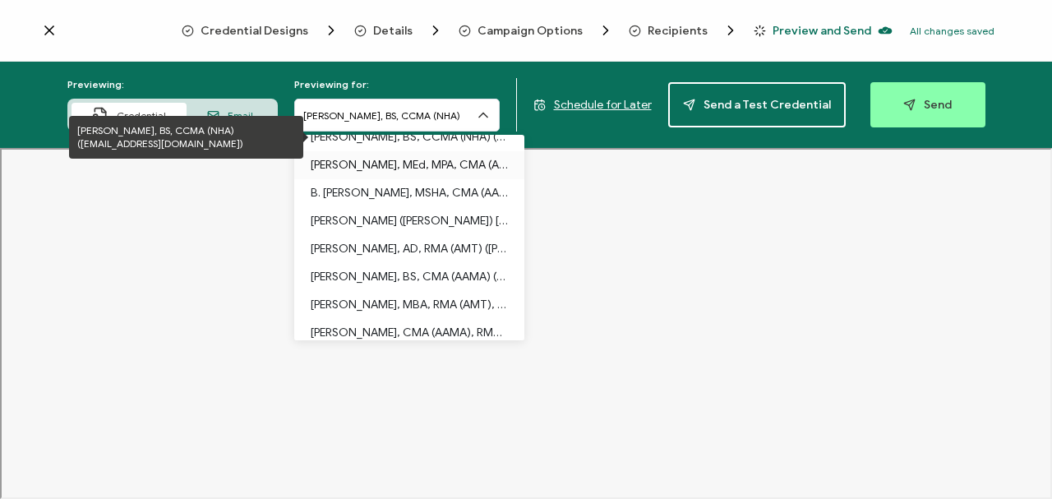
click at [417, 159] on p "Amy Samuel, MEd, MPA, CMA (AAMA), AHI (AMT) (aksamuel@alaska.edu)" at bounding box center [409, 165] width 197 height 28
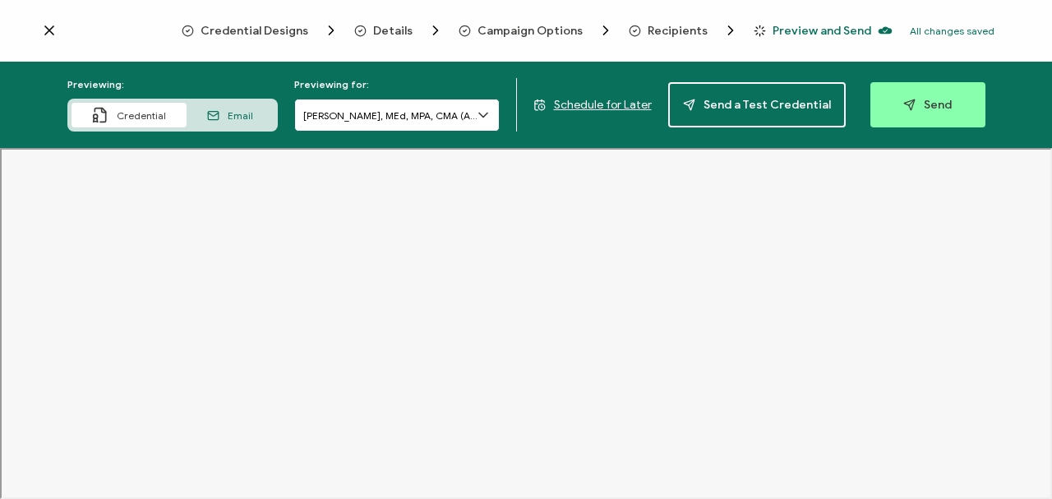
click at [447, 113] on input "Amy Samuel, MEd, MPA, CMA (AAMA), AHI (AMT)" at bounding box center [396, 115] width 205 height 33
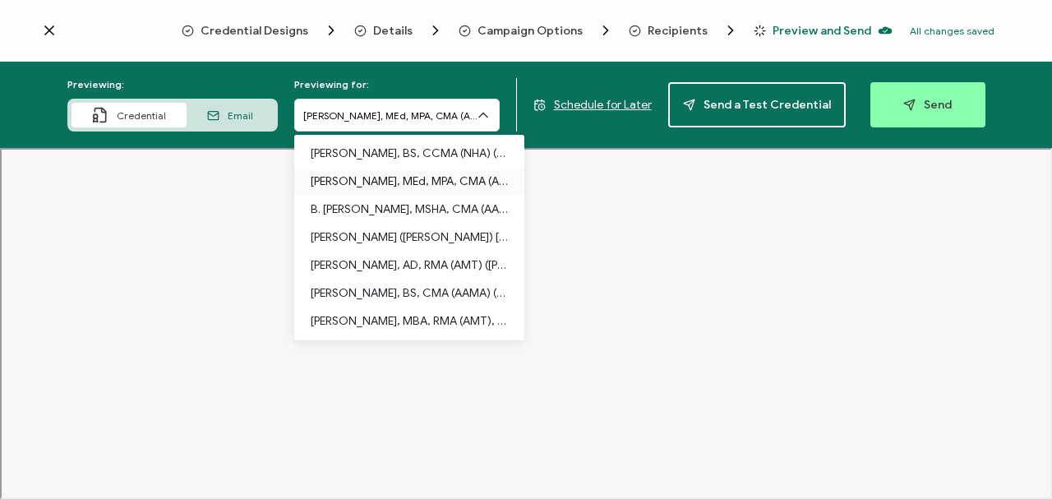
click at [409, 177] on p "Amy Samuel, MEd, MPA, CMA (AAMA), AHI (AMT) (aksamuel@alaska.edu)" at bounding box center [409, 182] width 197 height 28
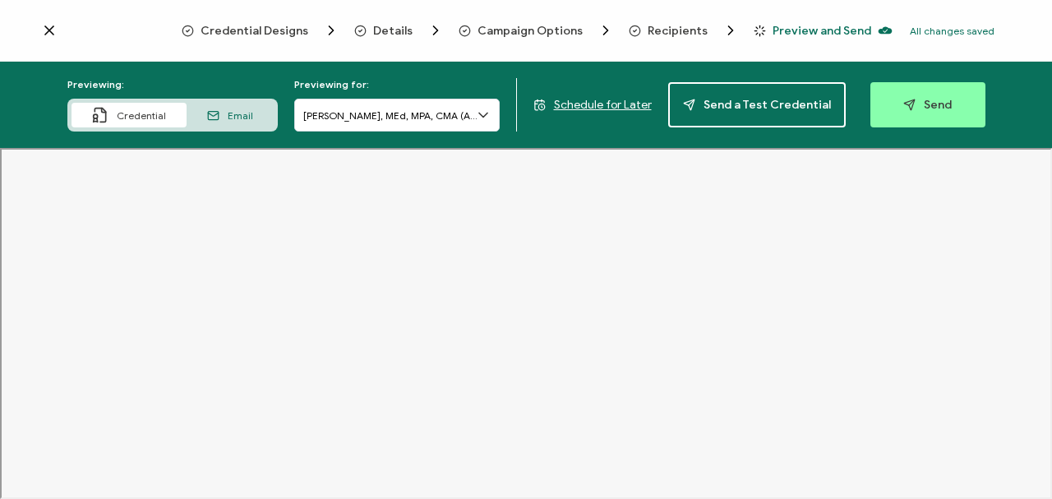
click at [283, 30] on span "Credential Designs" at bounding box center [254, 31] width 108 height 12
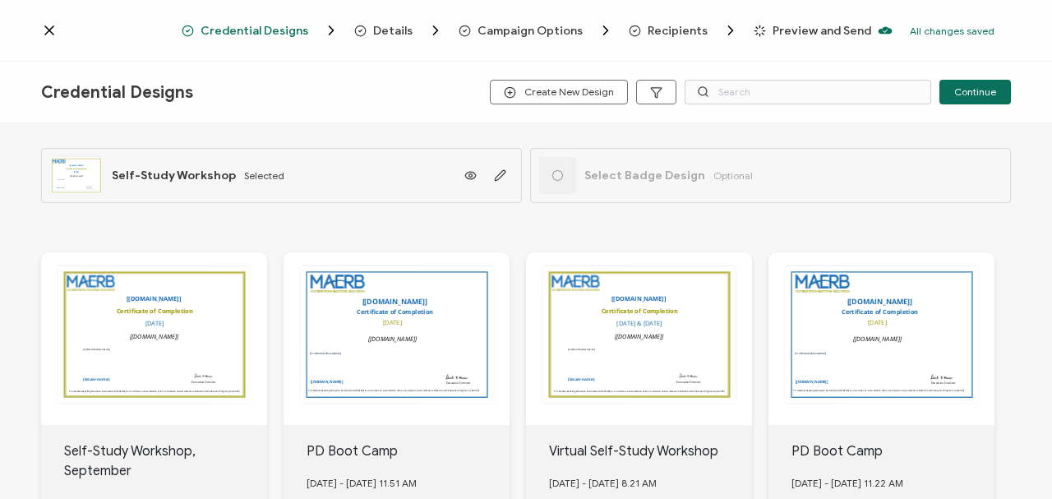
click at [151, 222] on div "The name of the credential, which can be edited during the creation or editing …" at bounding box center [154, 338] width 226 height 173
click at [191, 222] on div "The name of the credential, which can be edited during the creation or editing …" at bounding box center [154, 338] width 226 height 173
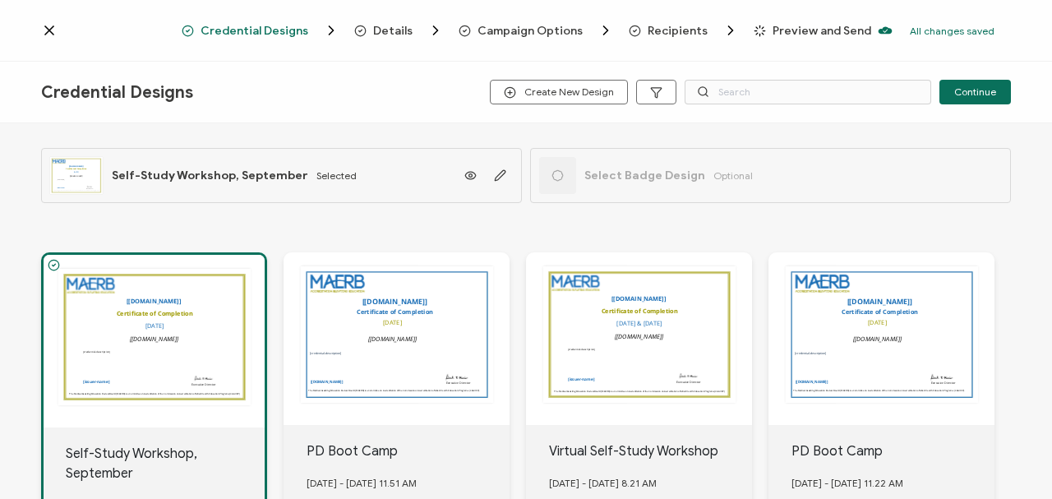
click at [679, 27] on span "Preview and Send" at bounding box center [821, 31] width 99 height 12
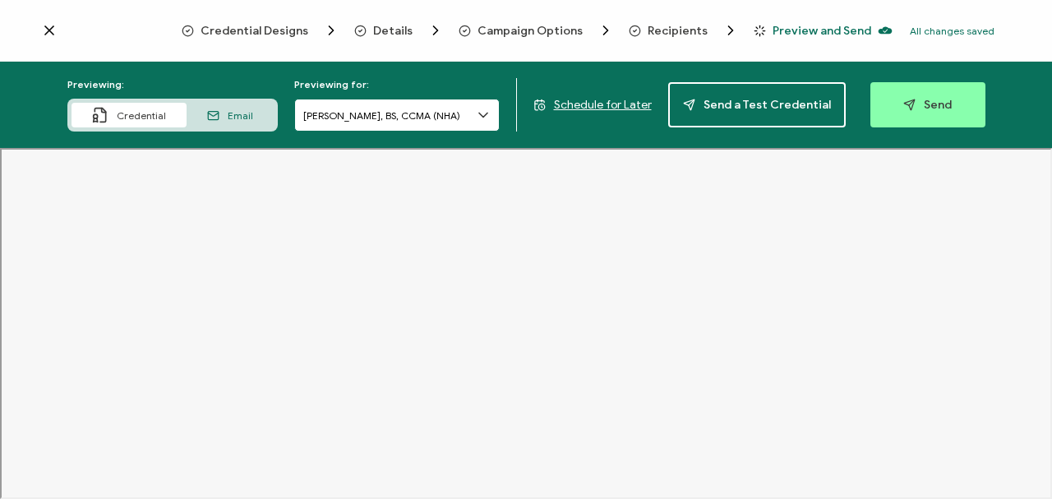
click at [409, 115] on input "Judith Jones, BS, CCMA (NHA)" at bounding box center [396, 115] width 205 height 33
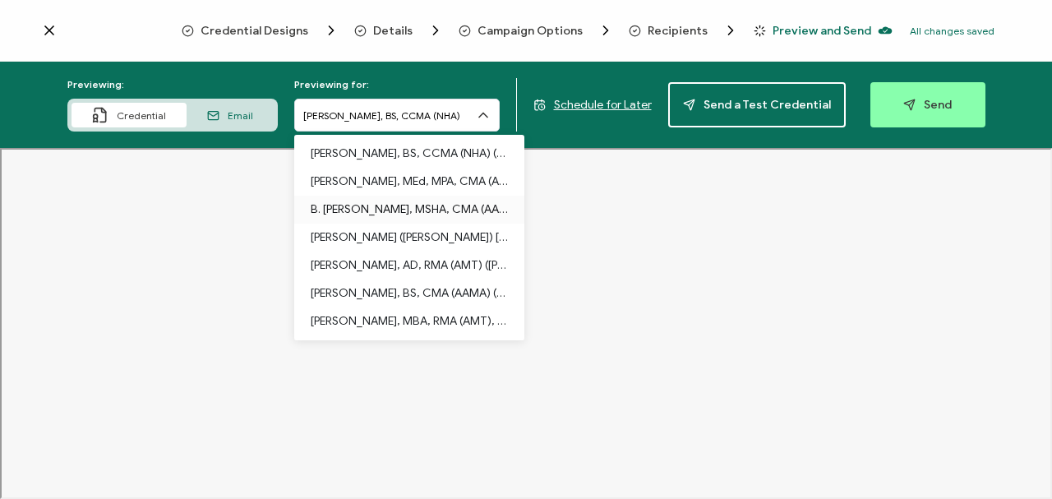
click at [398, 205] on p "B. David Sylvia, MSHA, CMA (AAMA) (sylviab@ecc.edu)" at bounding box center [409, 210] width 197 height 28
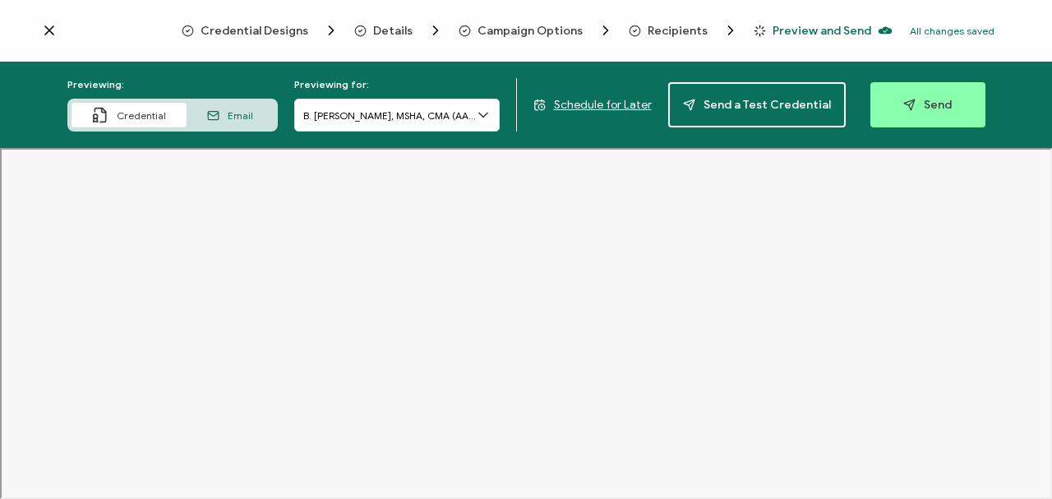
click at [486, 115] on icon at bounding box center [483, 115] width 16 height 16
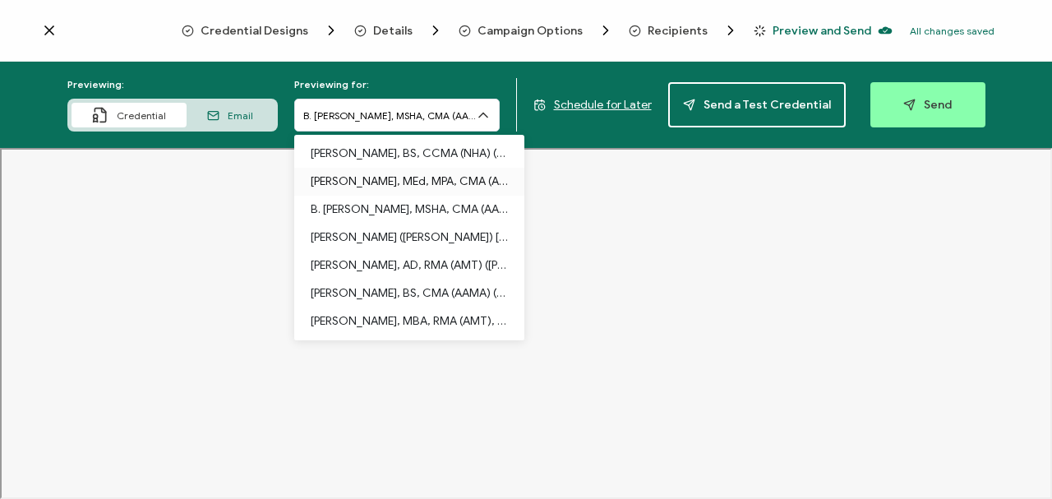
click at [417, 181] on p "Amy Samuel, MEd, MPA, CMA (AAMA), AHI (AMT) (aksamuel@alaska.edu)" at bounding box center [409, 182] width 197 height 28
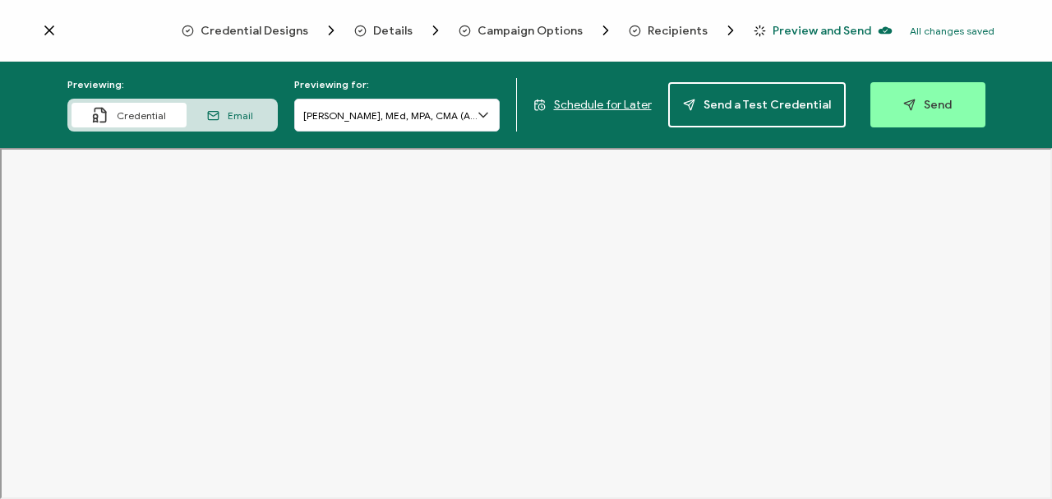
click at [519, 29] on span "Campaign Options" at bounding box center [529, 31] width 105 height 12
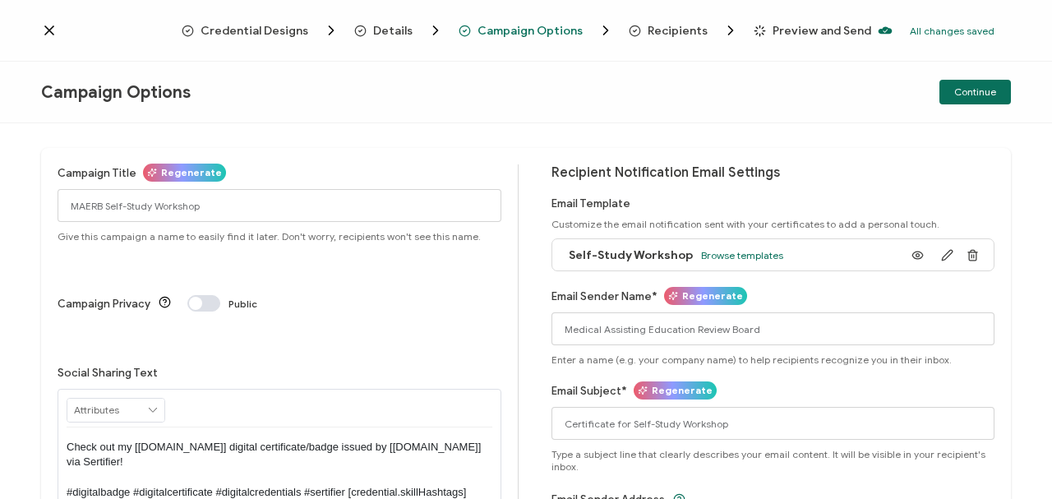
click at [402, 31] on span "Details" at bounding box center [392, 31] width 39 height 12
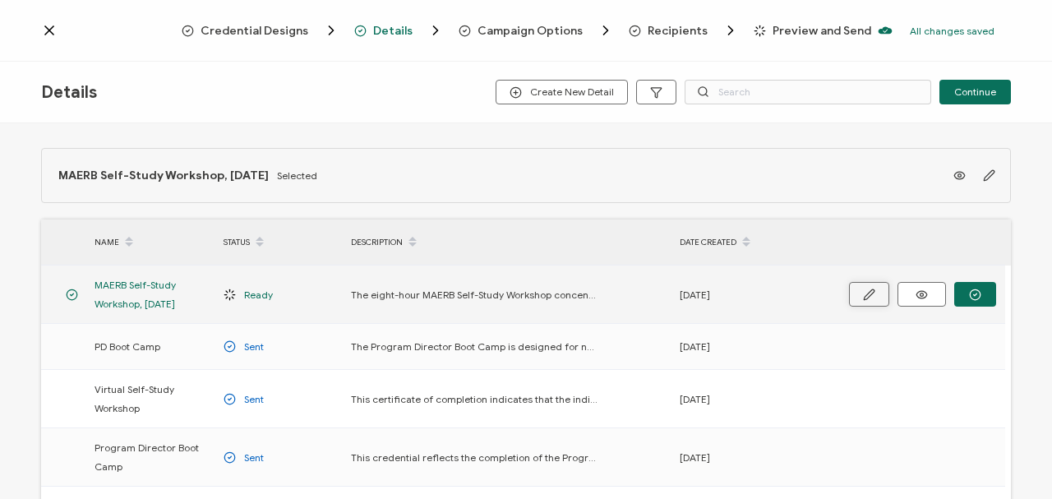
click at [679, 222] on icon "button" at bounding box center [869, 294] width 12 height 12
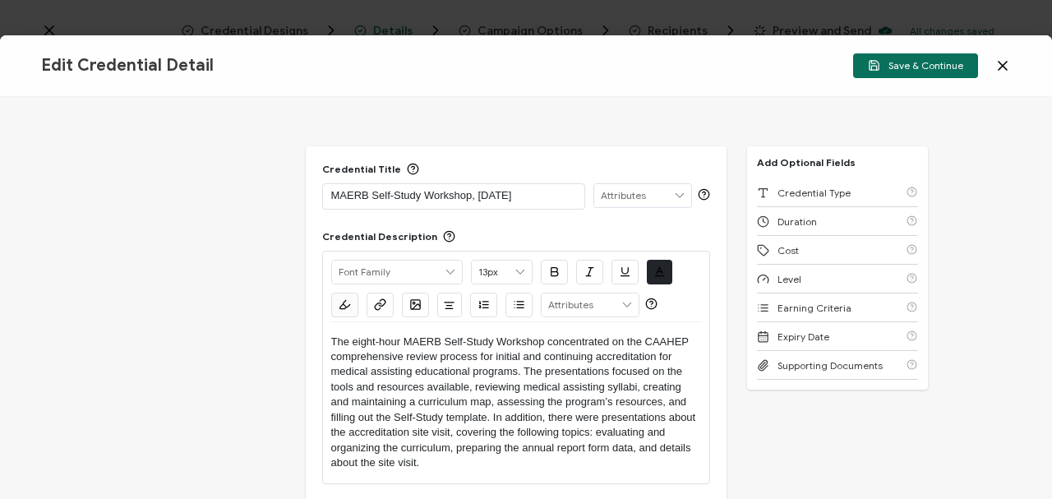
click at [470, 196] on p "MAERB Self-Study Workshop, September 2025" at bounding box center [453, 195] width 245 height 16
drag, startPoint x: 470, startPoint y: 196, endPoint x: 587, endPoint y: 196, distance: 117.5
click at [585, 196] on div "MAERB Self-Study Workshop, September 2025 ISSUER Issuer Name" at bounding box center [516, 196] width 388 height 26
click at [679, 61] on icon "button" at bounding box center [873, 65] width 9 height 9
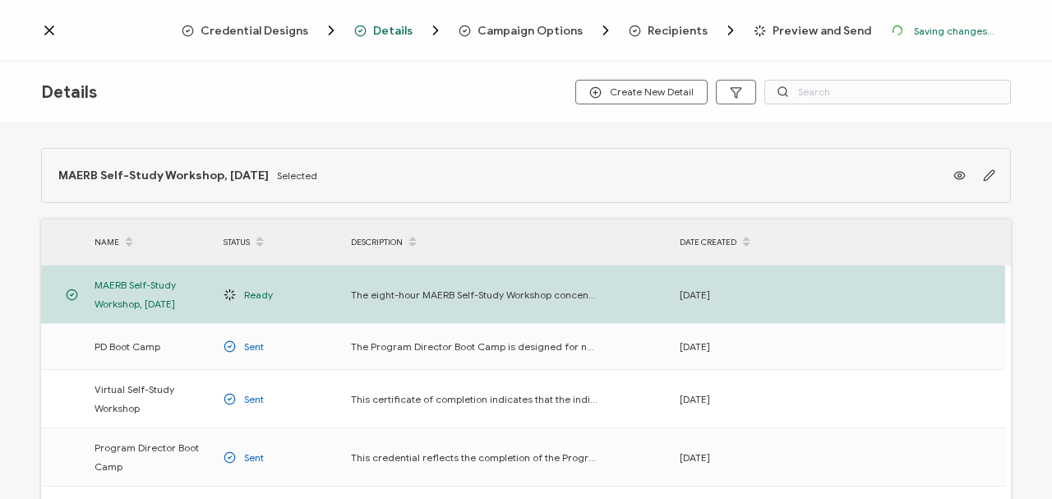
click at [679, 26] on span "Preview and Send" at bounding box center [821, 31] width 99 height 12
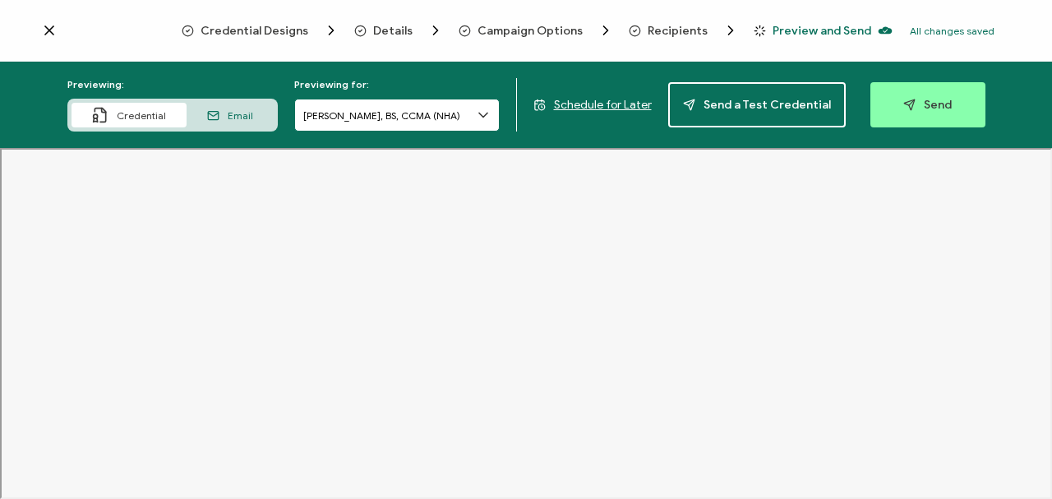
click at [428, 112] on input "Judith Jones, BS, CCMA (NHA)" at bounding box center [396, 115] width 205 height 33
click at [486, 114] on icon at bounding box center [483, 115] width 16 height 16
click at [486, 112] on icon at bounding box center [483, 115] width 16 height 16
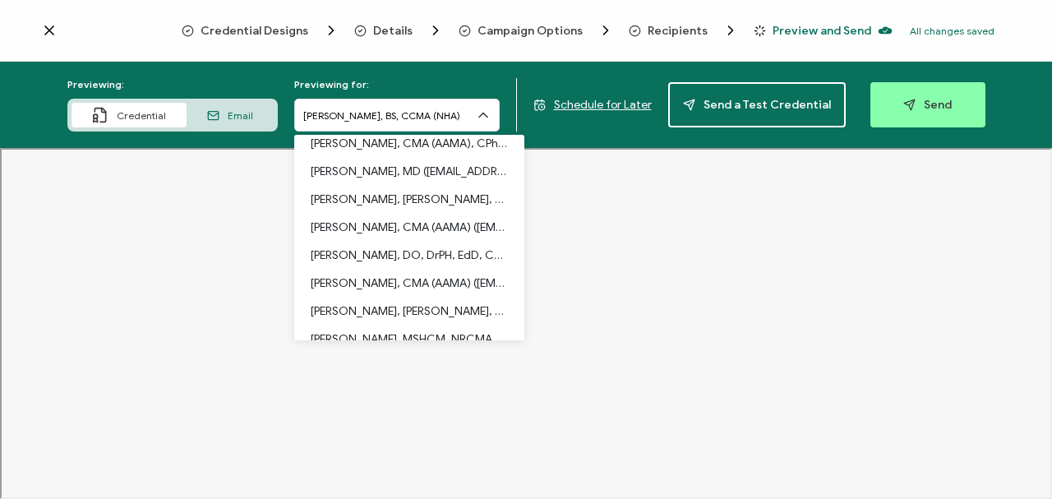
scroll to position [440, 0]
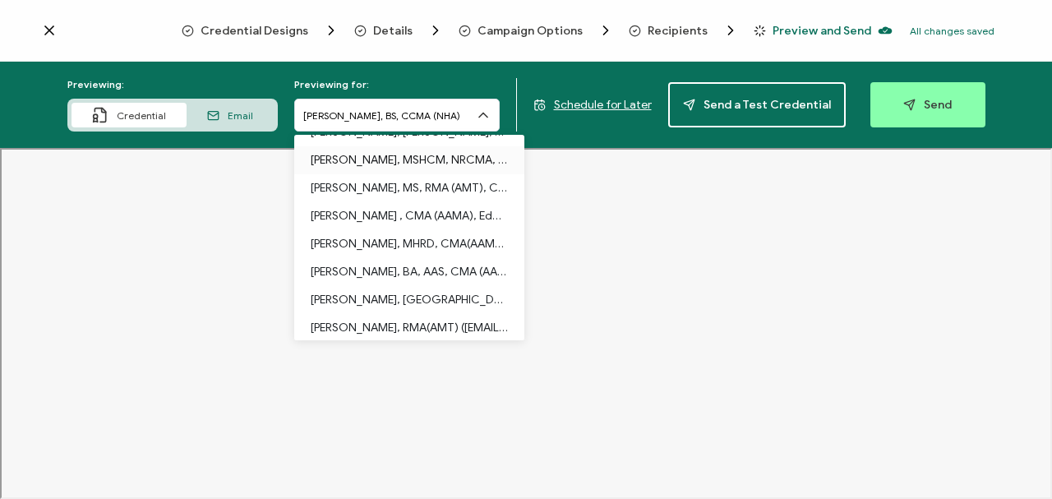
click at [398, 157] on p "Erica Waymer, MSHCM, NRCMA, CCMA, CPT, CMAA, CEHRS, CMA (AAMA), CET, BLS, CPR (…" at bounding box center [409, 160] width 197 height 28
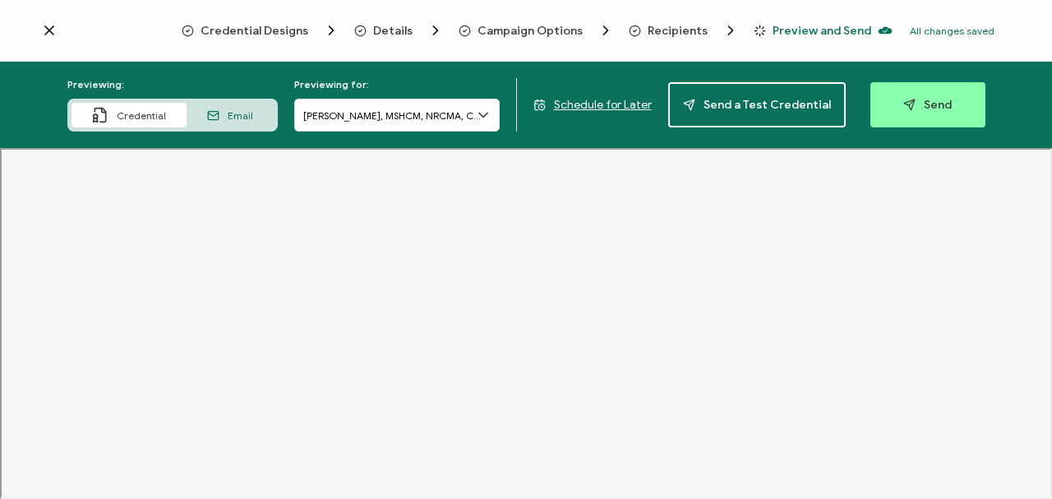
click at [279, 26] on span "Credential Designs" at bounding box center [254, 31] width 108 height 12
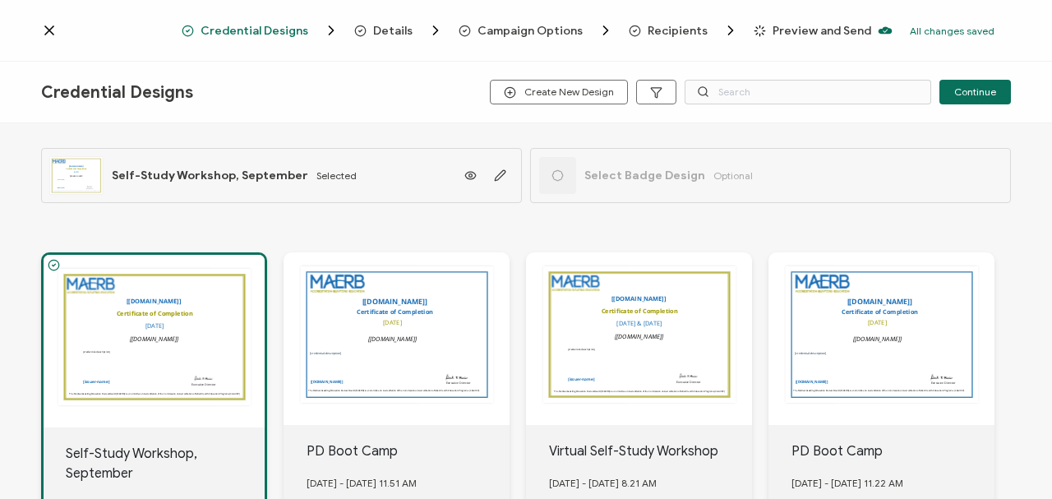
scroll to position [76, 0]
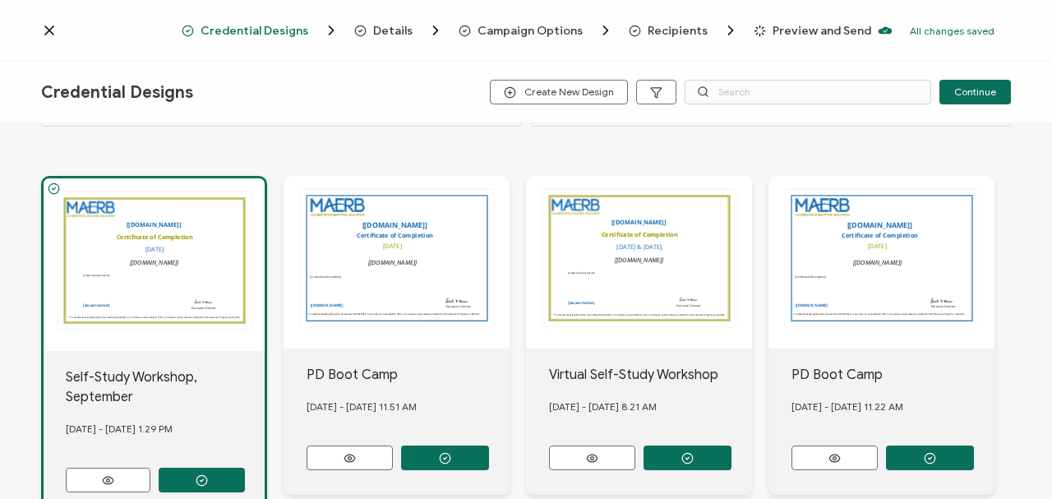
click at [149, 222] on div "The name of the credential, which can be edited during the creation or editing …" at bounding box center [154, 264] width 221 height 173
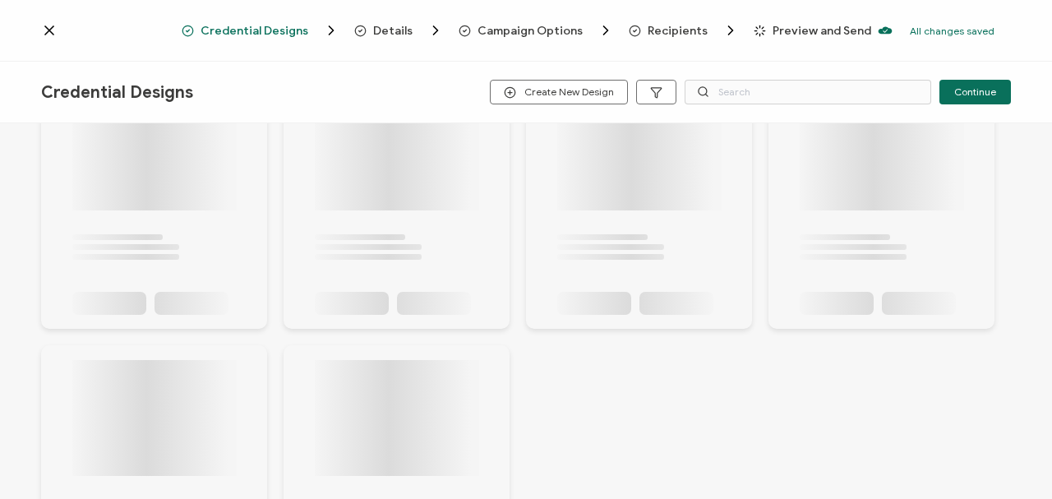
click at [108, 222] on rect at bounding box center [154, 470] width 164 height 220
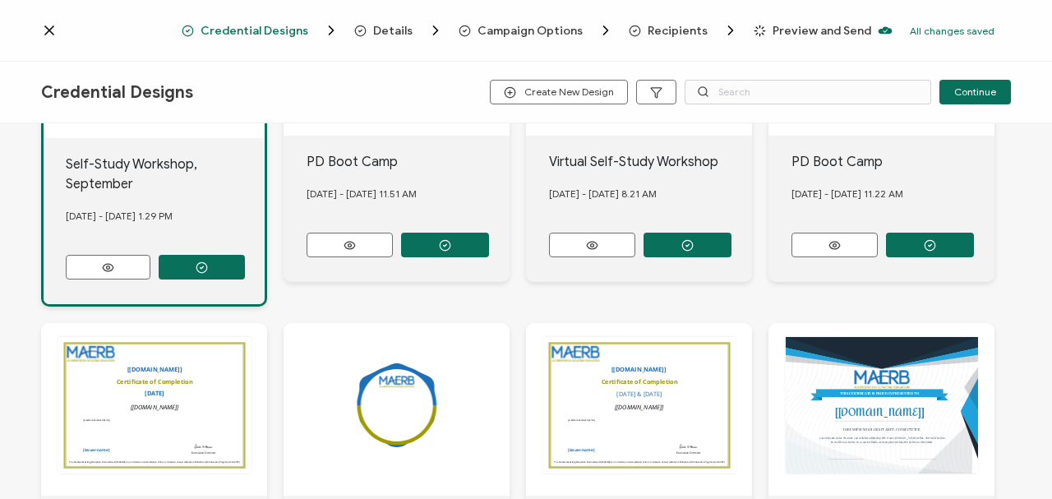
scroll to position [223, 0]
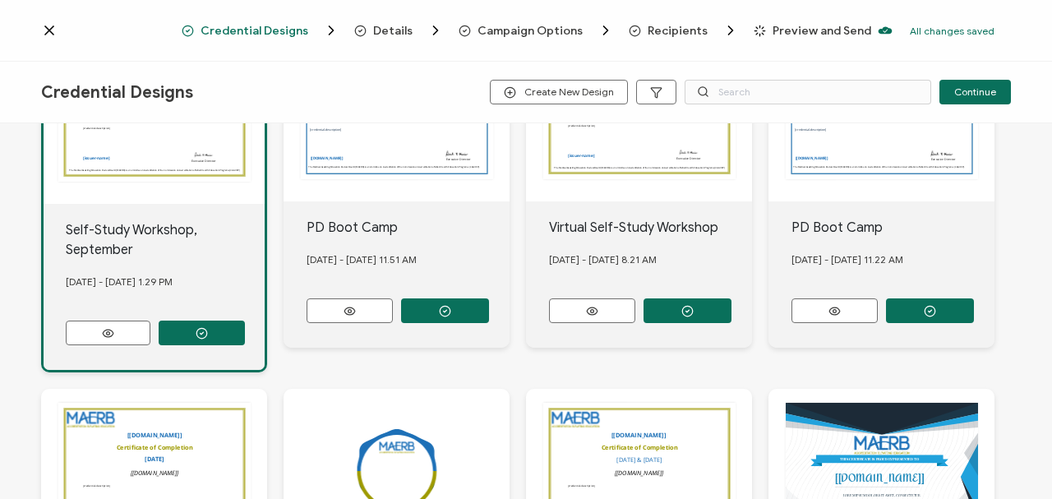
click at [679, 105] on div "Credential Designs Create New Design Continue" at bounding box center [526, 93] width 1052 height 62
click at [48, 27] on icon at bounding box center [49, 30] width 16 height 16
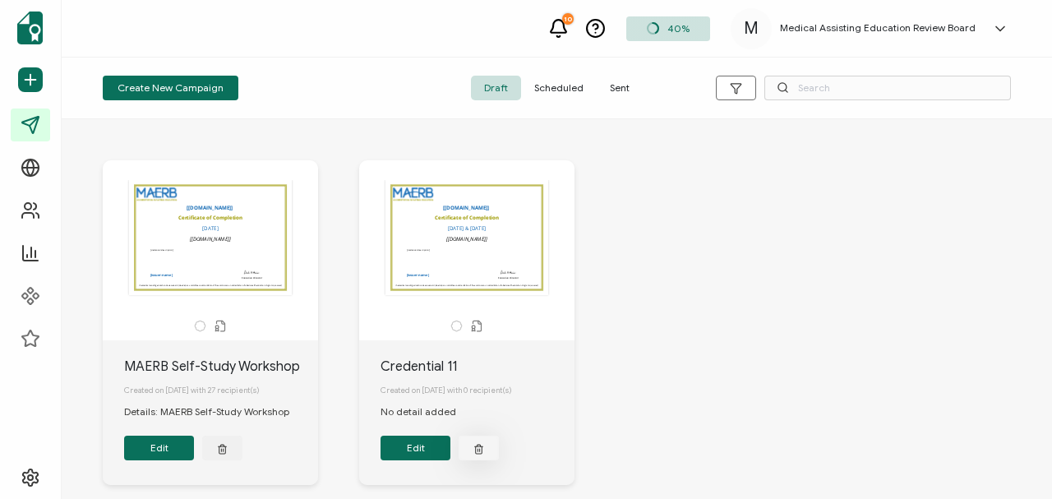
click at [477, 222] on line "button" at bounding box center [477, 450] width 0 height 2
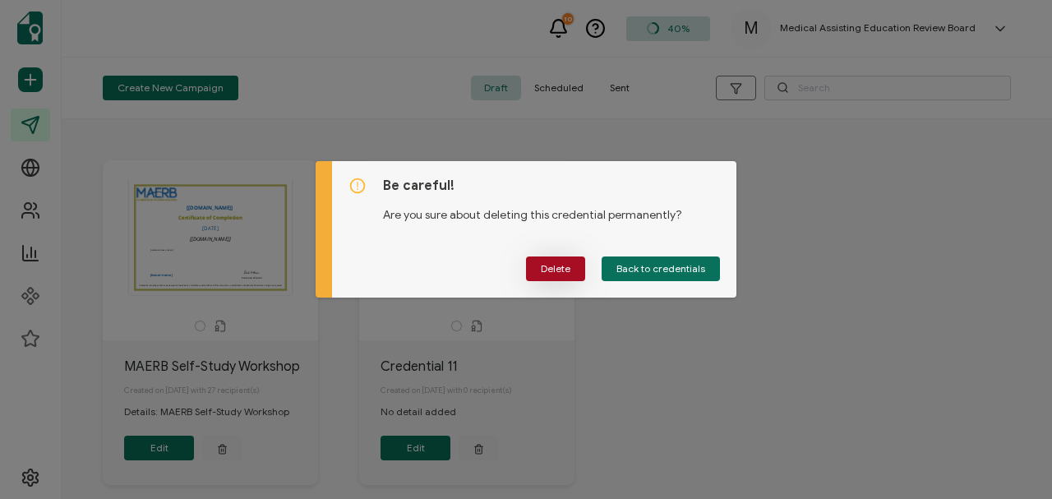
click at [542, 222] on span "Delete" at bounding box center [556, 269] width 30 height 10
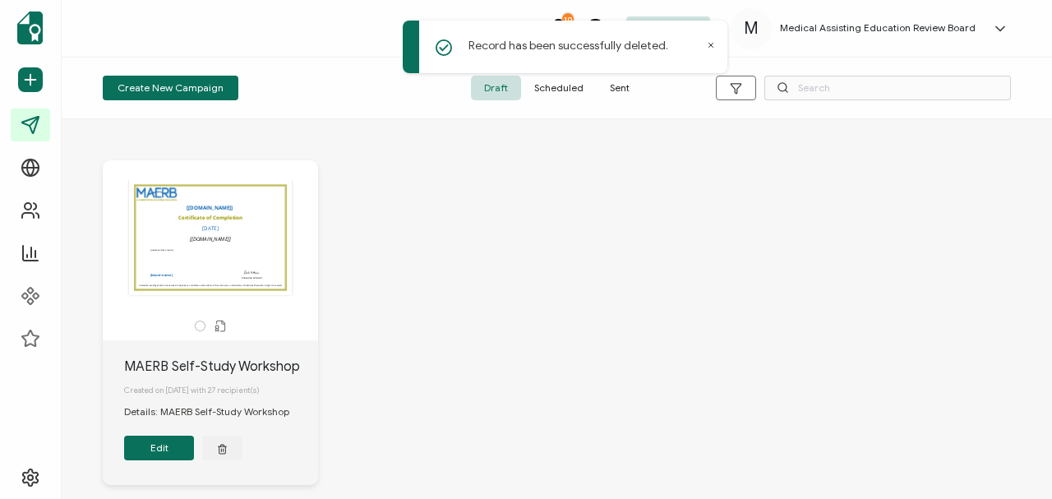
click at [153, 222] on button "Edit" at bounding box center [159, 447] width 70 height 25
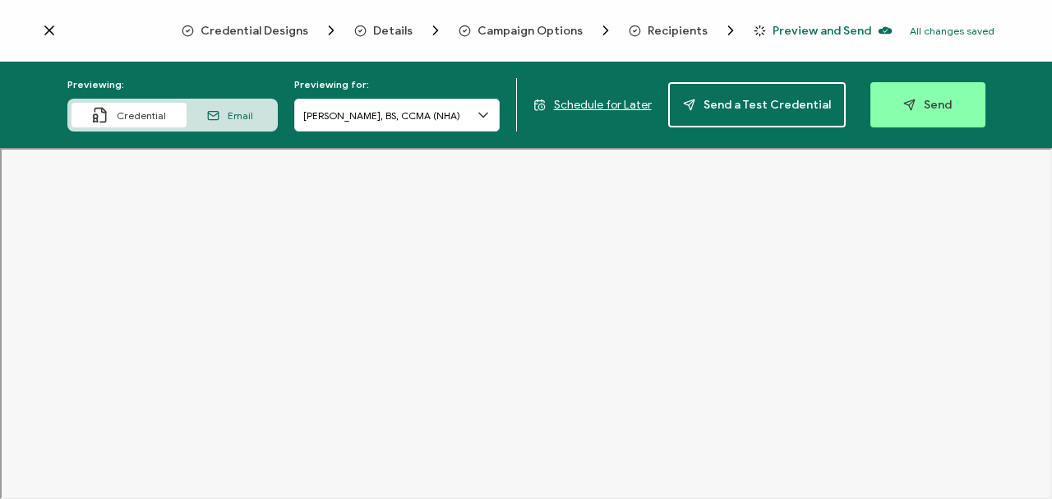
click at [49, 28] on icon at bounding box center [49, 30] width 16 height 16
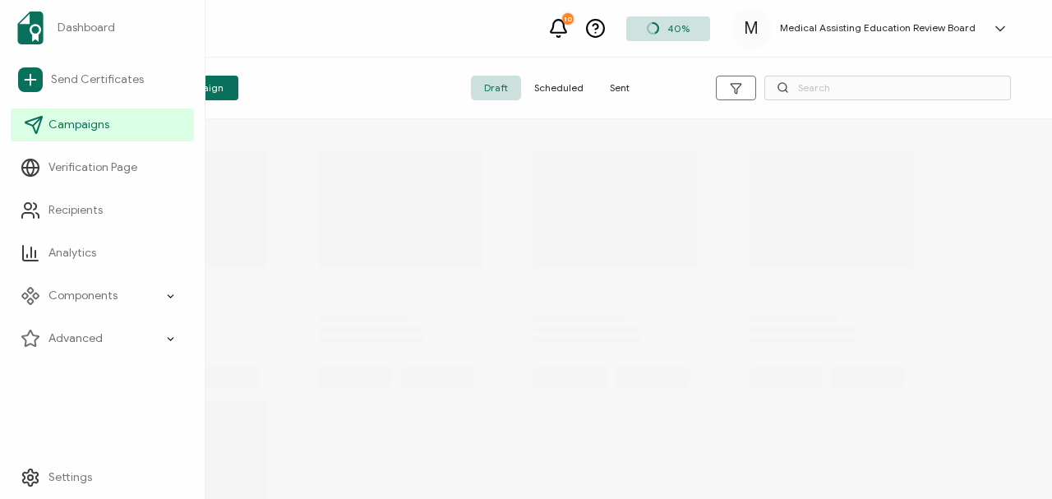
click at [62, 122] on span "Campaigns" at bounding box center [78, 125] width 61 height 16
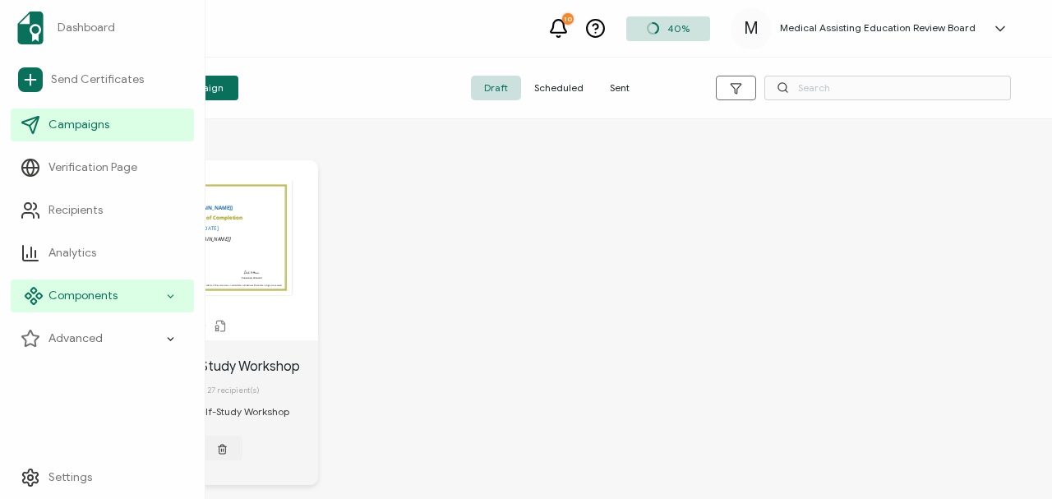
click at [168, 222] on icon at bounding box center [170, 296] width 11 height 19
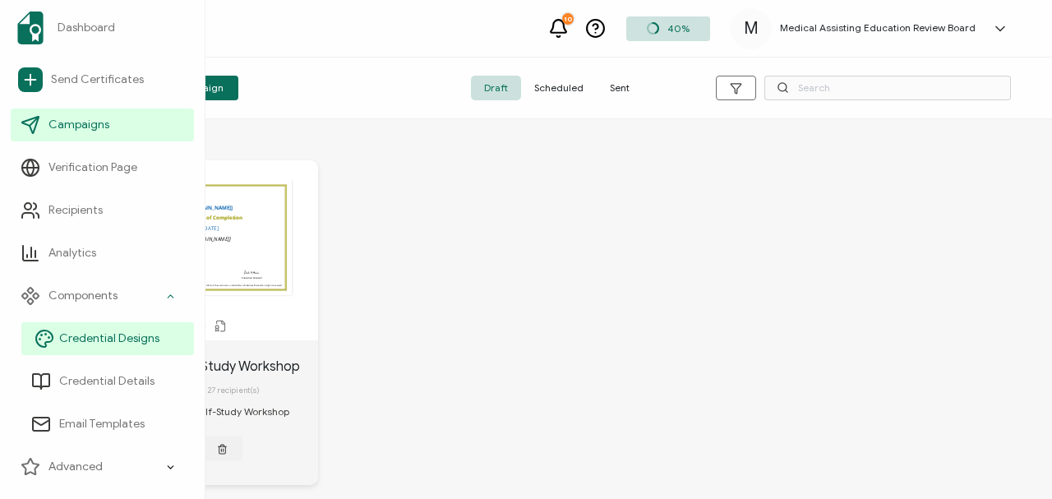
click at [106, 222] on span "Credential Designs" at bounding box center [109, 338] width 100 height 16
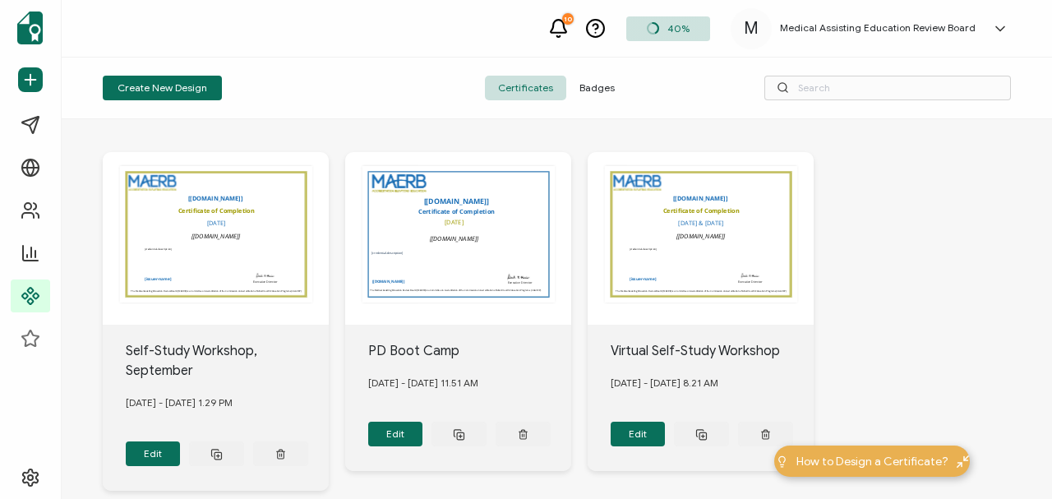
click at [219, 222] on div "The name of the credential, which can be edited during the creation or editing …" at bounding box center [216, 238] width 226 height 173
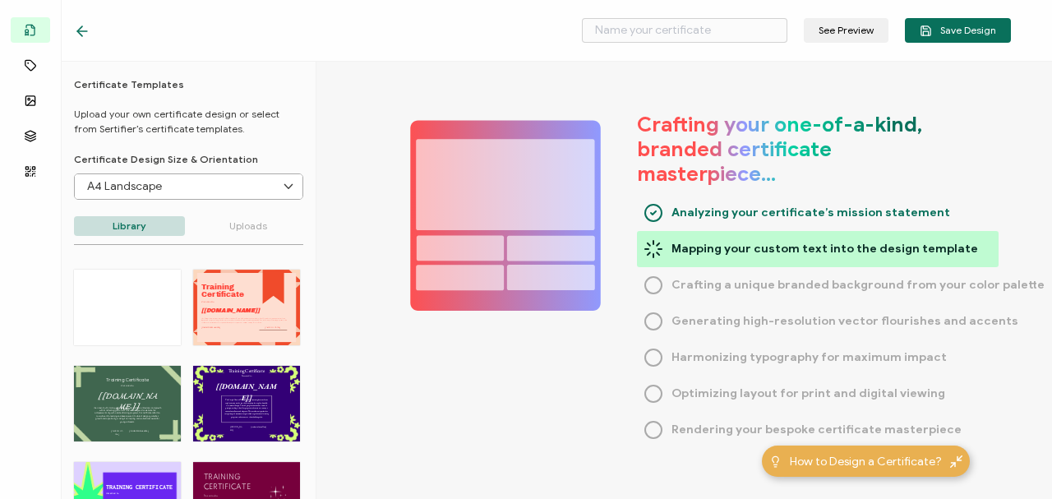
type input "Self-Study Workshop, September"
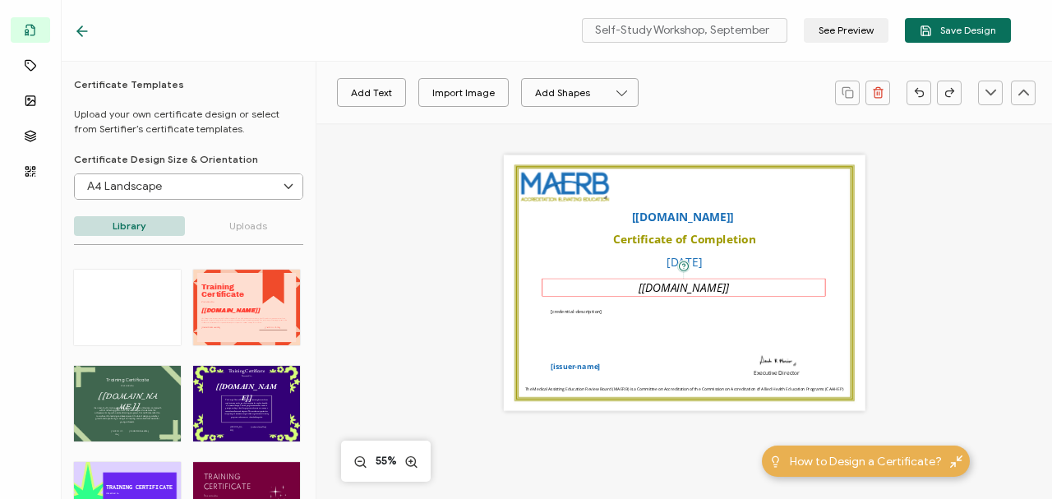
click at [634, 222] on div "The recipient’s full name, which will be automatically filled based on the info…" at bounding box center [682, 287] width 283 height 18
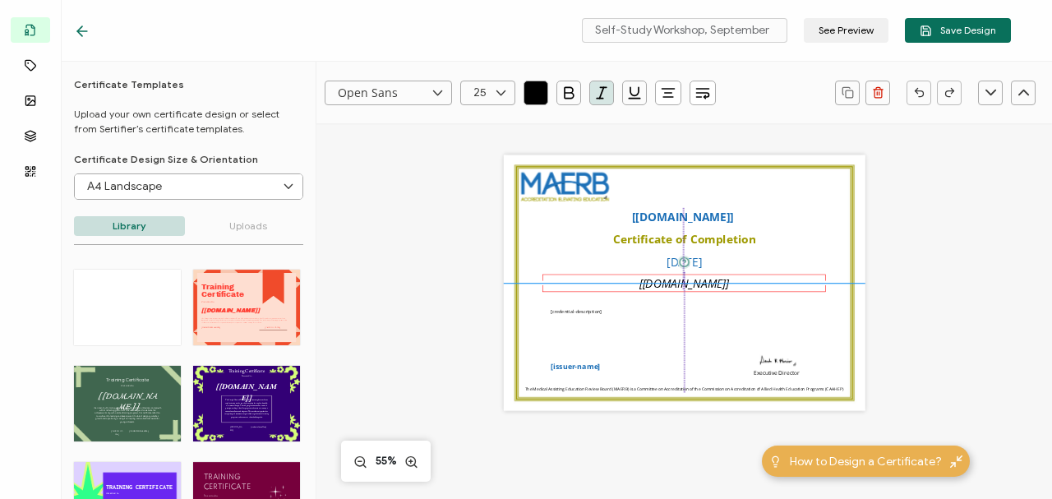
click at [646, 222] on pre "[recipient.name]" at bounding box center [684, 283] width 90 height 16
click at [679, 222] on div "The recipient’s full name, which will be automatically filled based on the info…" at bounding box center [683, 283] width 283 height 18
click at [503, 90] on icon at bounding box center [500, 93] width 21 height 25
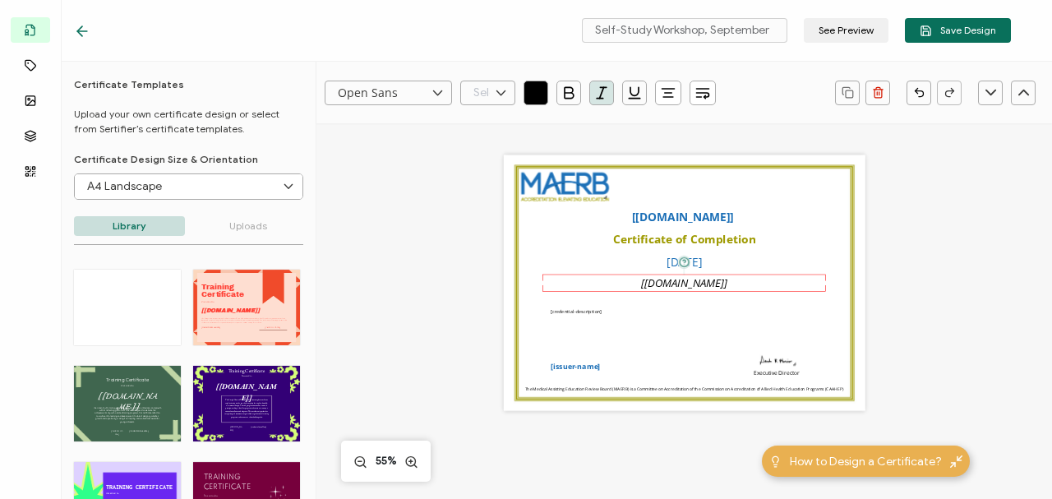
type input "24"
click at [679, 34] on span "Save Design" at bounding box center [957, 31] width 76 height 12
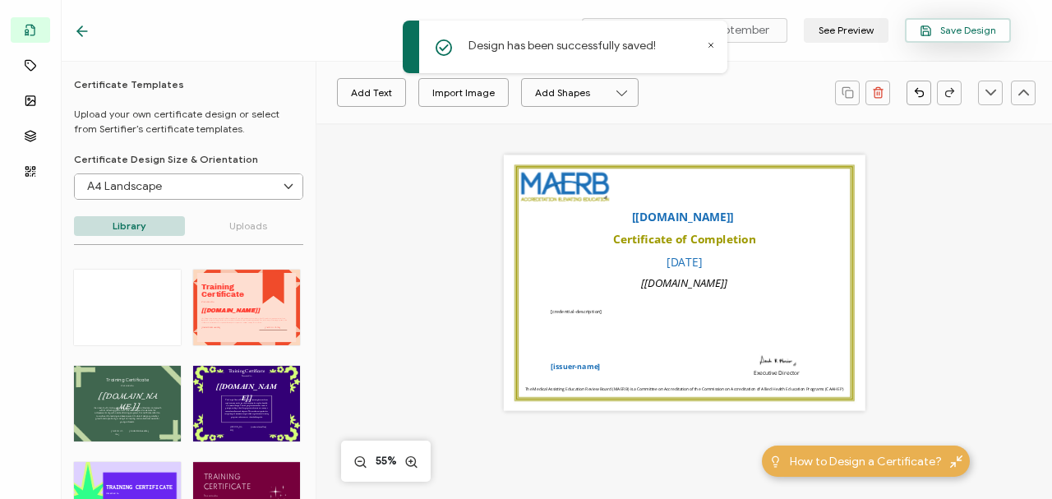
click at [679, 25] on span "Save Design" at bounding box center [957, 31] width 76 height 12
click at [325, 20] on div "Self-Study Workshop, September See Preview Save Design" at bounding box center [542, 31] width 1019 height 62
click at [79, 30] on icon at bounding box center [79, 31] width 5 height 10
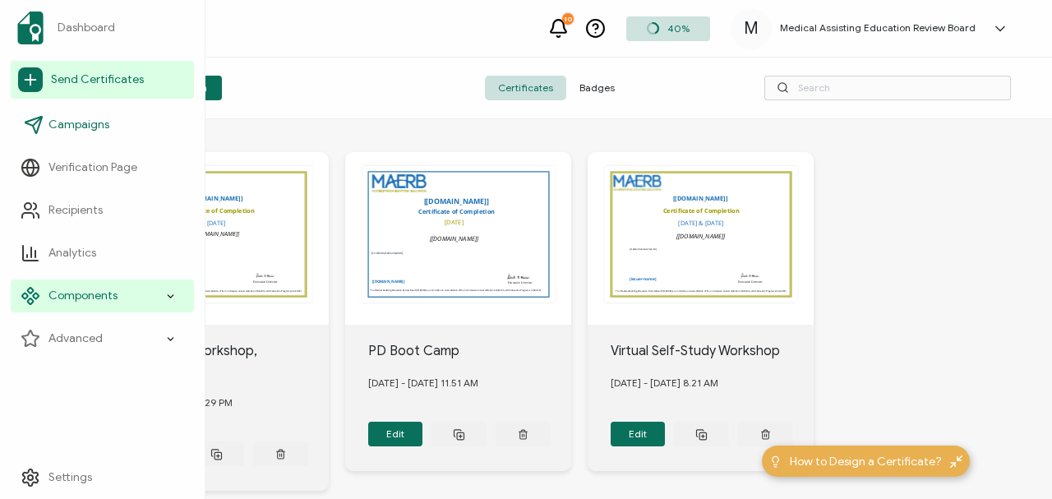
click at [71, 125] on span "Campaigns" at bounding box center [78, 125] width 61 height 16
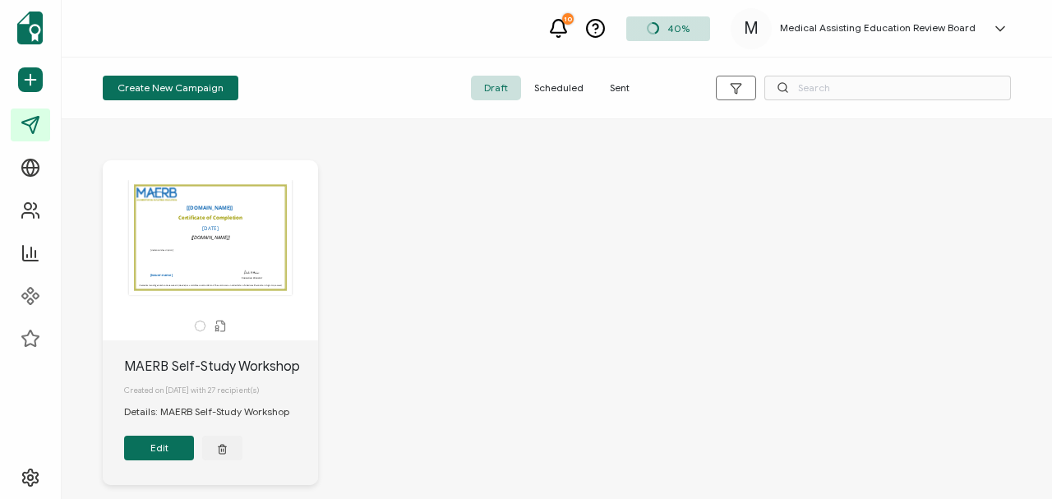
click at [215, 222] on div "The name of the credential, which can be edited during the creation or editing …" at bounding box center [210, 237] width 173 height 115
click at [156, 222] on button "Edit" at bounding box center [159, 447] width 70 height 25
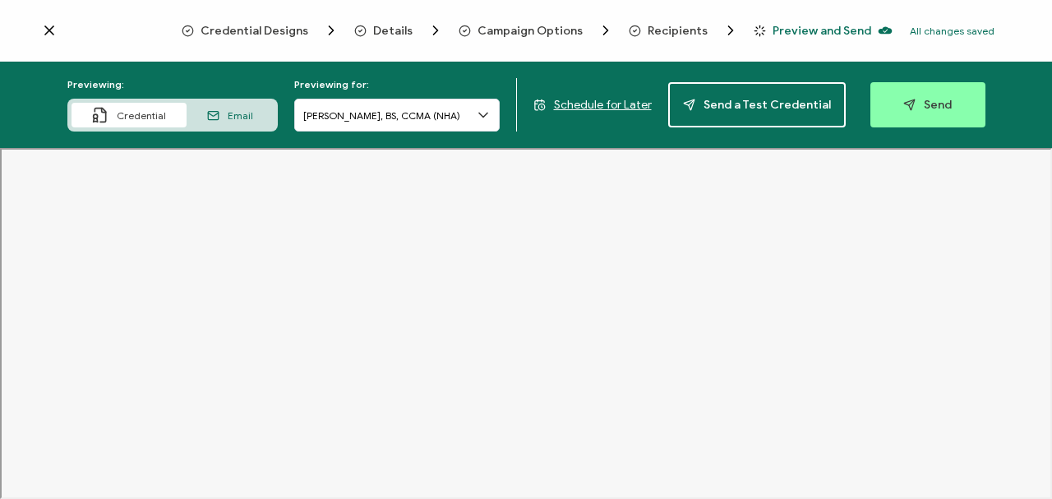
click at [679, 28] on span "Preview and Send" at bounding box center [821, 31] width 99 height 12
click at [482, 113] on icon at bounding box center [483, 115] width 8 height 4
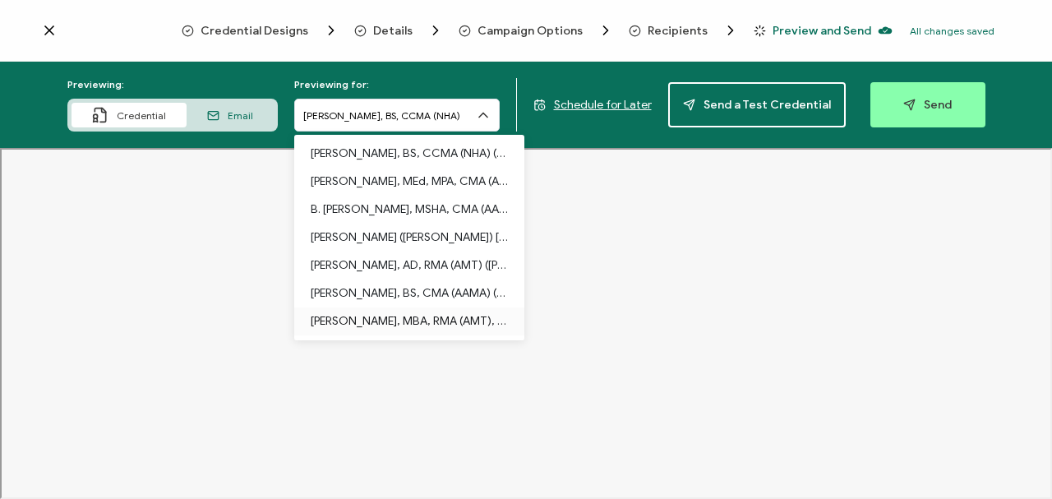
scroll to position [57, 0]
click at [524, 222] on li "Lisa Mahone, MBA, RMA (AMT), AHI (AMT) (lisa.mahone@centralaz.edu)" at bounding box center [409, 265] width 230 height 28
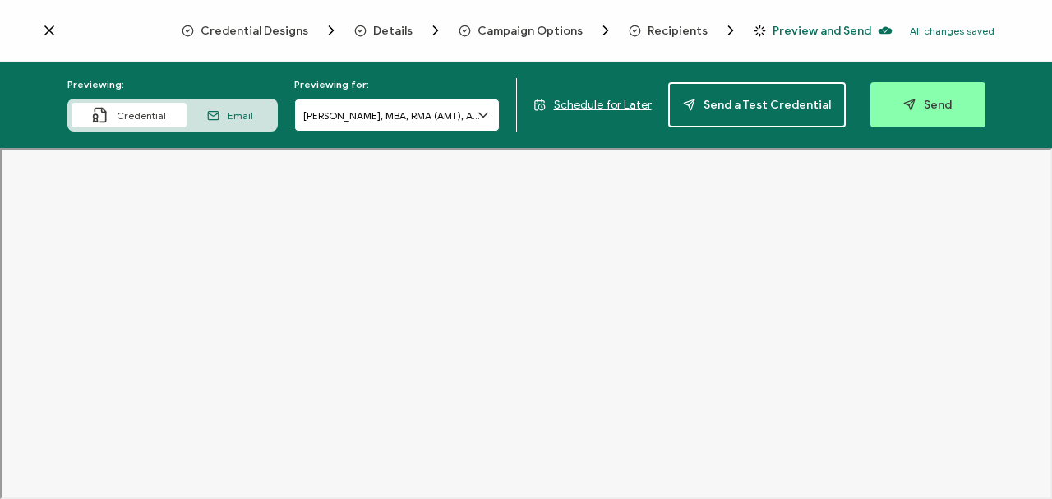
click at [428, 112] on input "Lisa Mahone, MBA, RMA (AMT), AHI (AMT)" at bounding box center [396, 115] width 205 height 33
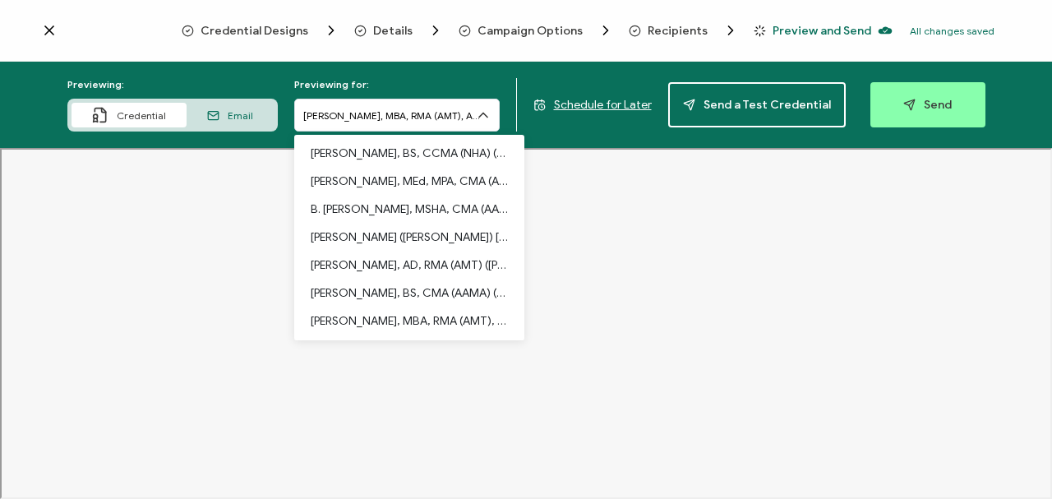
click at [484, 113] on icon at bounding box center [483, 115] width 16 height 16
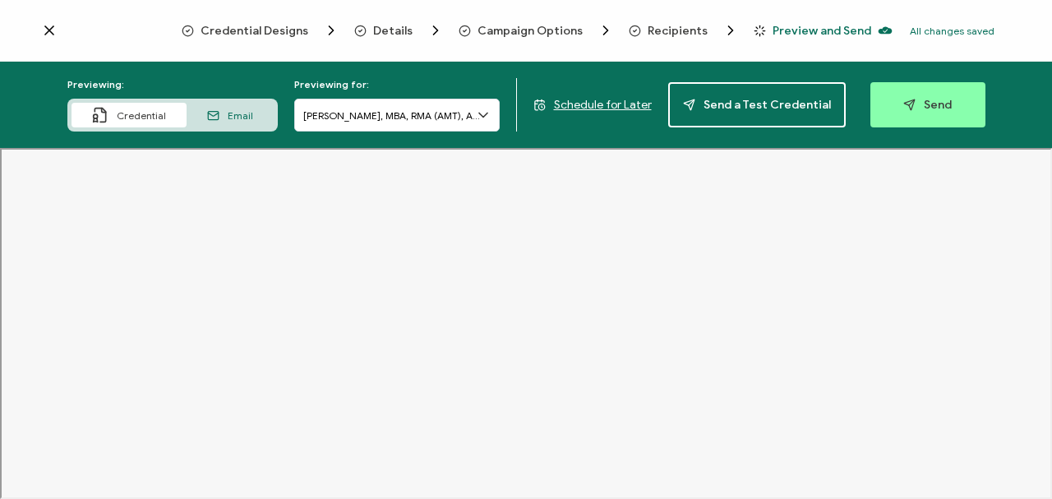
click at [484, 112] on icon at bounding box center [483, 115] width 16 height 16
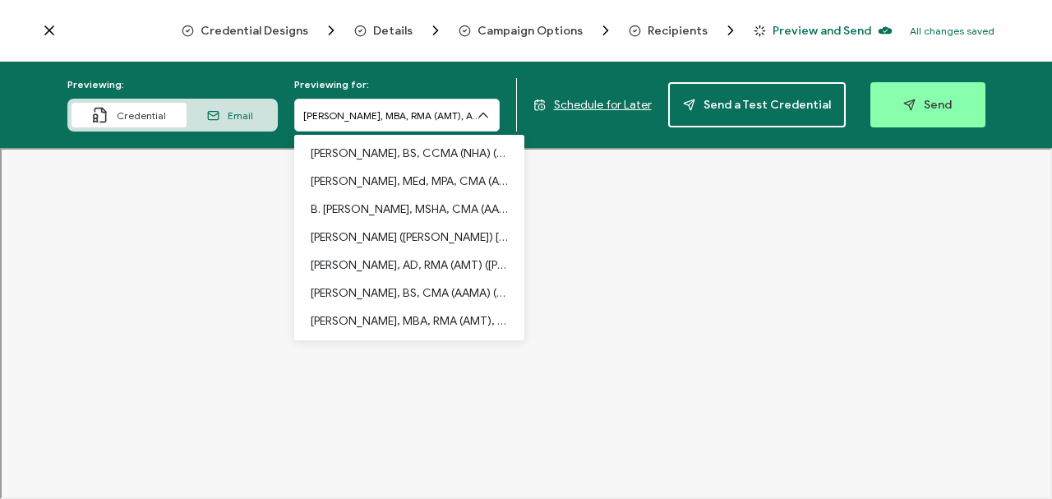
scroll to position [260, 0]
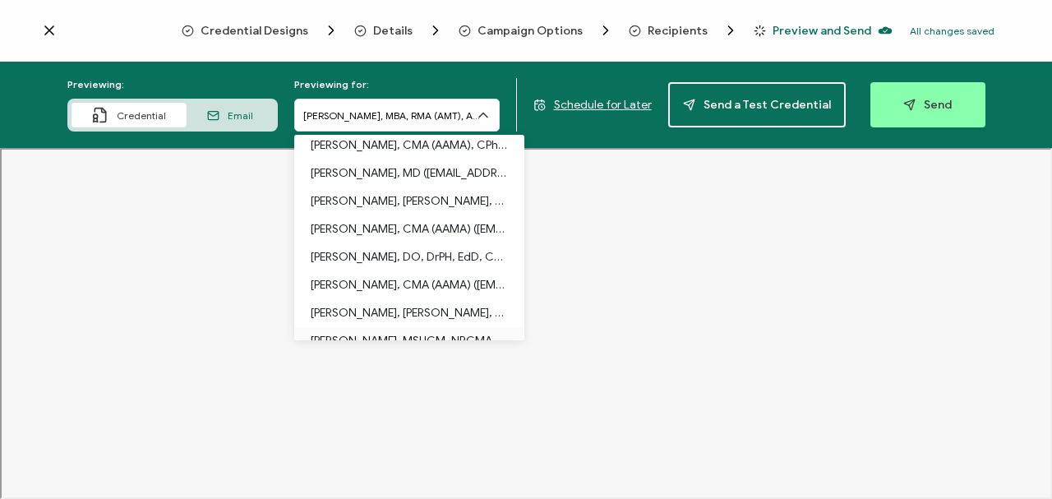
click at [417, 222] on p "Erica Waymer, MSHCM, NRCMA, CCMA, CPT, CMAA, CEHRS, CMA (AAMA), CET, BLS, CPR (…" at bounding box center [409, 341] width 197 height 28
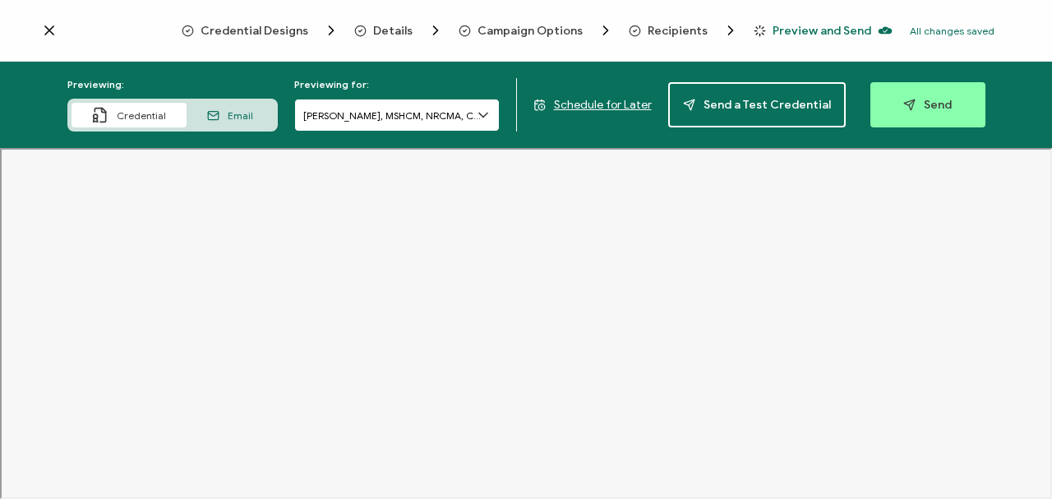
click at [465, 113] on input "Erica Waymer, MSHCM, NRCMA, CCMA, CPT, CMAA, CEHRS, CMA (AAMA), CET, BLS, CPR" at bounding box center [396, 115] width 205 height 33
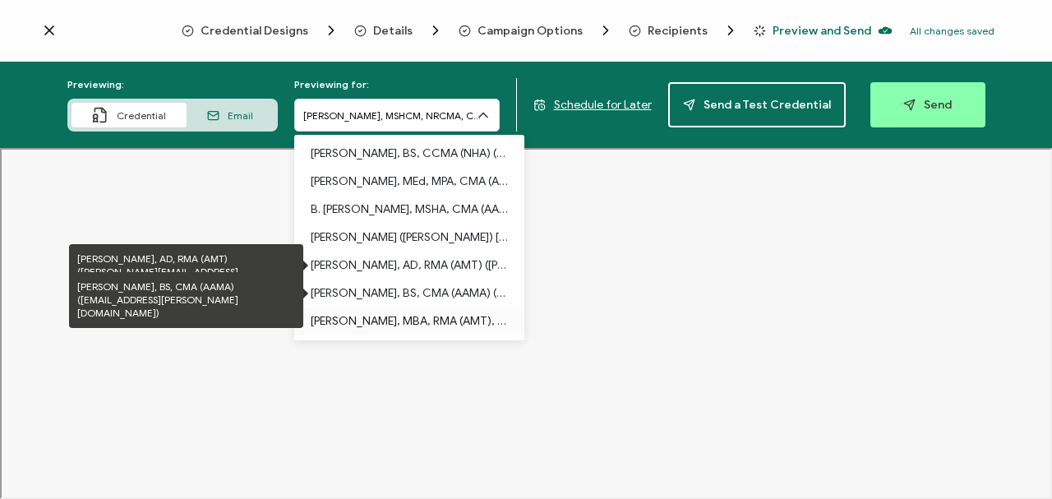
click at [403, 222] on p "Lisa Mahone, MBA, RMA (AMT), AHI (AMT) (lisa.mahone@centralaz.edu)" at bounding box center [409, 321] width 197 height 28
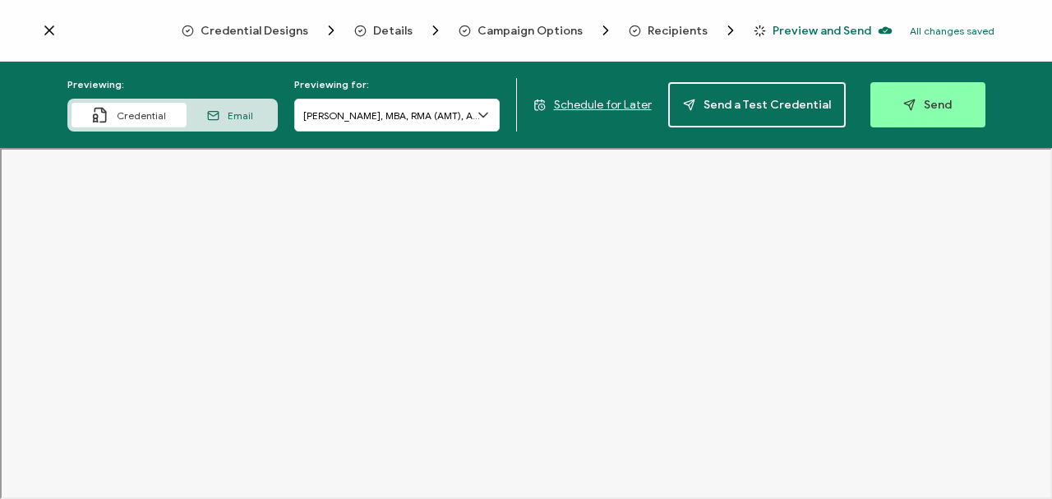
click at [486, 112] on icon at bounding box center [483, 115] width 16 height 16
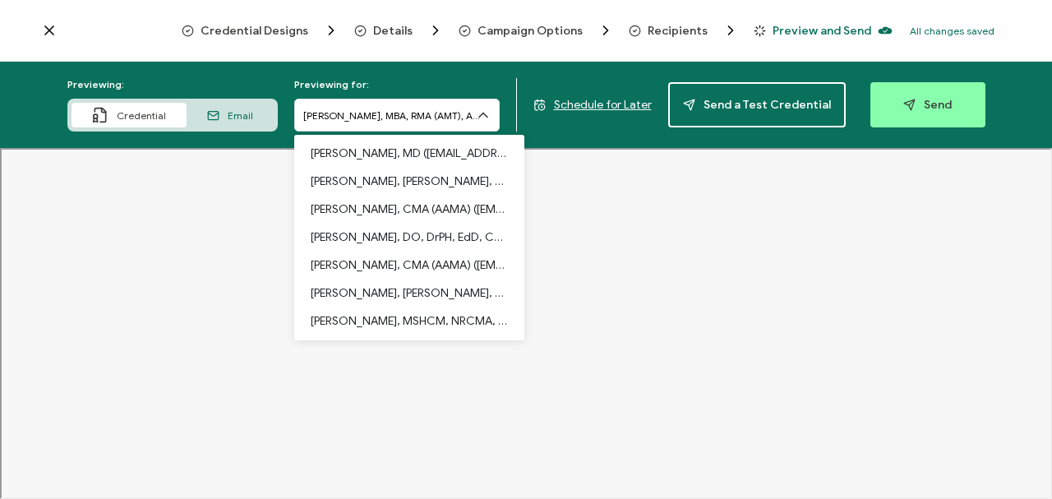
scroll to position [481, 0]
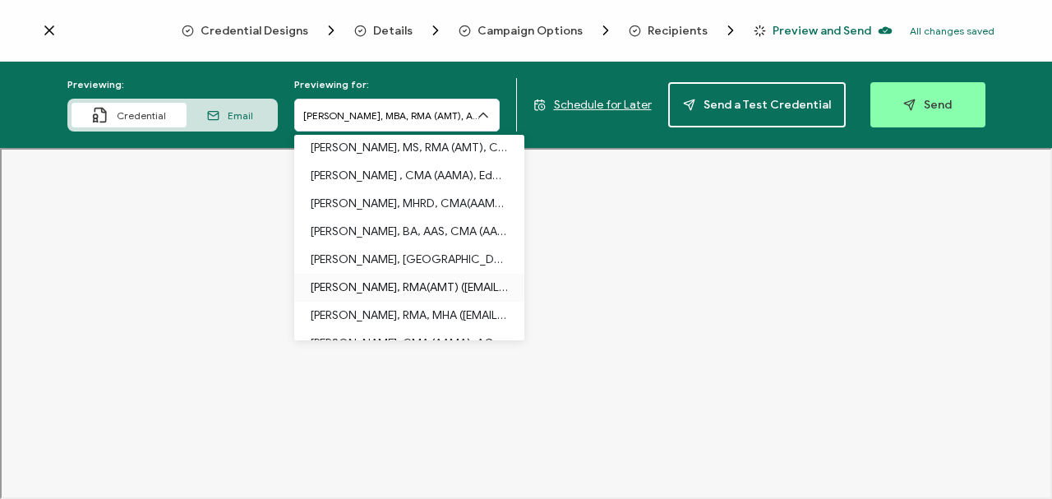
drag, startPoint x: 526, startPoint y: 276, endPoint x: 522, endPoint y: 291, distance: 15.3
click at [522, 222] on li "Nicole R. Long, RMA(AMT) (nlong4@cctech.edu)" at bounding box center [409, 288] width 230 height 28
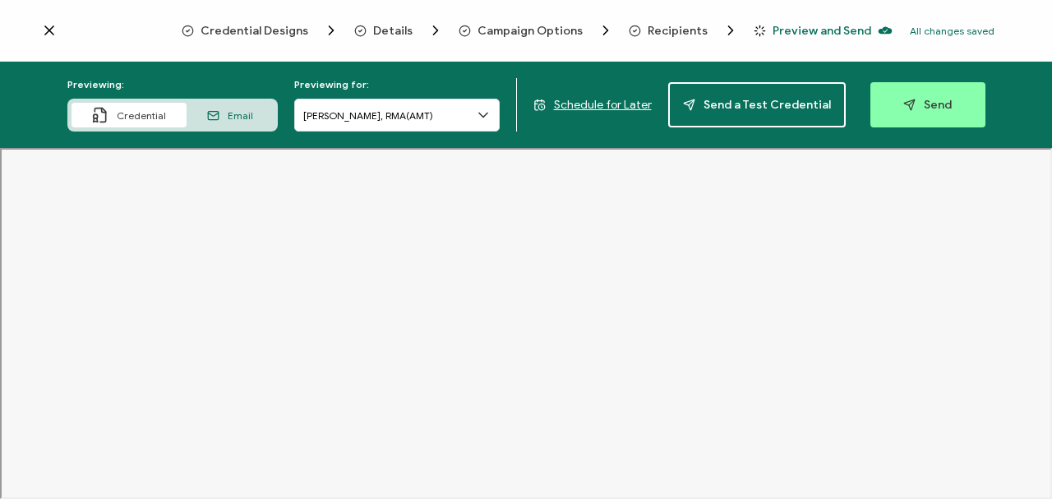
click at [481, 110] on icon at bounding box center [483, 115] width 16 height 16
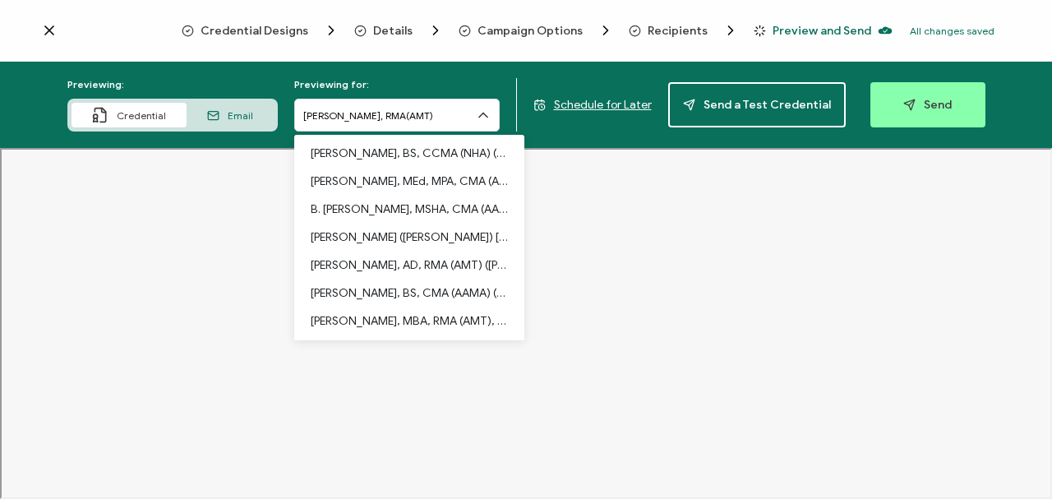
scroll to position [235, 0]
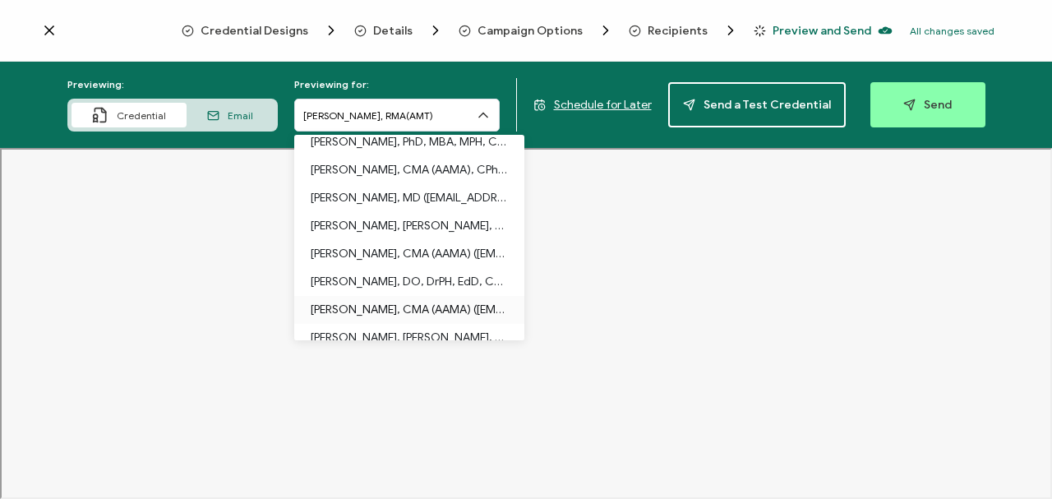
click at [441, 222] on p "Dorinda Loucks, CMA (AAMA) (dloucks@kvcc.edu)" at bounding box center [409, 310] width 197 height 28
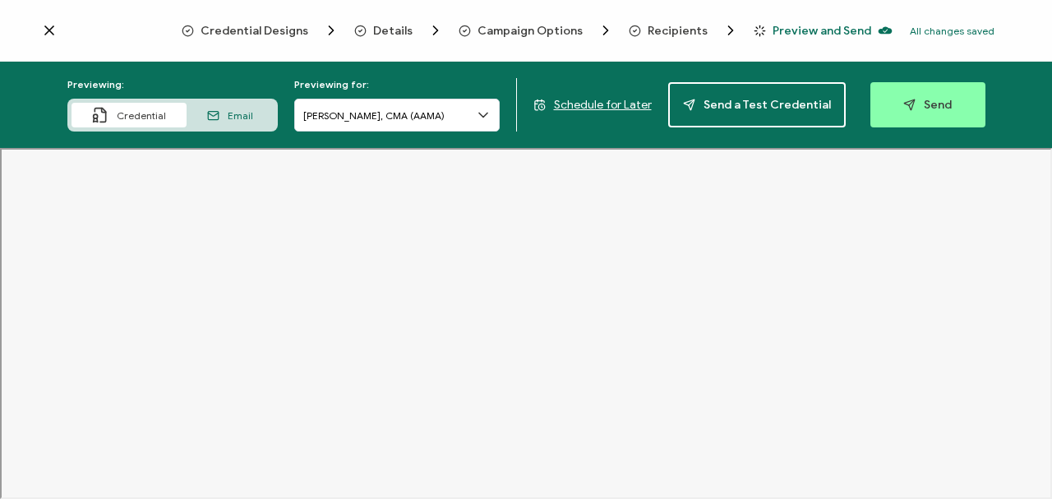
click at [679, 222] on iframe at bounding box center [526, 323] width 1052 height 351
click at [486, 113] on icon at bounding box center [483, 115] width 16 height 16
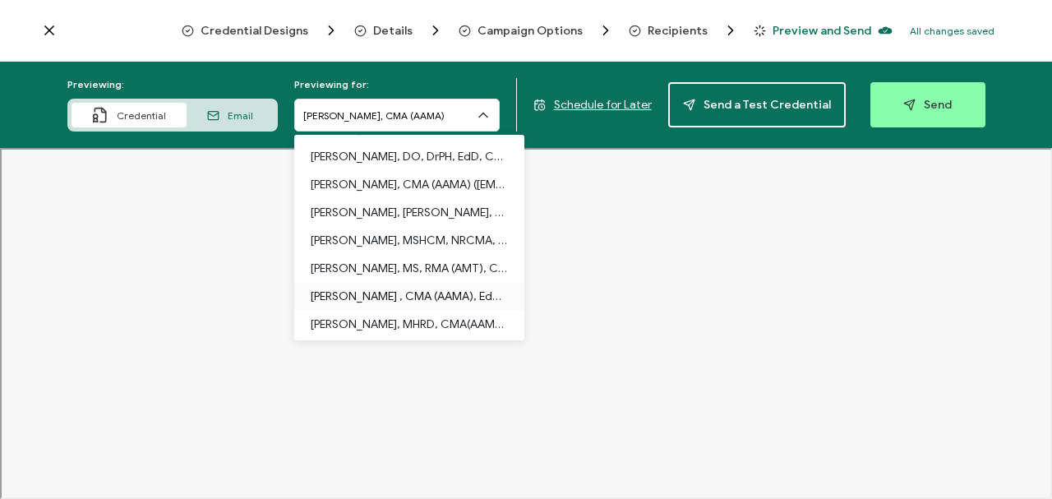
scroll to position [458, 0]
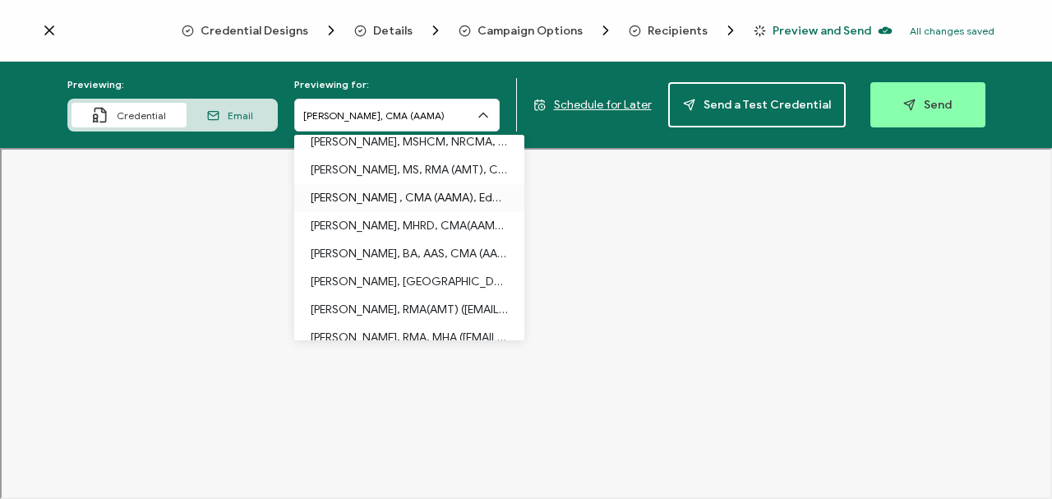
click at [364, 192] on p "Kellie Herrin , CMA (AAMA), EdD (kellie_herrin@yahoo.com)" at bounding box center [409, 198] width 197 height 28
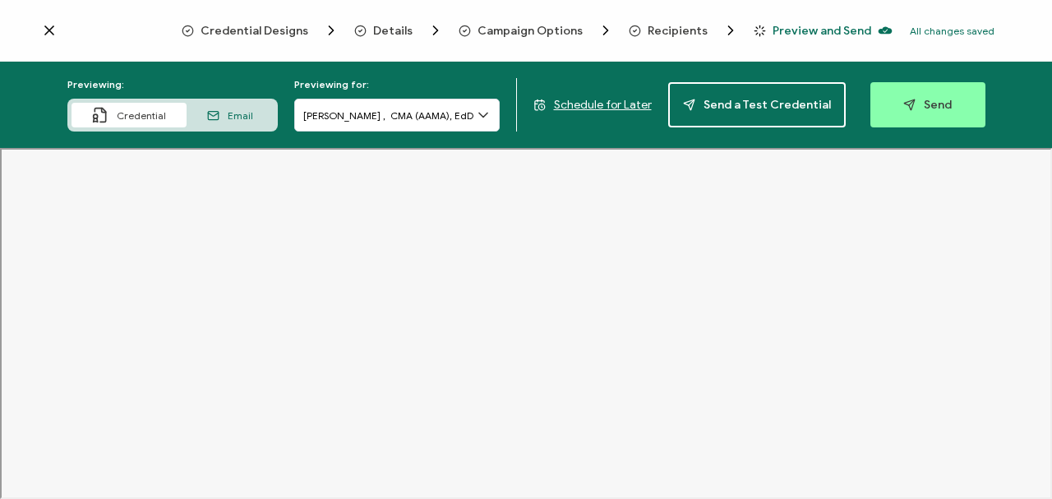
click at [484, 115] on icon at bounding box center [483, 115] width 8 height 4
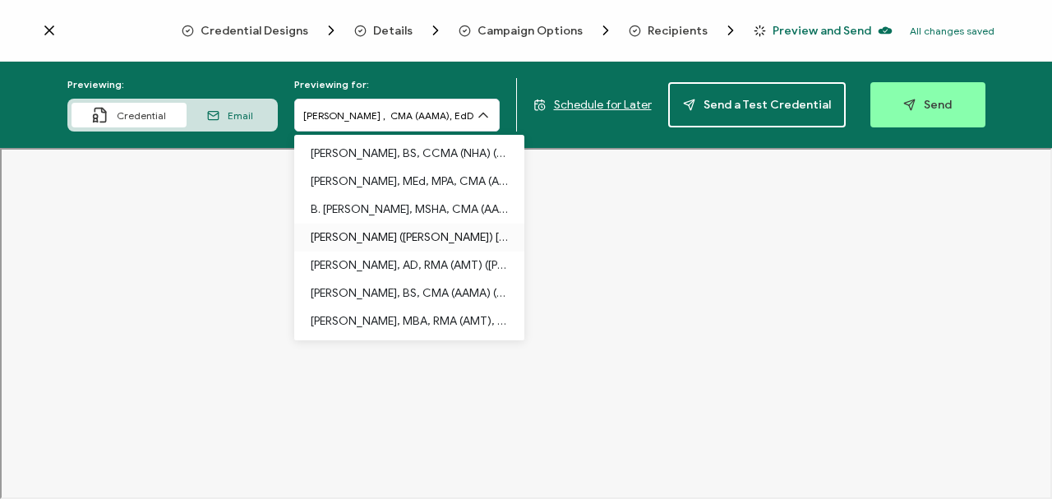
click at [413, 222] on p "Micheline (Mickey) Wheeler, RN, RMA(AMT), CPC-A (wheelermb@cctech.edu)" at bounding box center [409, 237] width 197 height 28
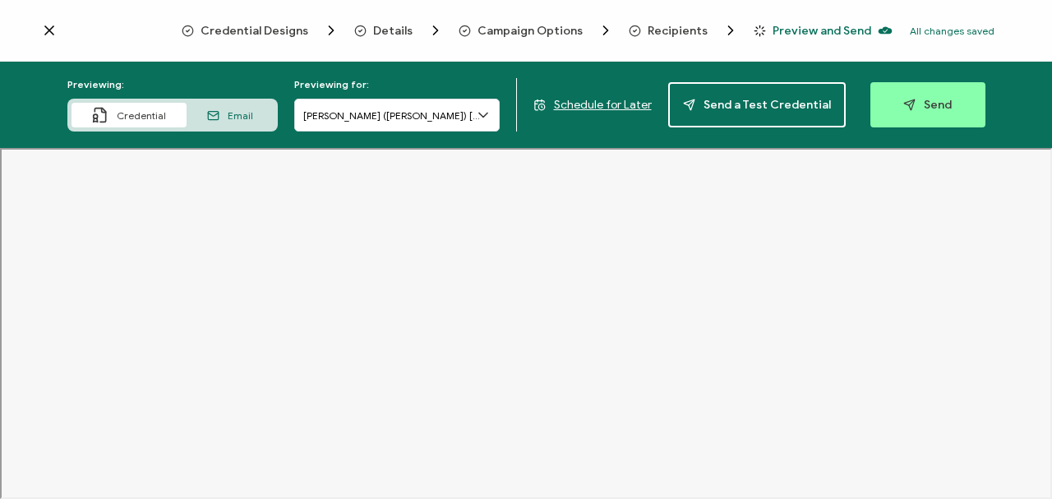
click at [483, 111] on icon at bounding box center [483, 115] width 16 height 16
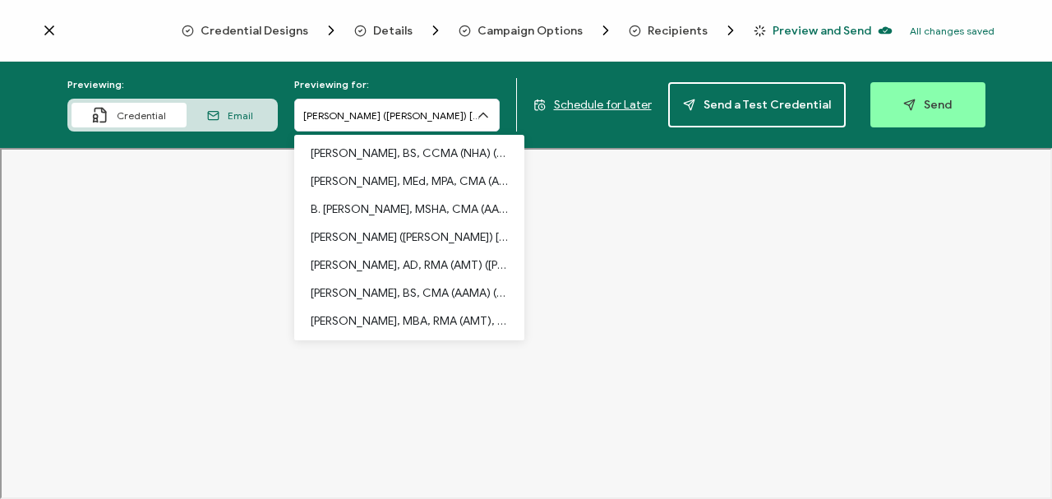
click at [483, 111] on icon at bounding box center [483, 115] width 16 height 16
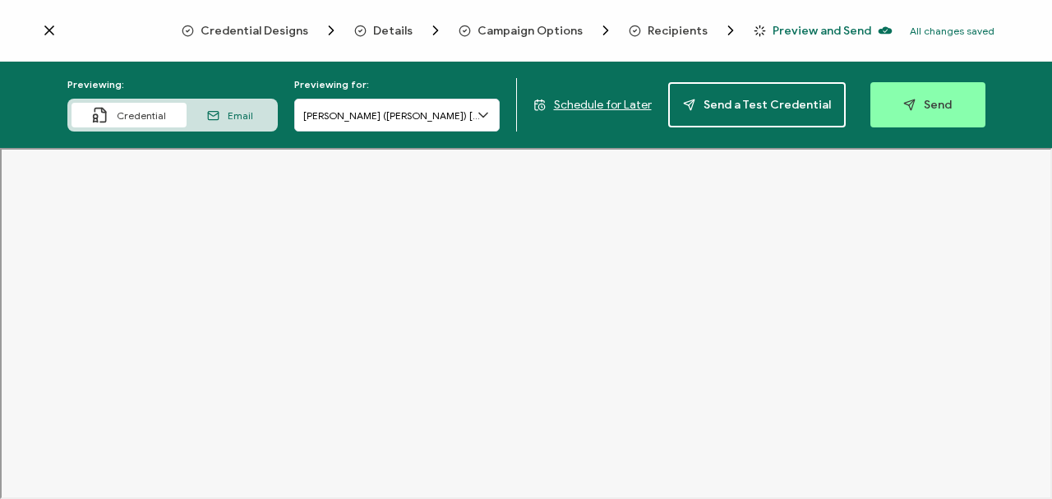
click at [48, 30] on icon at bounding box center [49, 30] width 8 height 8
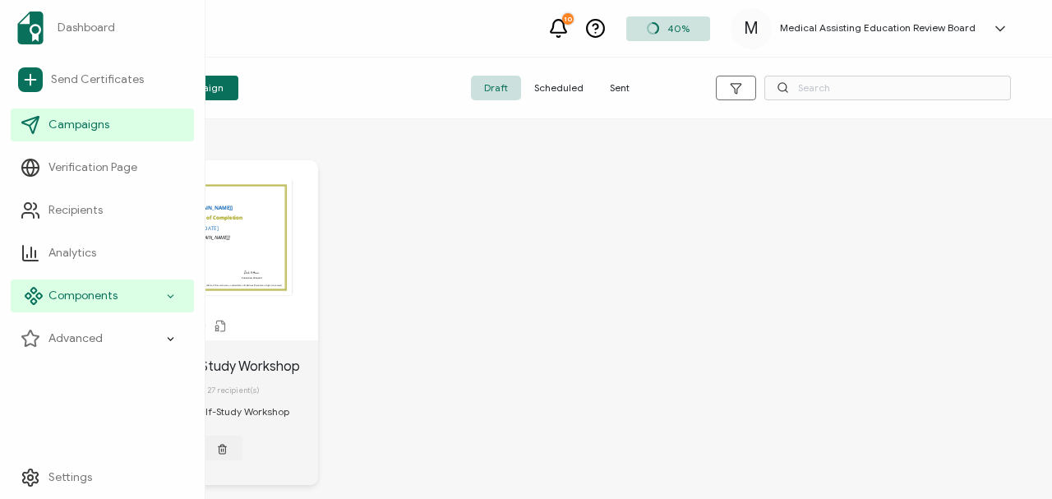
click at [74, 222] on span "Components" at bounding box center [82, 296] width 69 height 16
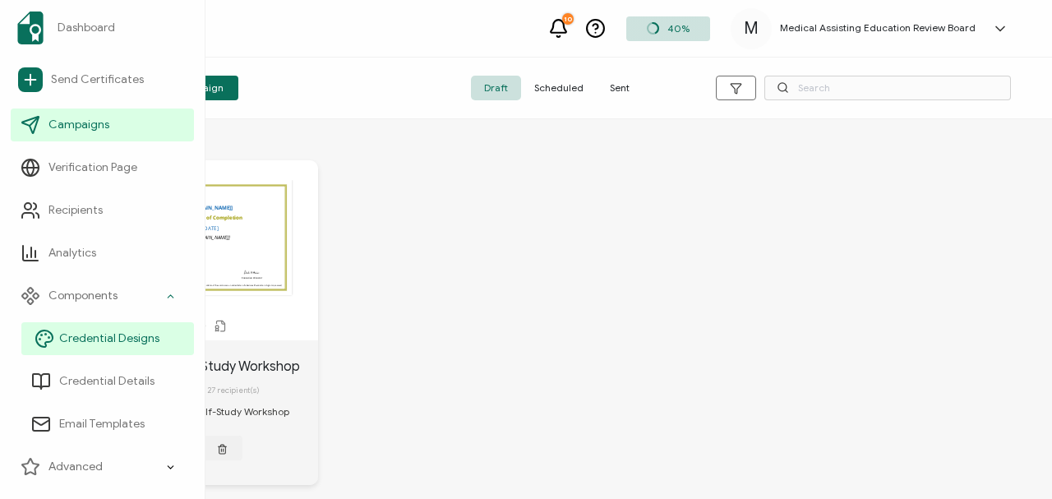
click at [100, 222] on span "Credential Designs" at bounding box center [109, 338] width 100 height 16
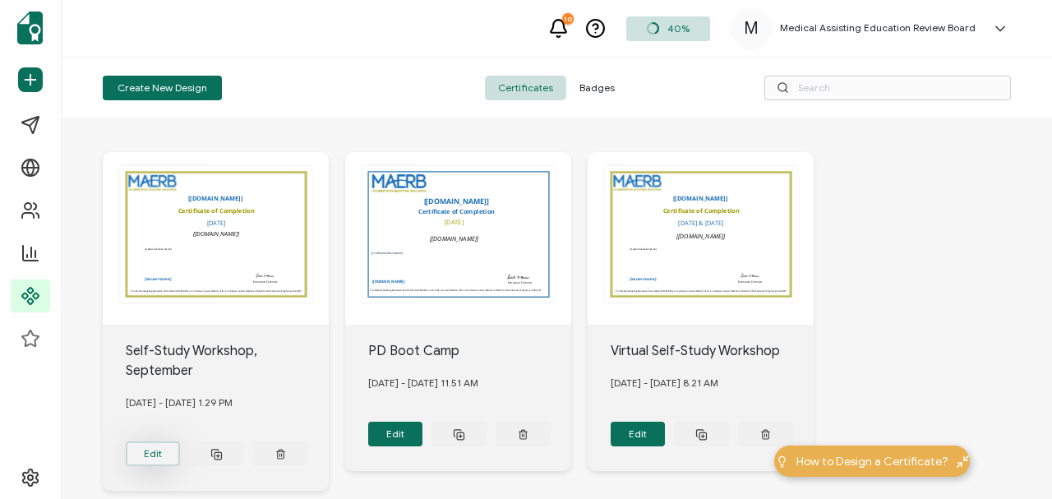
click at [148, 222] on button "Edit" at bounding box center [153, 453] width 55 height 25
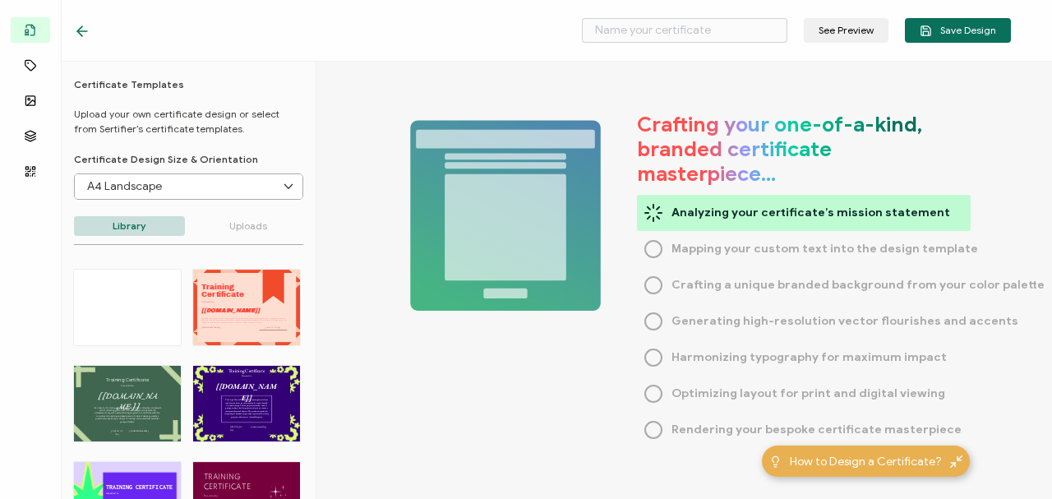
type input "Self-Study Workshop, September"
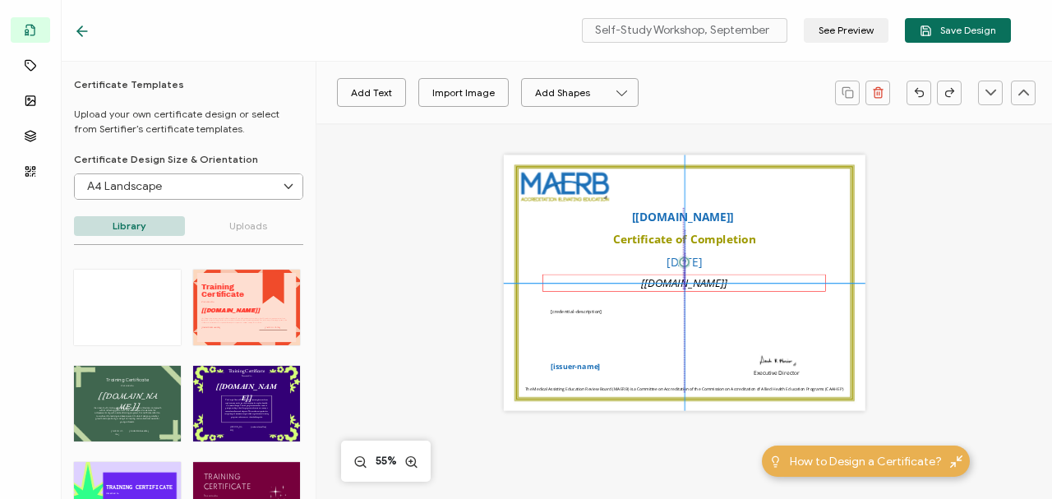
click at [673, 222] on pre "[recipient.name]" at bounding box center [683, 282] width 85 height 15
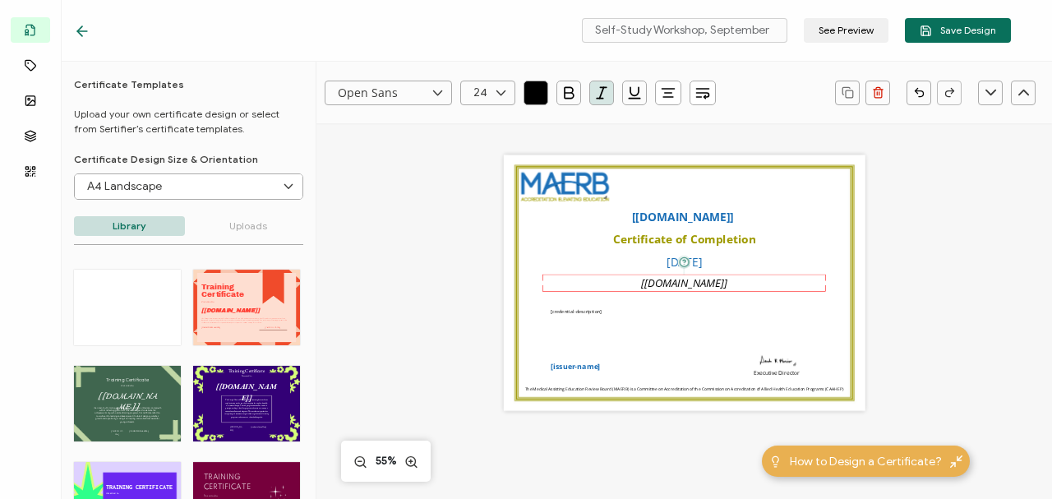
click at [394, 222] on div "Open Sans Alright Sans Amita Archivo Black Arial Arimo Blinker Caveat Charm Cha…" at bounding box center [683, 442] width 735 height 638
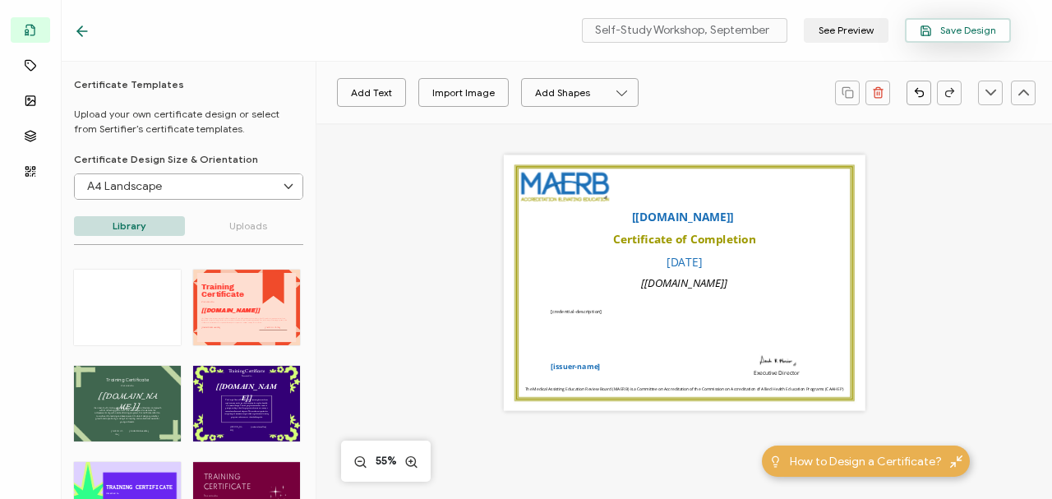
click at [679, 31] on span "Save Design" at bounding box center [957, 31] width 76 height 12
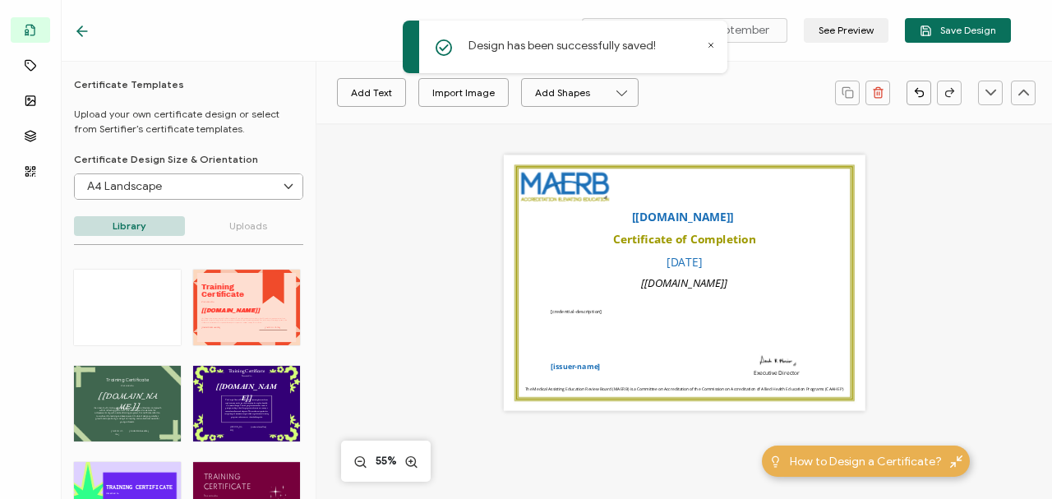
click at [77, 32] on icon at bounding box center [79, 31] width 5 height 10
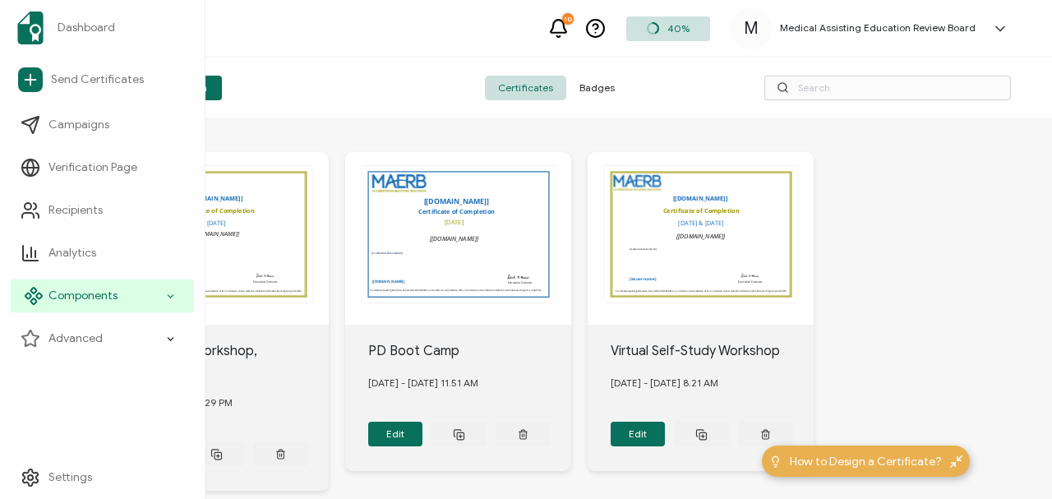
click at [104, 222] on span "Components" at bounding box center [82, 296] width 69 height 16
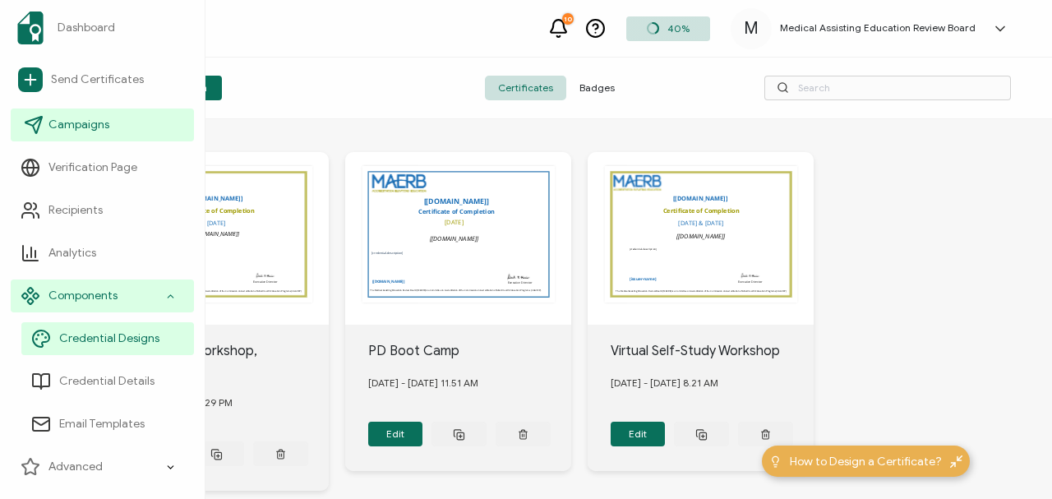
click at [67, 122] on span "Campaigns" at bounding box center [78, 125] width 61 height 16
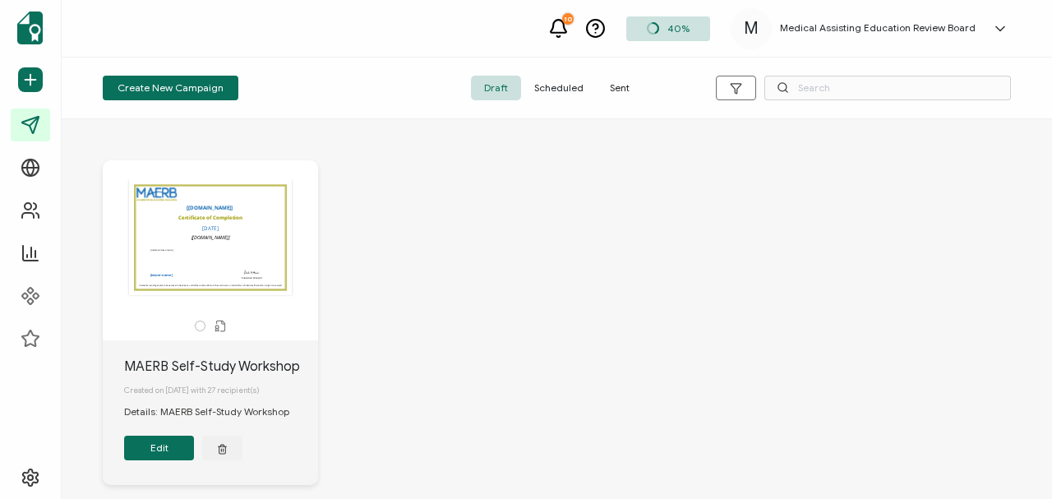
click at [158, 222] on button "Edit" at bounding box center [159, 447] width 70 height 25
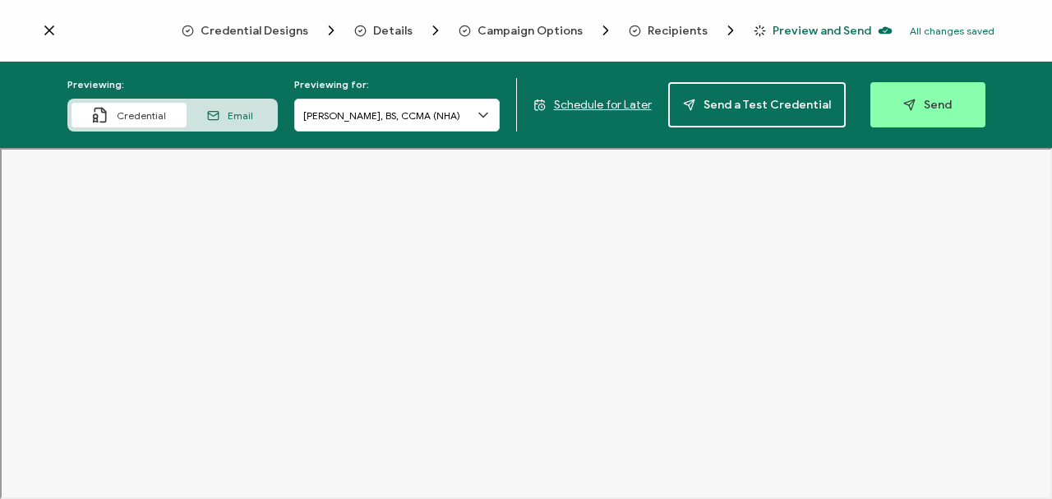
click at [486, 113] on icon at bounding box center [483, 115] width 16 height 16
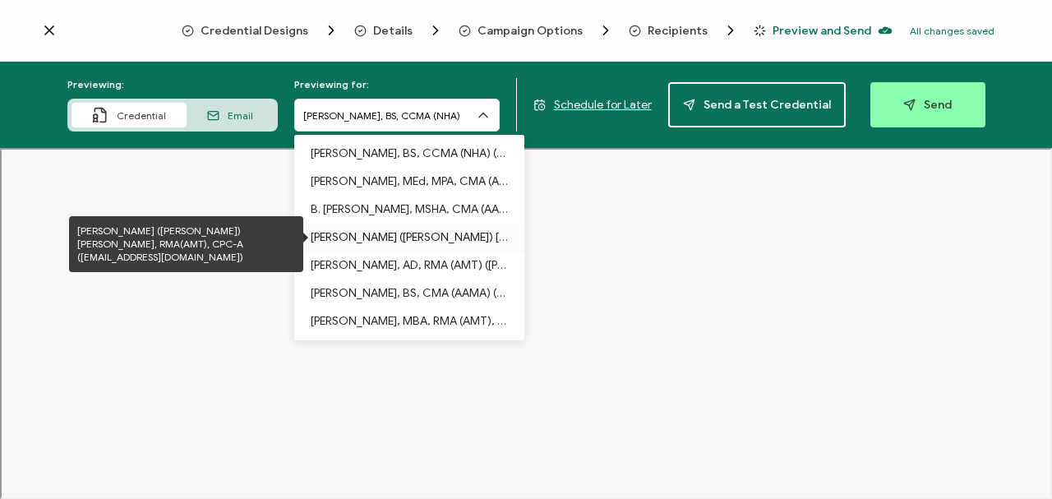
click at [430, 222] on p "Micheline (Mickey) Wheeler, RN, RMA(AMT), CPC-A (wheelermb@cctech.edu)" at bounding box center [409, 237] width 197 height 28
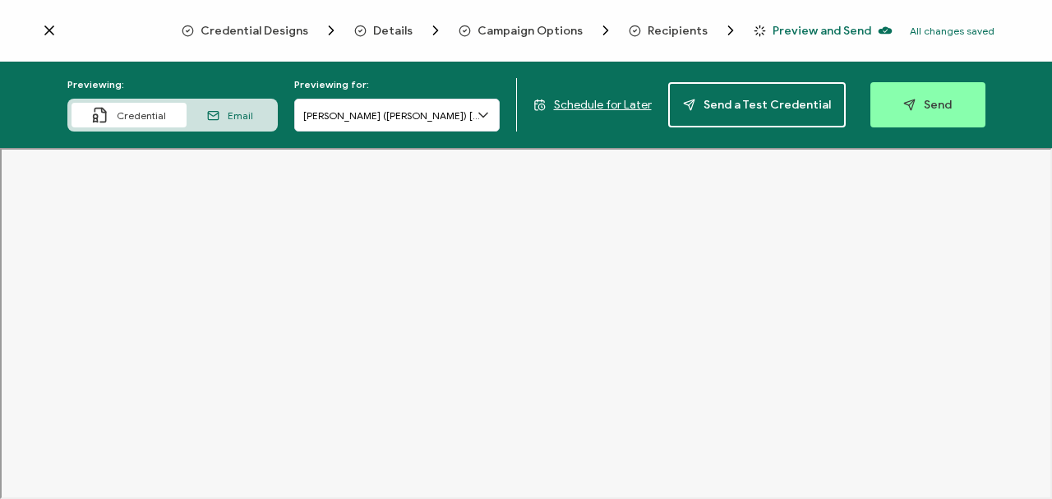
click at [486, 113] on icon at bounding box center [483, 115] width 16 height 16
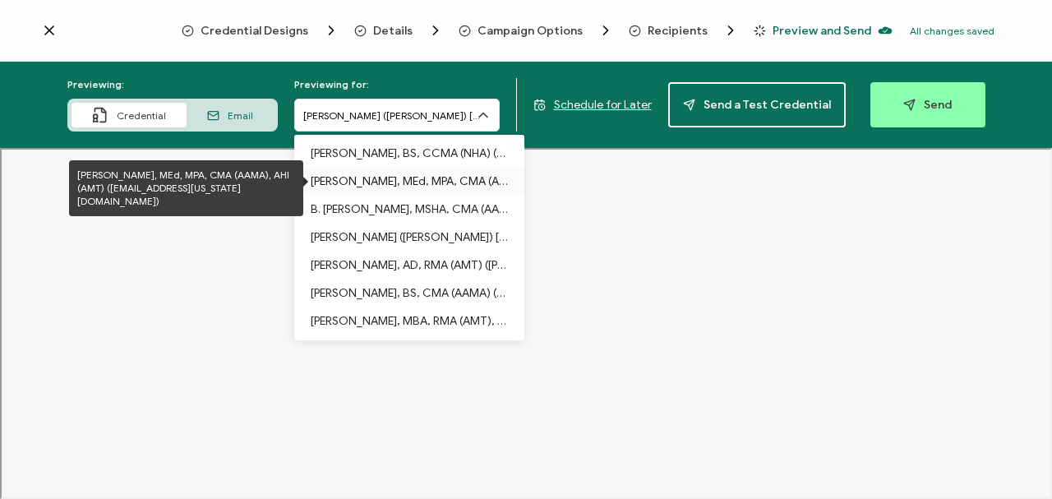
click at [393, 181] on p "Amy Samuel, MEd, MPA, CMA (AAMA), AHI (AMT) (aksamuel@alaska.edu)" at bounding box center [409, 182] width 197 height 28
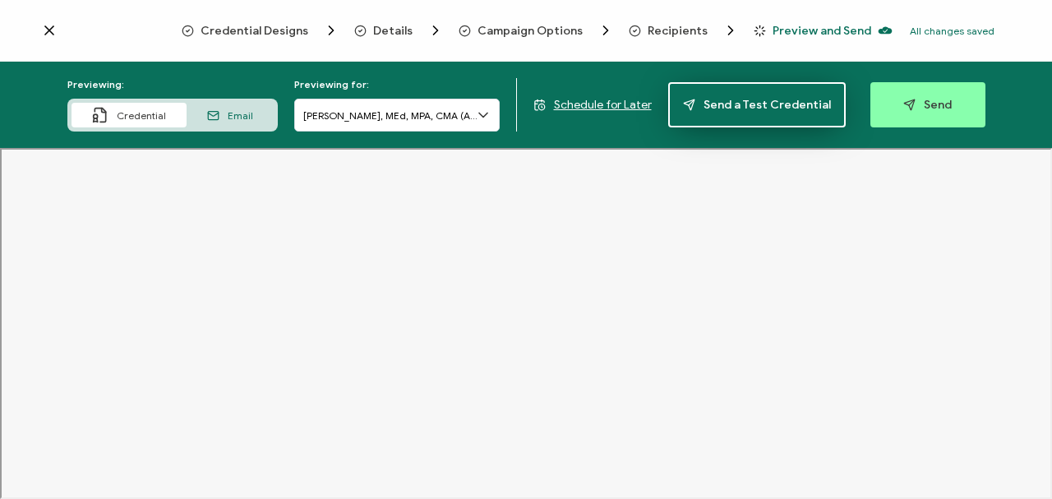
click at [679, 103] on span "Send a Test Credential" at bounding box center [757, 105] width 148 height 12
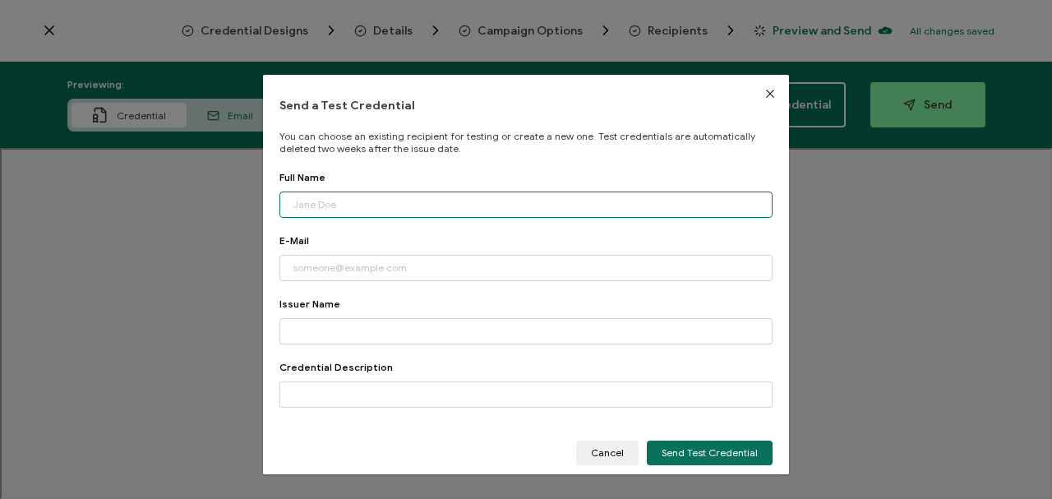
click at [403, 201] on input "dialog" at bounding box center [525, 204] width 493 height 26
click at [386, 203] on input "dialog" at bounding box center [525, 204] width 493 height 26
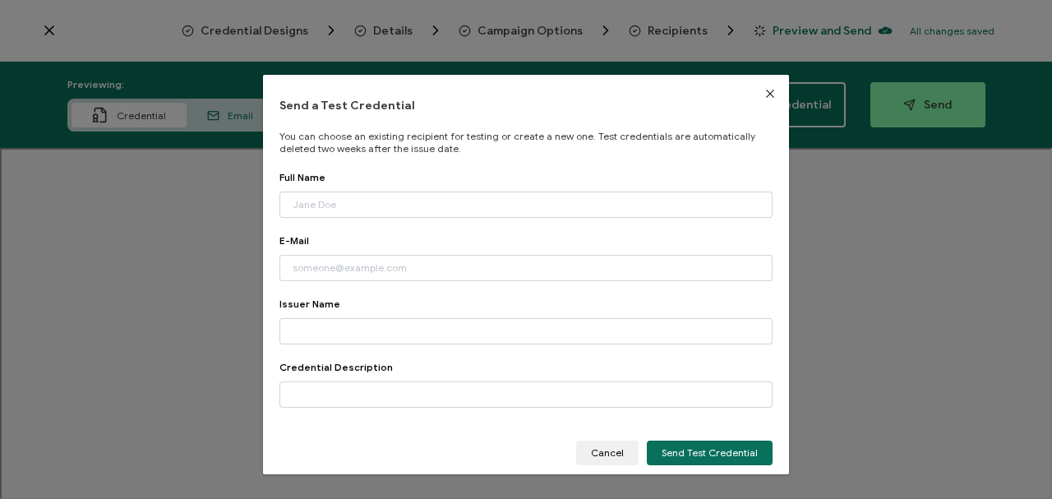
click at [422, 156] on div "Send a Test Credential You can choose an existing recipient for testing or crea…" at bounding box center [526, 282] width 526 height 415
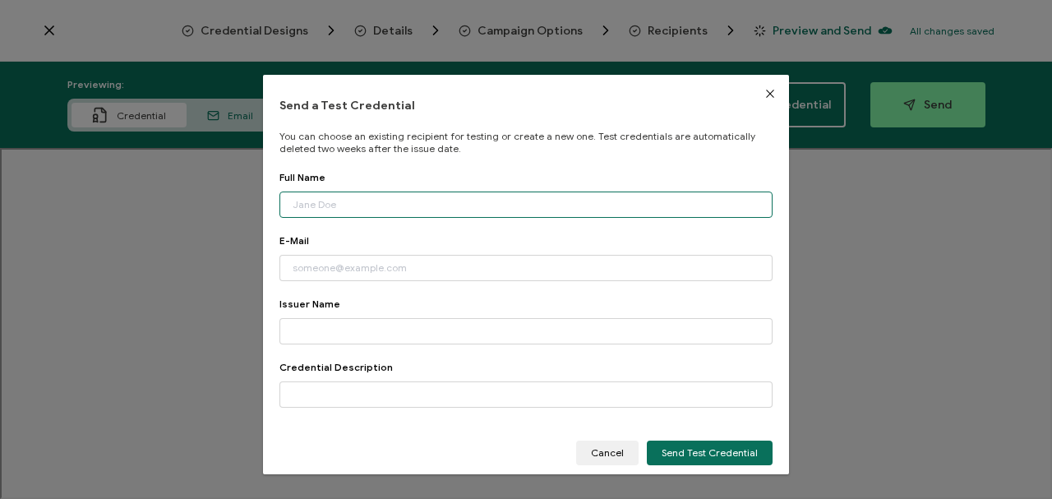
click at [328, 210] on input "dialog" at bounding box center [525, 204] width 493 height 26
type input "[PERSON_NAME]"
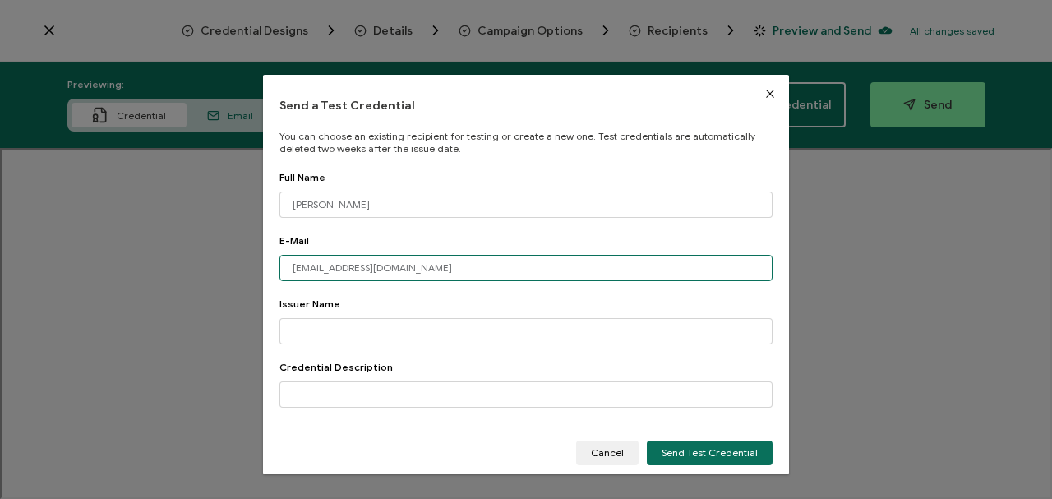
drag, startPoint x: 404, startPoint y: 267, endPoint x: 263, endPoint y: 260, distance: 141.5
click at [263, 222] on div "Send a Test Credential You can choose an existing recipient for testing or crea…" at bounding box center [526, 282] width 526 height 415
type input "[EMAIL_ADDRESS][DOMAIN_NAME]"
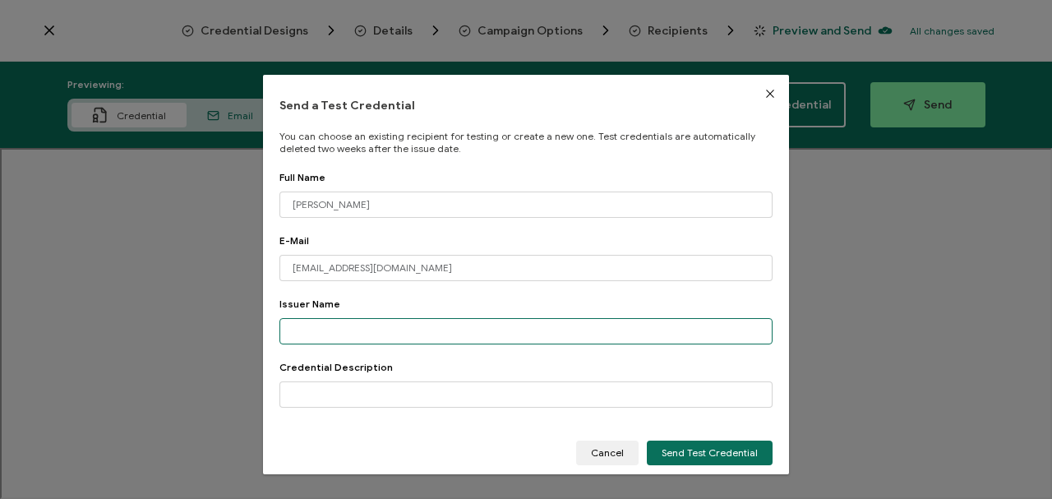
click at [302, 222] on input "dialog" at bounding box center [525, 331] width 493 height 26
type input "Medical Assisting Education Review Board"
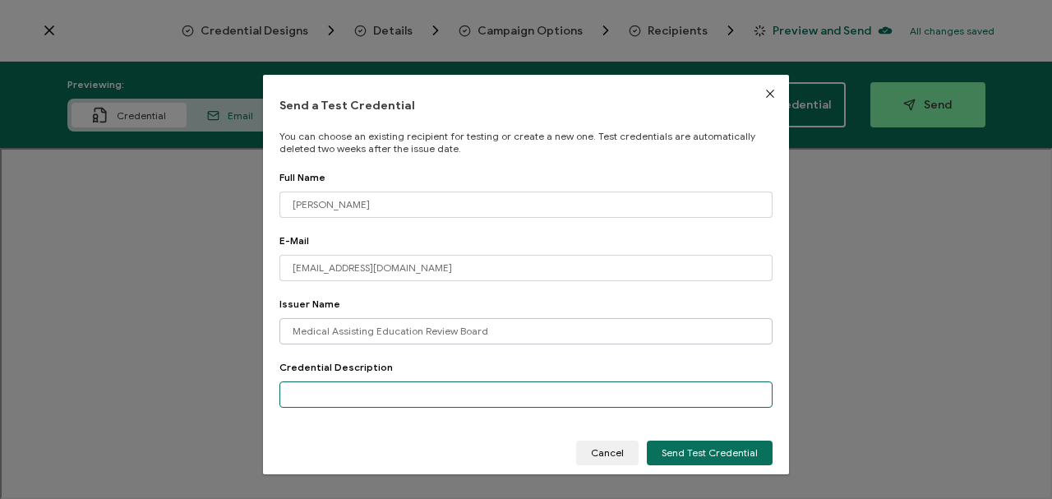
type input "e"
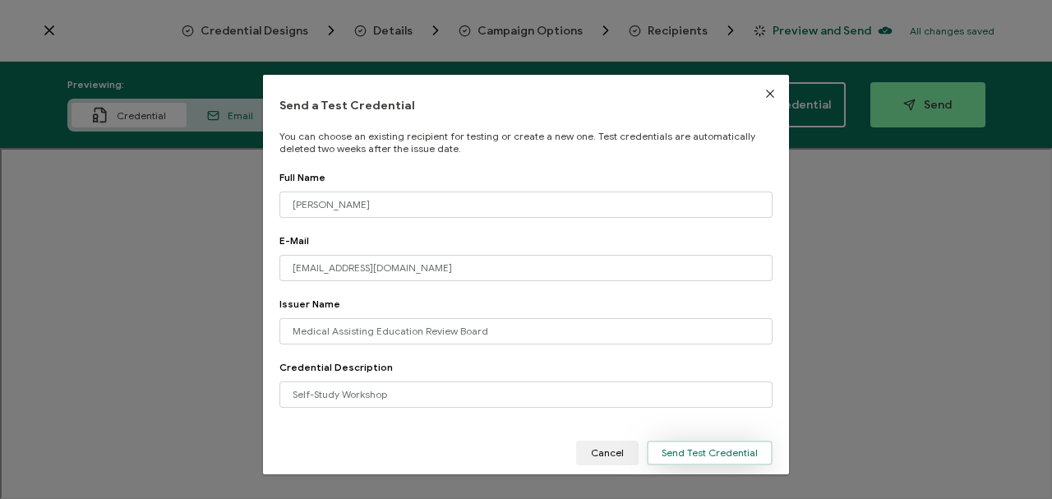
click at [671, 222] on span "Send Test Credential" at bounding box center [709, 453] width 96 height 10
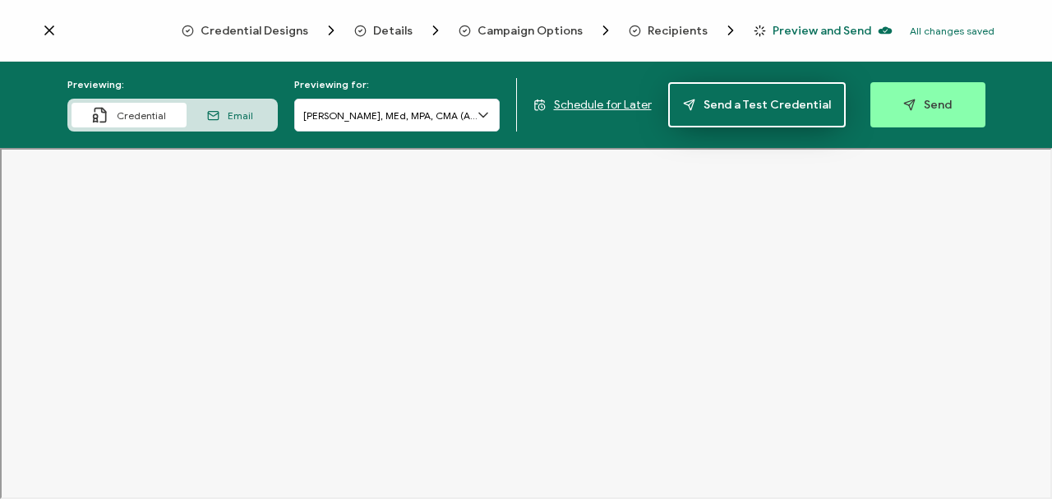
click at [679, 101] on span "Send a Test Credential" at bounding box center [757, 105] width 148 height 12
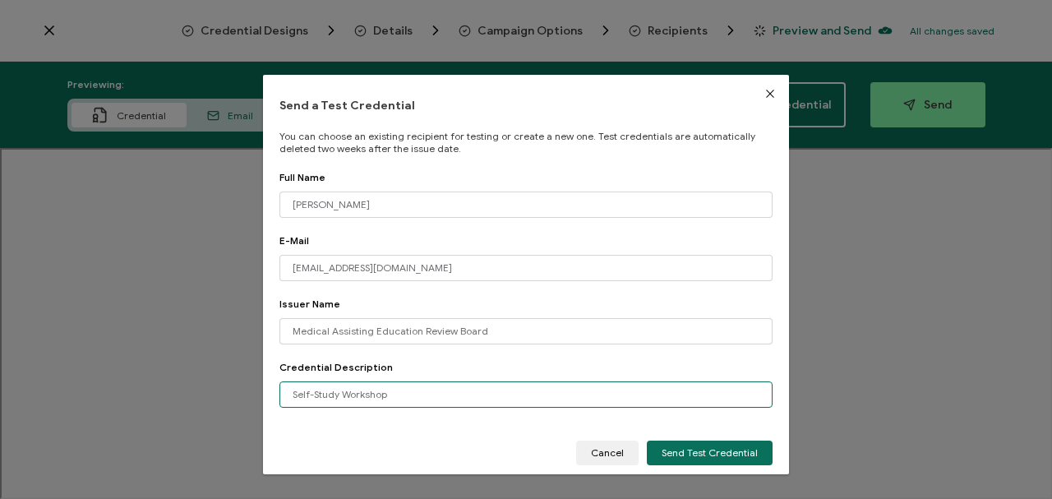
click at [357, 222] on input "Self-Study Workshop" at bounding box center [525, 394] width 493 height 26
drag, startPoint x: 406, startPoint y: 394, endPoint x: 276, endPoint y: 381, distance: 130.5
click at [276, 222] on div "Send a Test Credential You can choose an existing recipient for testing or crea…" at bounding box center [526, 282] width 526 height 415
paste input "The eight-hour MAERB Self-Study Workshop concentrated on the CAAHEP comprehensi…"
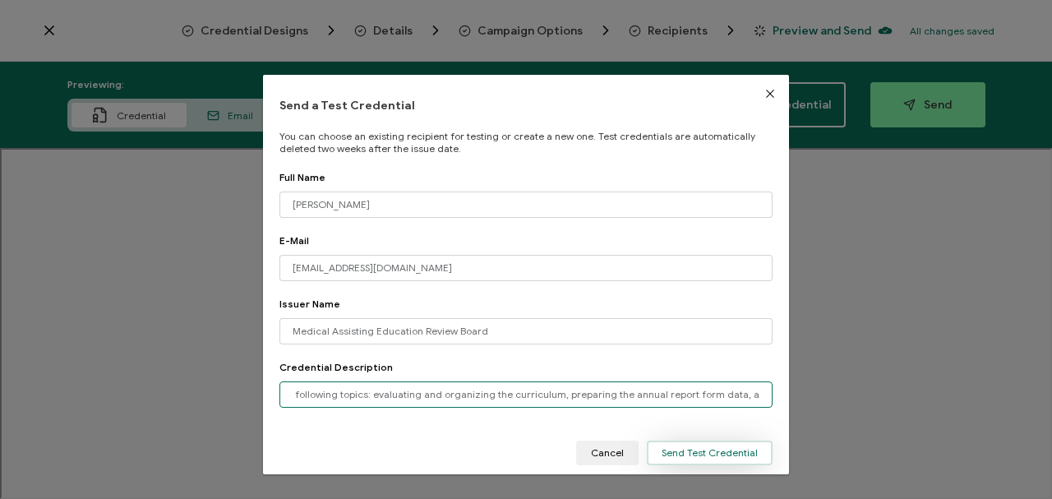
type input "The eight-hour MAERB Self-Study Workshop concentrated on the CAAHEP comprehensi…"
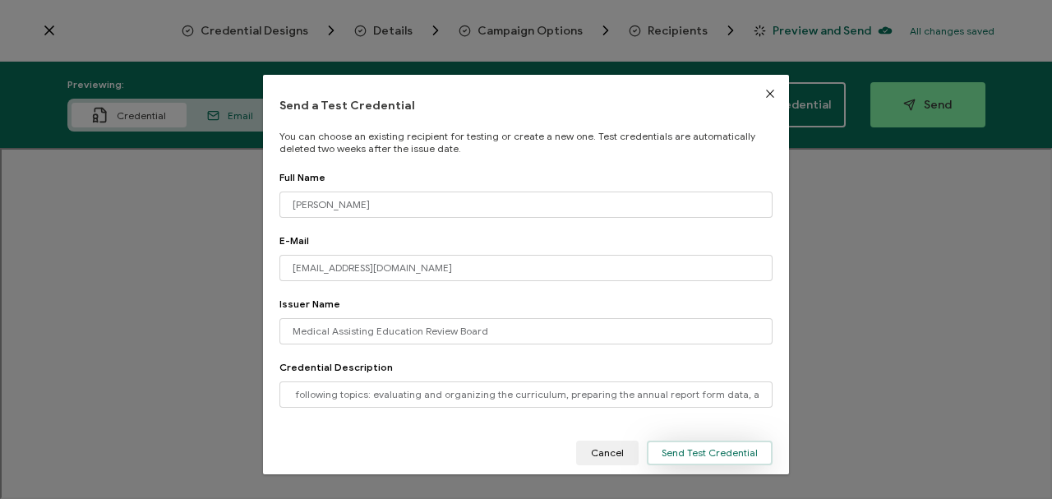
scroll to position [0, 0]
click at [669, 222] on span "Send Test Credential" at bounding box center [709, 453] width 96 height 10
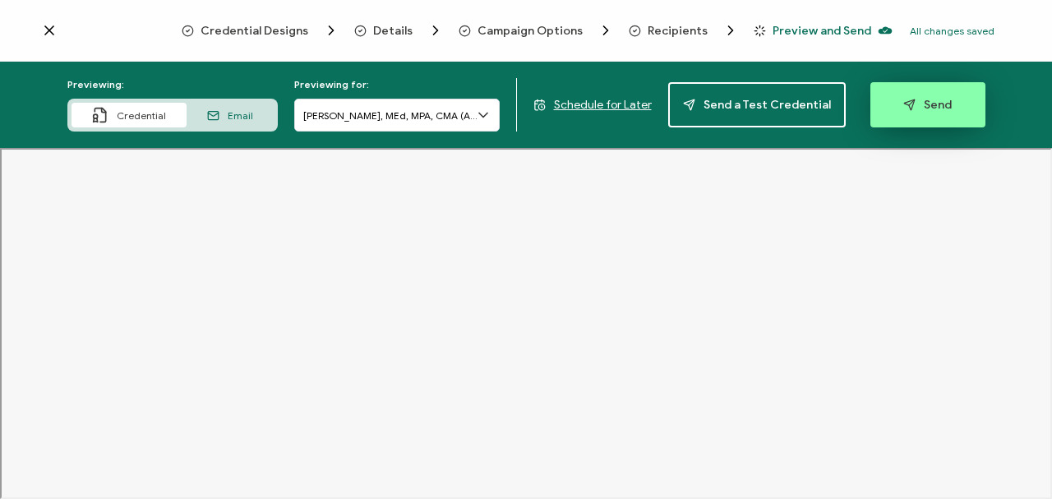
click at [679, 101] on span "Send" at bounding box center [927, 105] width 48 height 12
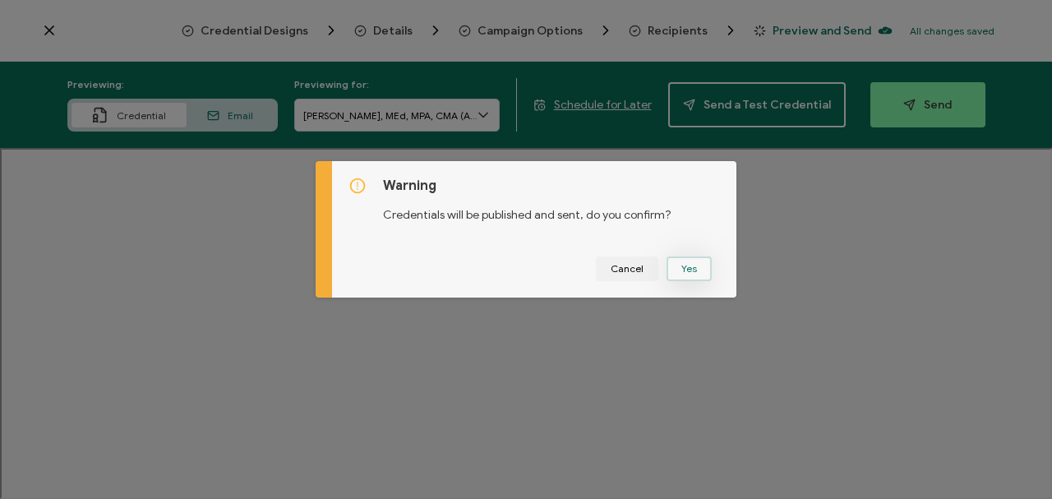
click at [679, 222] on button "Yes" at bounding box center [688, 268] width 45 height 25
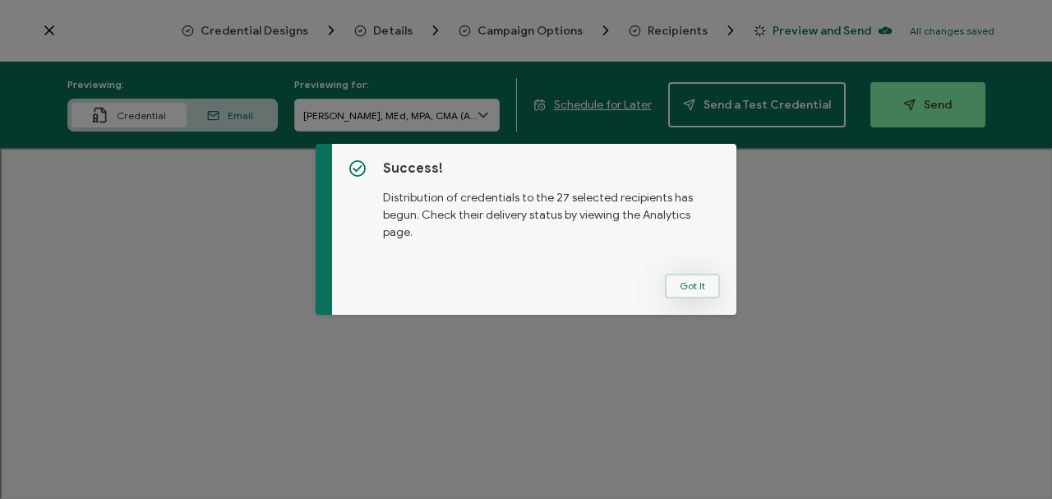
click at [679, 222] on button "Got It" at bounding box center [692, 286] width 55 height 25
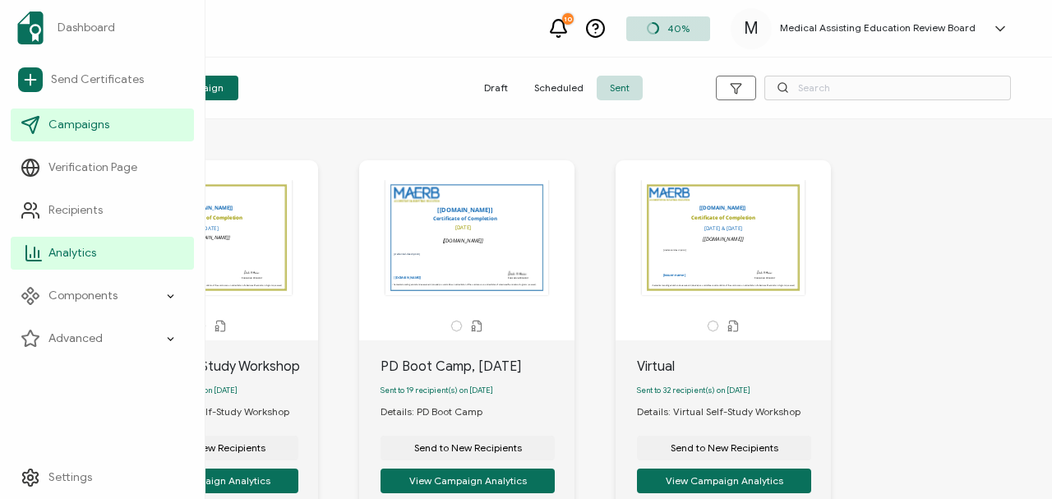
click at [72, 222] on span "Analytics" at bounding box center [72, 253] width 48 height 16
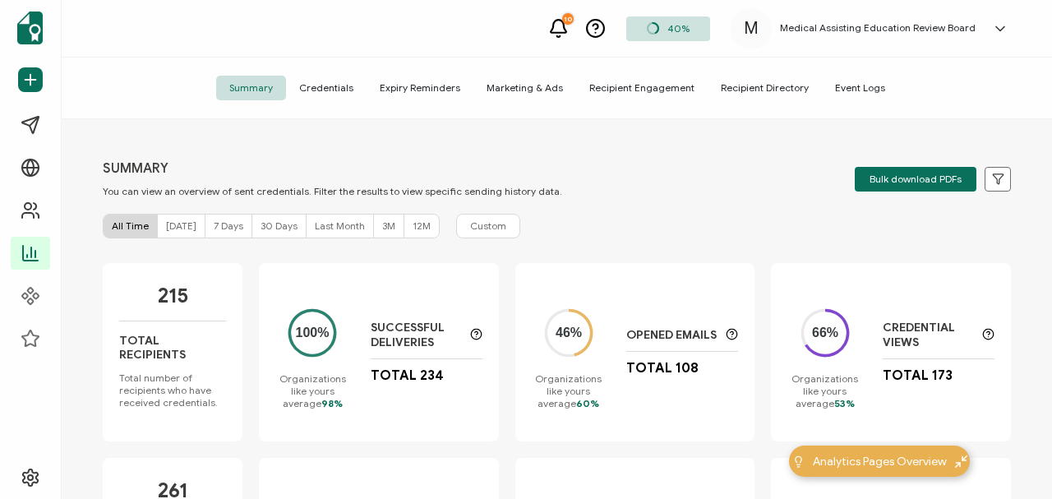
click at [176, 222] on span "Today" at bounding box center [181, 225] width 30 height 12
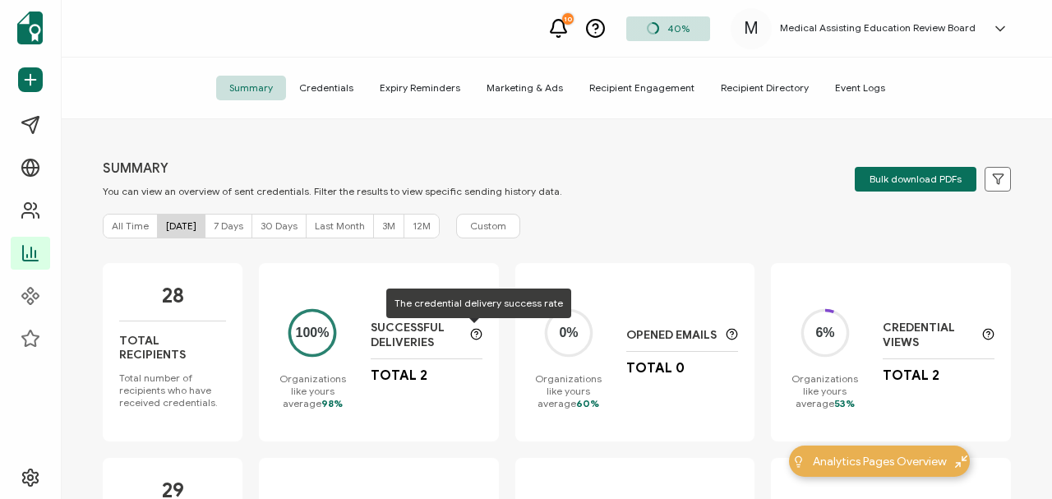
click at [475, 222] on icon at bounding box center [476, 334] width 12 height 12
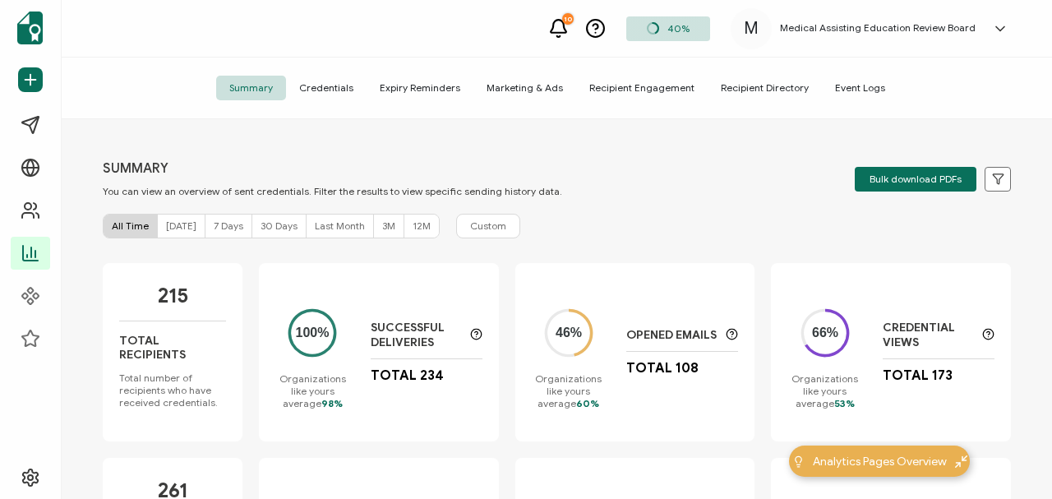
click at [176, 225] on span "[DATE]" at bounding box center [181, 225] width 30 height 12
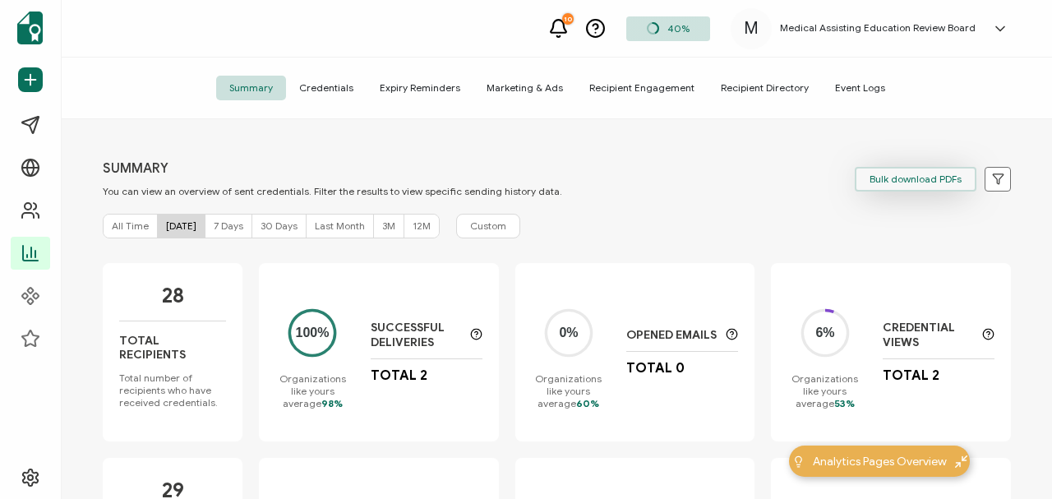
click at [933, 177] on span "Bulk download PDFs" at bounding box center [915, 179] width 92 height 10
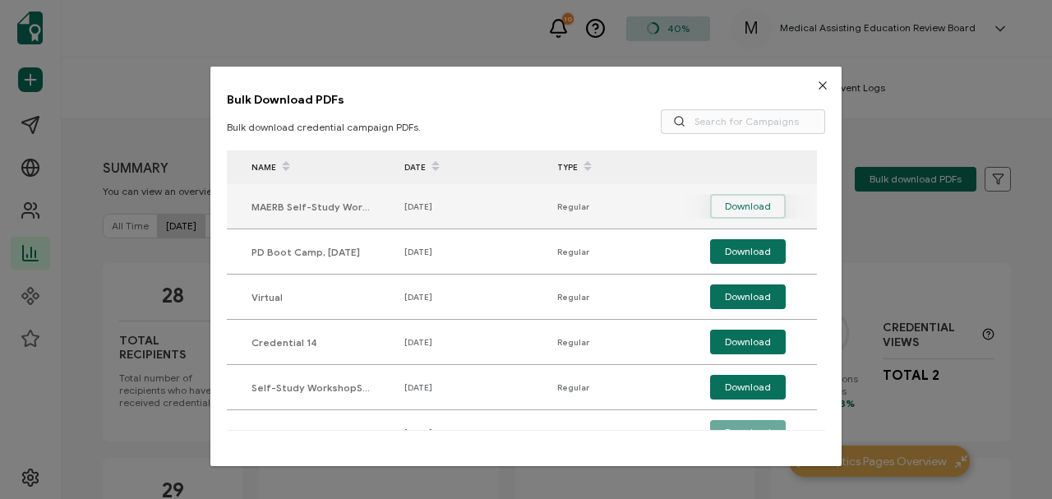
click at [730, 203] on span "Download" at bounding box center [748, 206] width 46 height 25
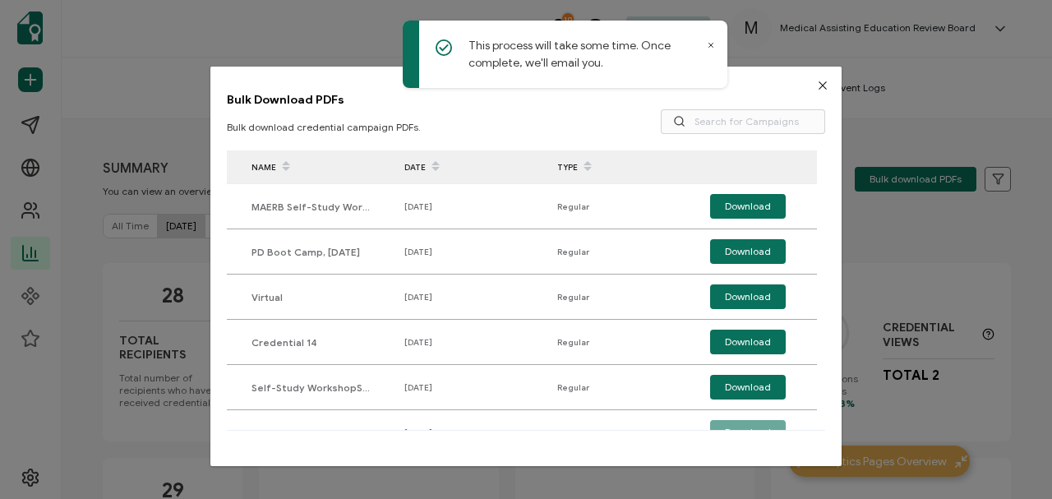
click at [816, 82] on icon "Close" at bounding box center [822, 85] width 13 height 13
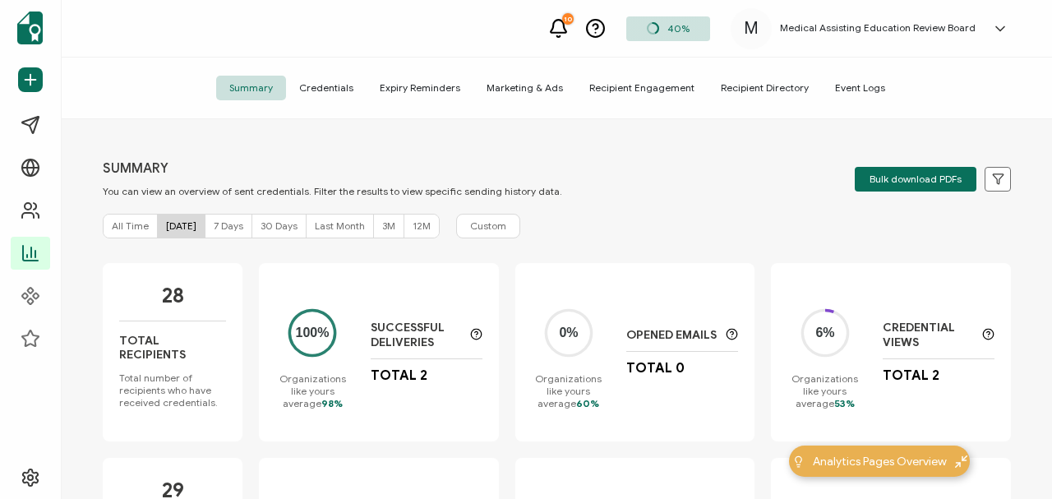
click at [342, 91] on span "Credentials" at bounding box center [326, 88] width 81 height 25
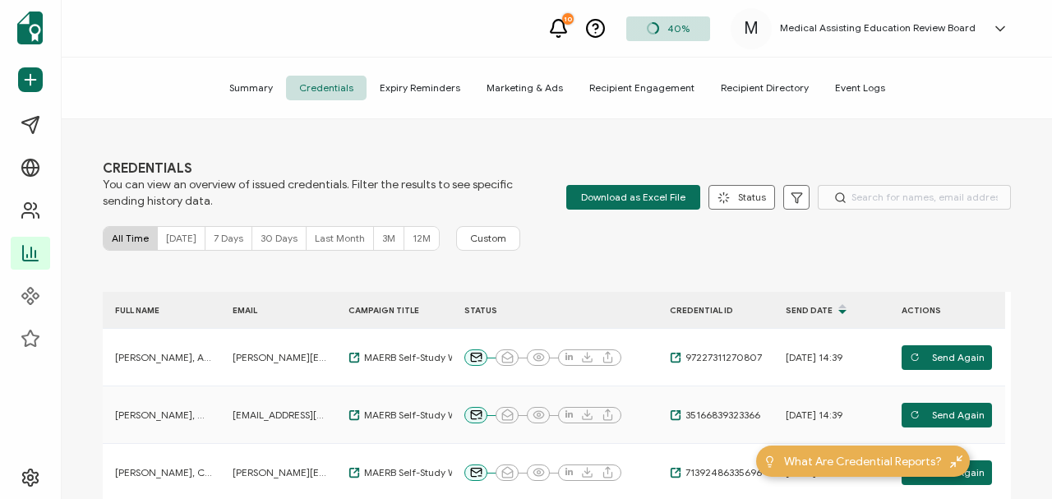
click at [169, 241] on span "Today" at bounding box center [181, 238] width 30 height 12
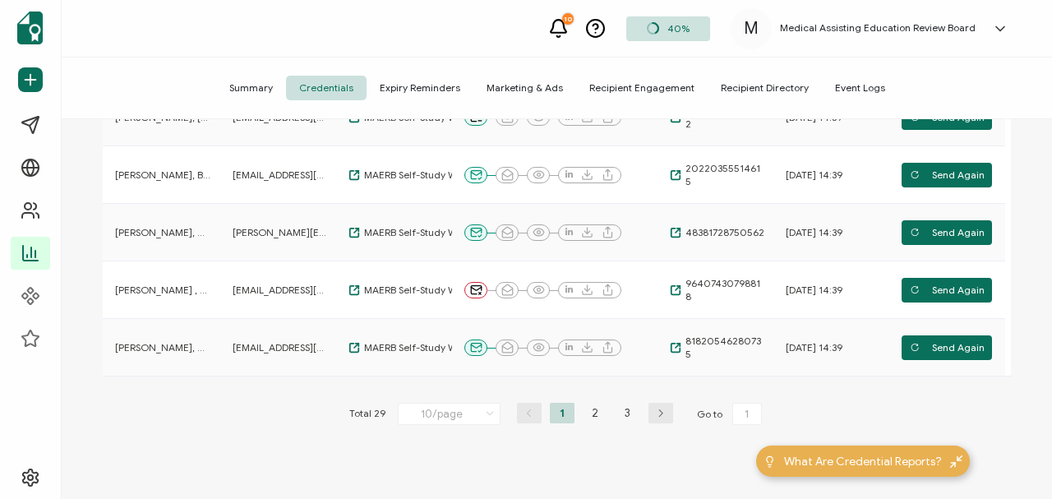
scroll to position [531, 0]
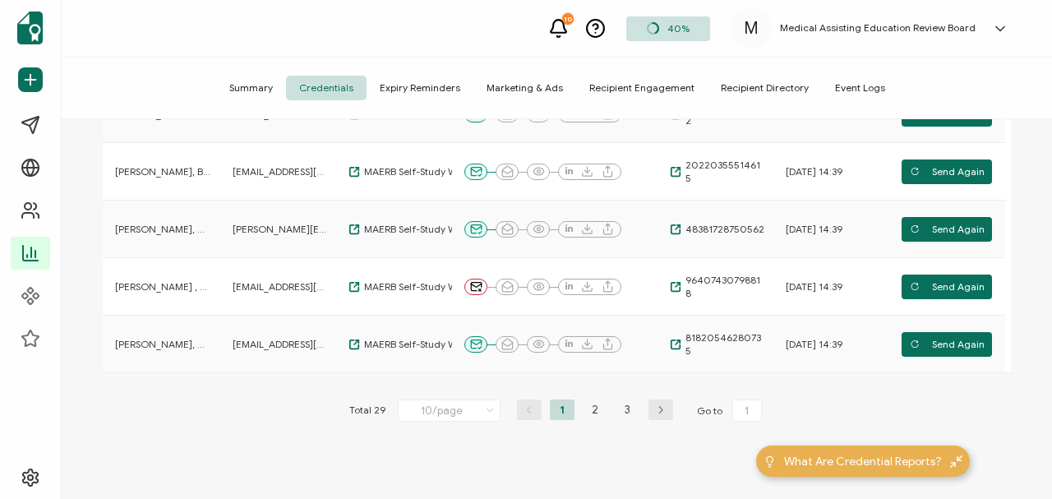
click at [265, 85] on span "Summary" at bounding box center [251, 88] width 70 height 25
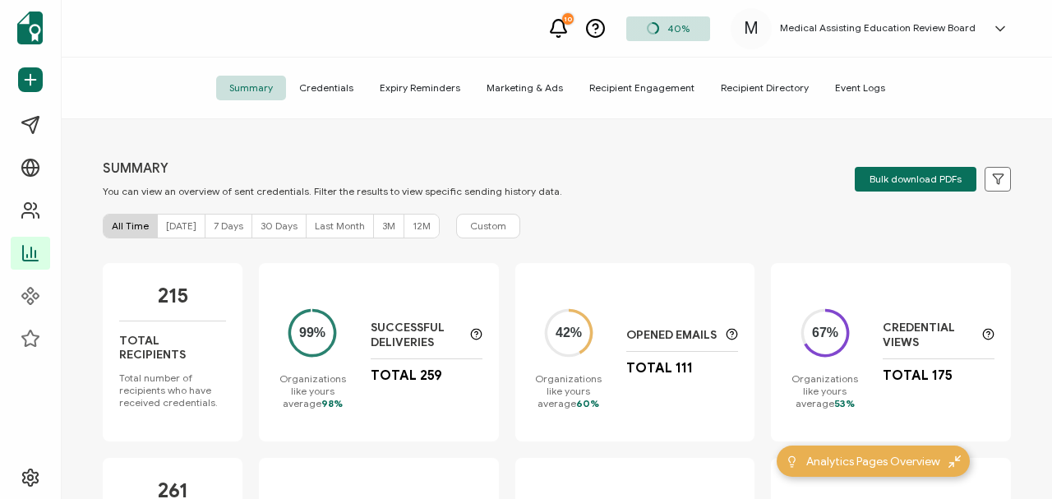
click at [177, 225] on span "Today" at bounding box center [181, 225] width 30 height 12
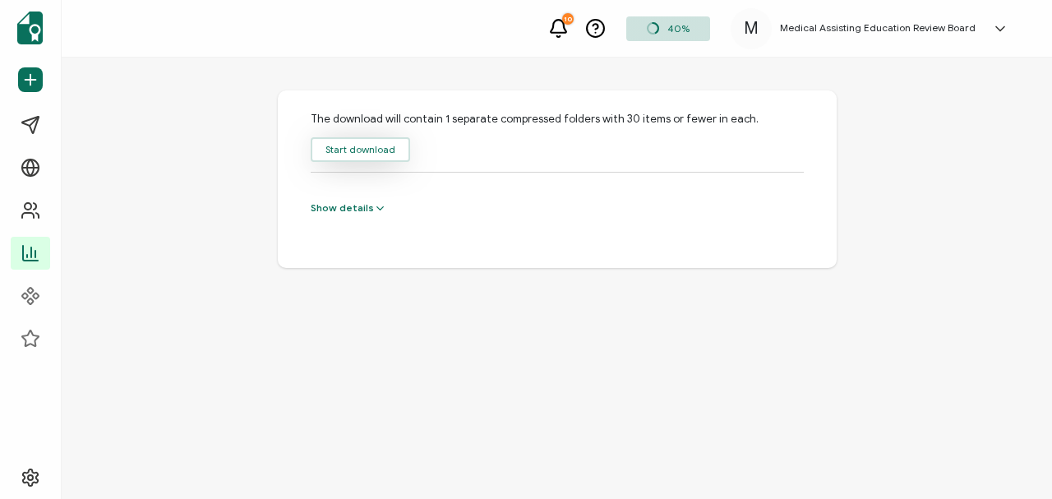
click at [347, 148] on button "Start download" at bounding box center [360, 149] width 99 height 25
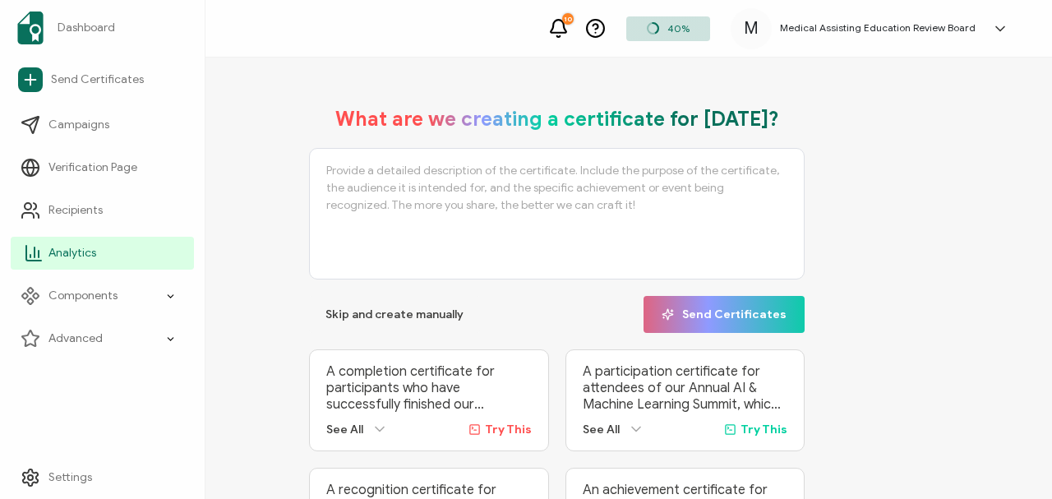
click at [80, 222] on span "Analytics" at bounding box center [72, 253] width 48 height 16
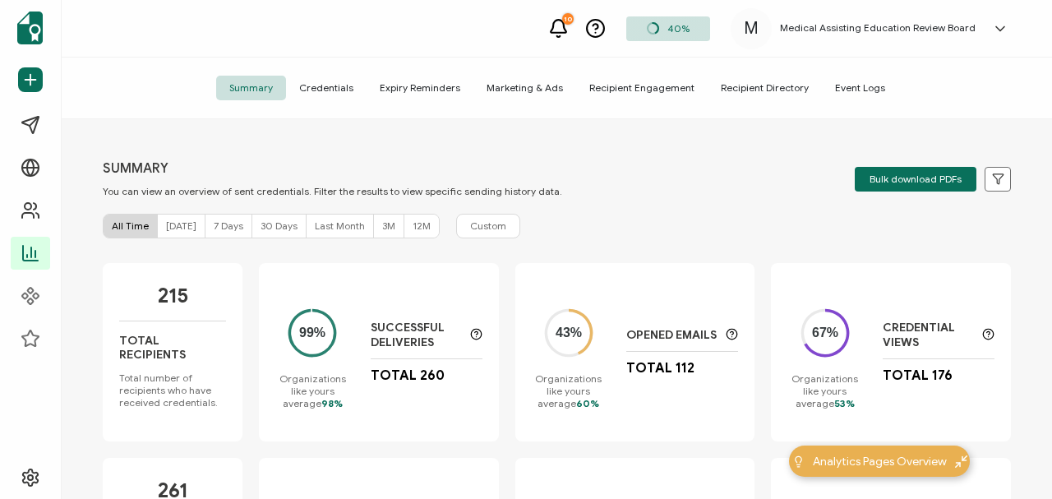
click at [175, 222] on span "[DATE]" at bounding box center [181, 225] width 30 height 12
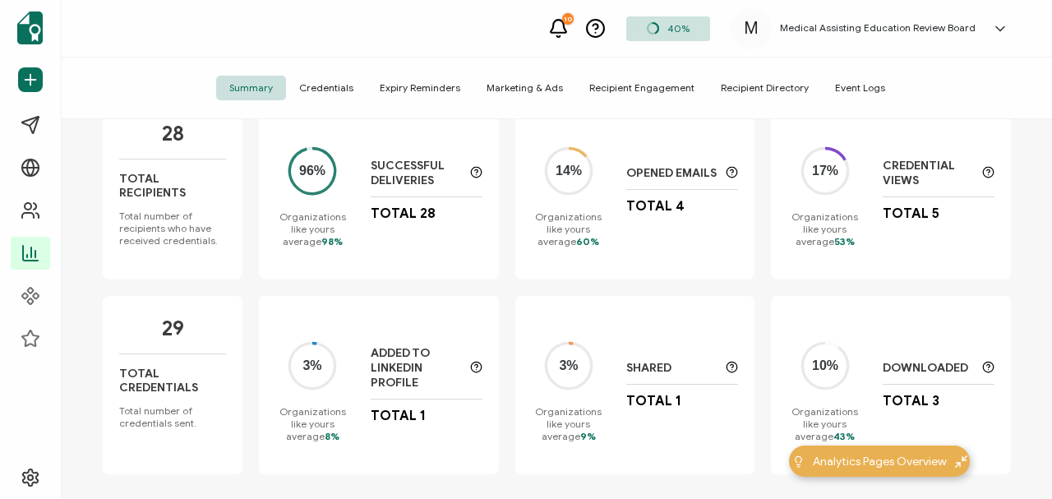
scroll to position [173, 0]
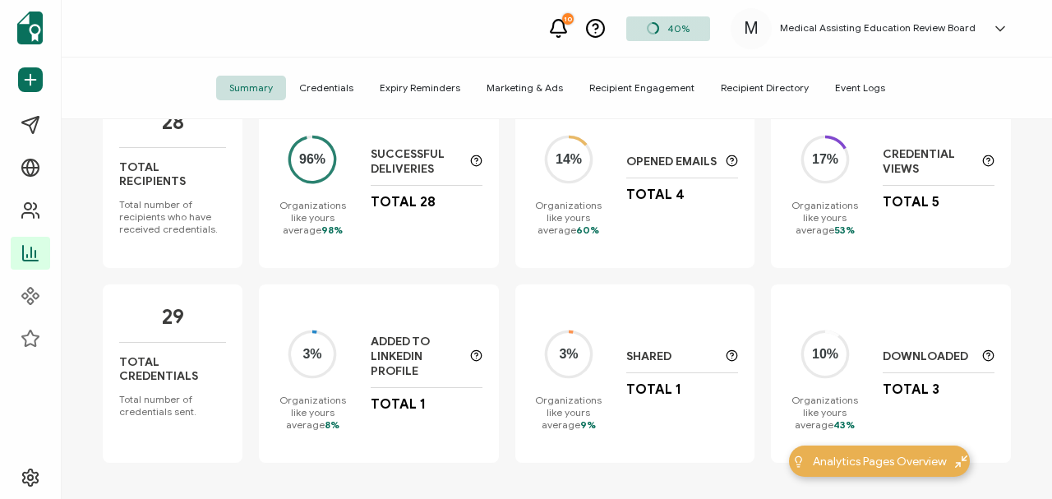
click at [349, 85] on span "Credentials" at bounding box center [326, 88] width 81 height 25
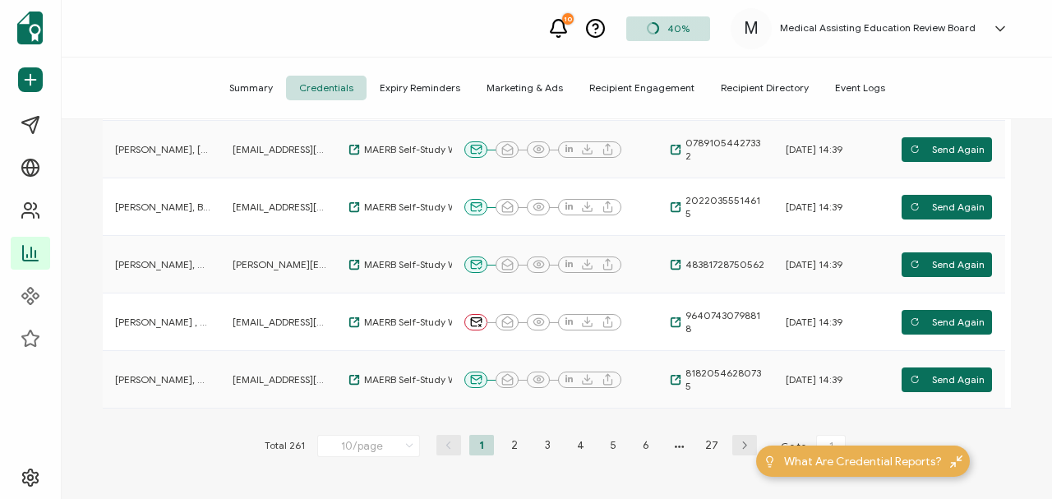
scroll to position [499, 0]
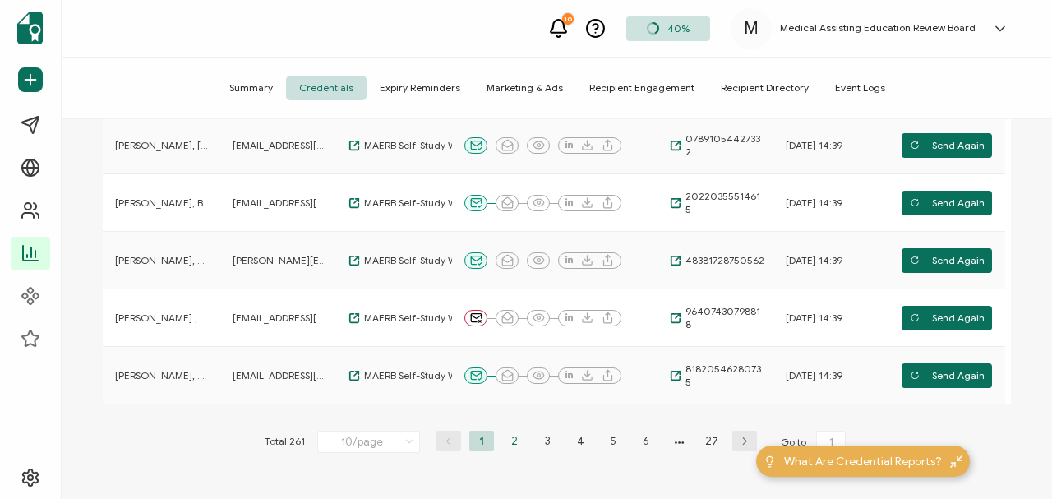
click at [510, 222] on li "2" at bounding box center [514, 440] width 25 height 21
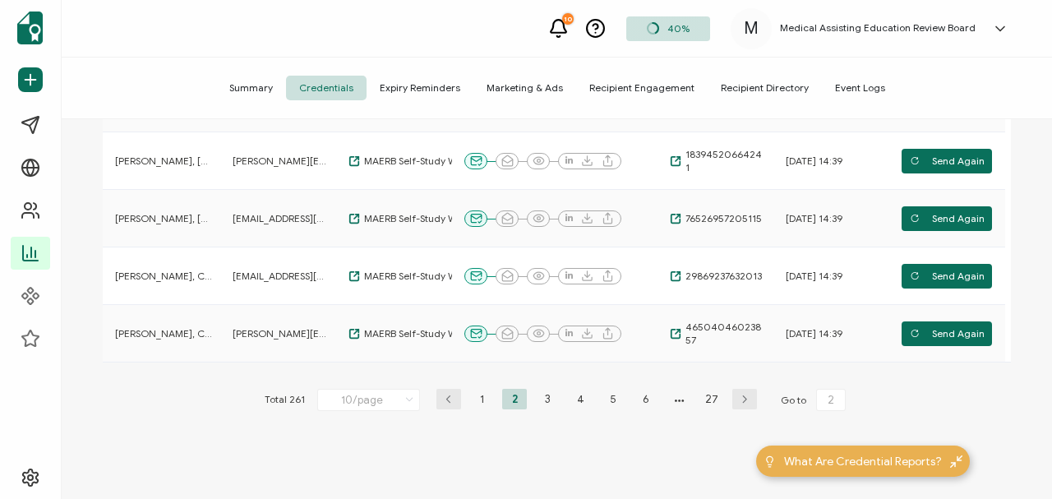
scroll to position [545, 0]
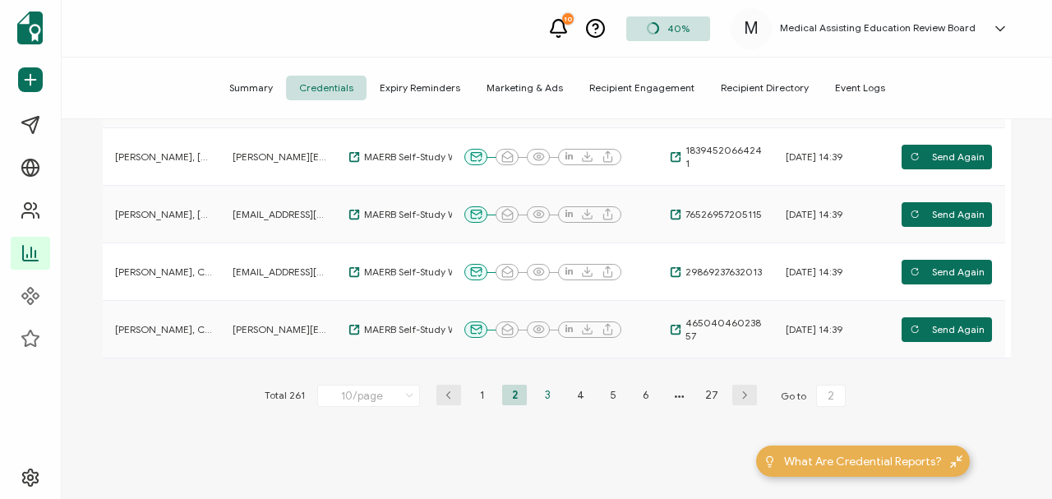
click at [541, 222] on li "3" at bounding box center [547, 394] width 25 height 21
type input "3"
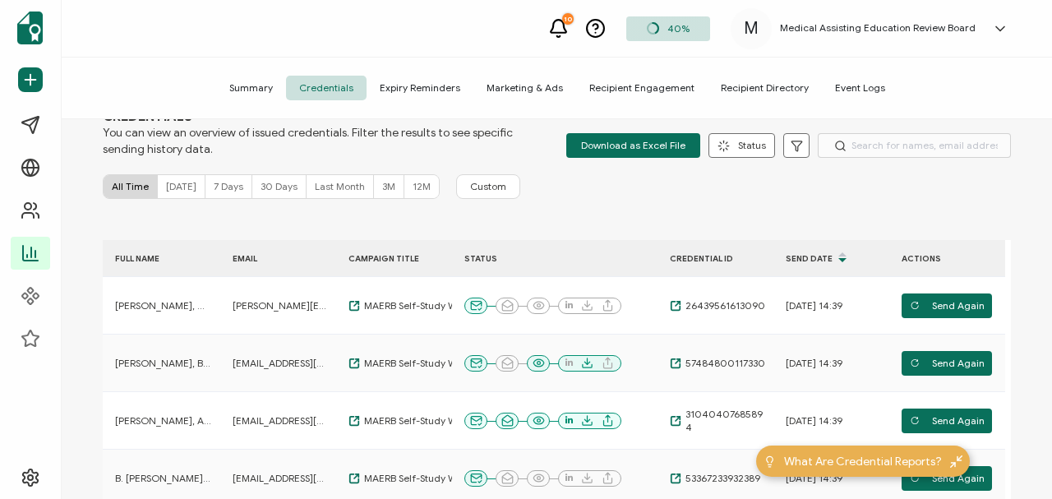
scroll to position [48, 0]
